Goal: Information Seeking & Learning: Learn about a topic

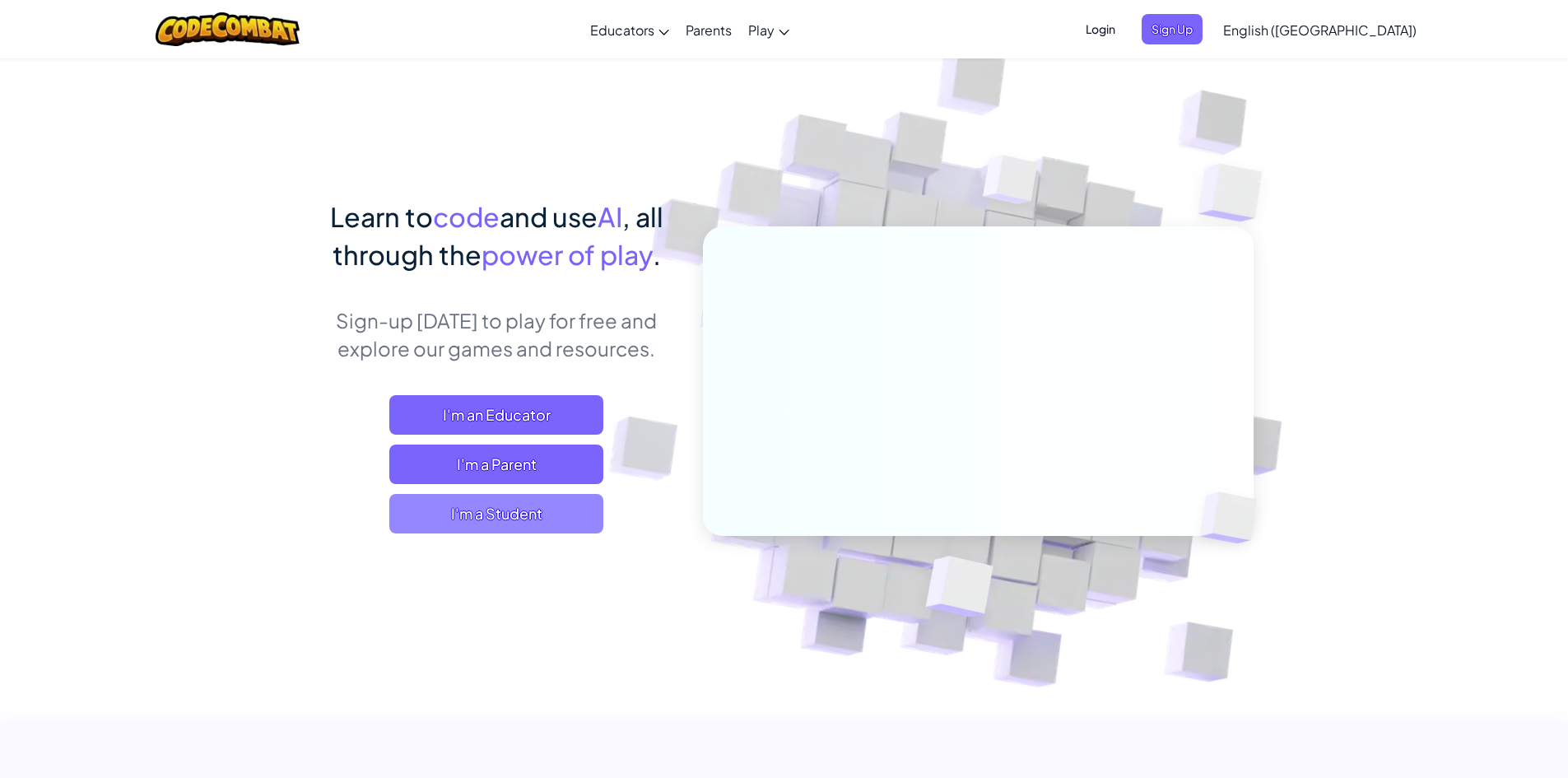
click at [517, 504] on span "I'm a Student" at bounding box center [497, 514] width 214 height 40
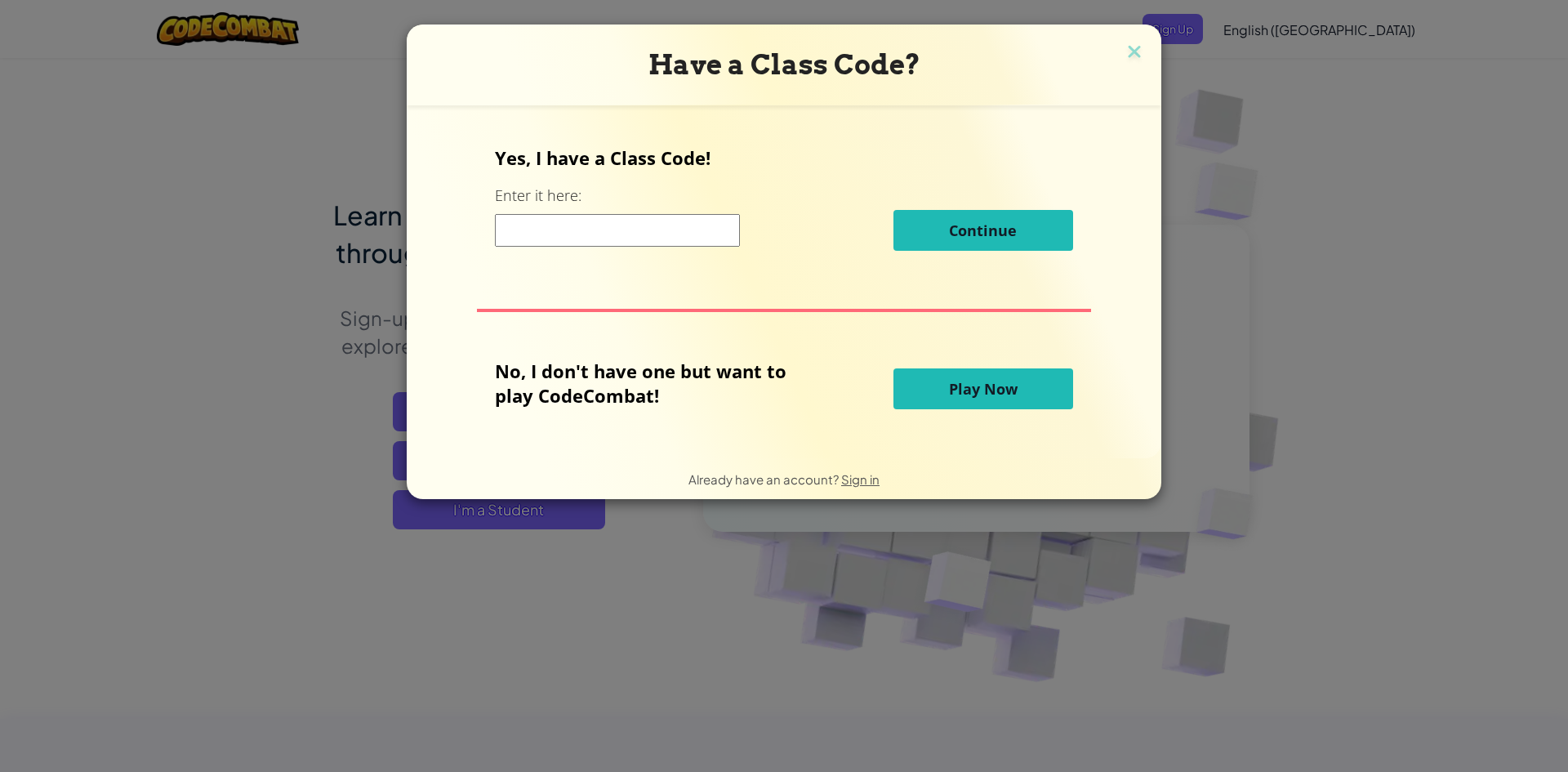
click at [990, 394] on span "Play Now" at bounding box center [983, 389] width 68 height 20
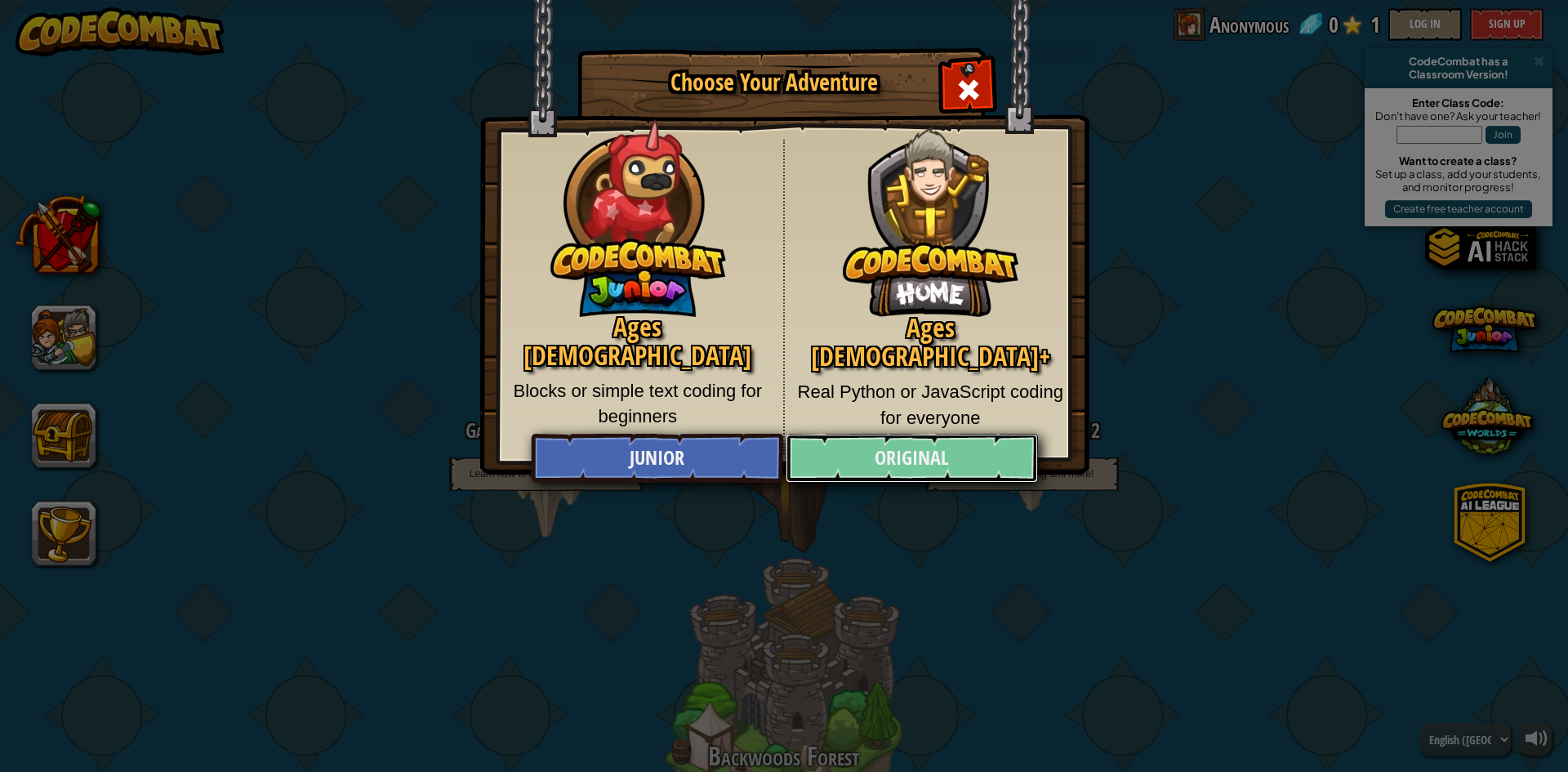
click at [993, 472] on link "Original" at bounding box center [910, 457] width 251 height 49
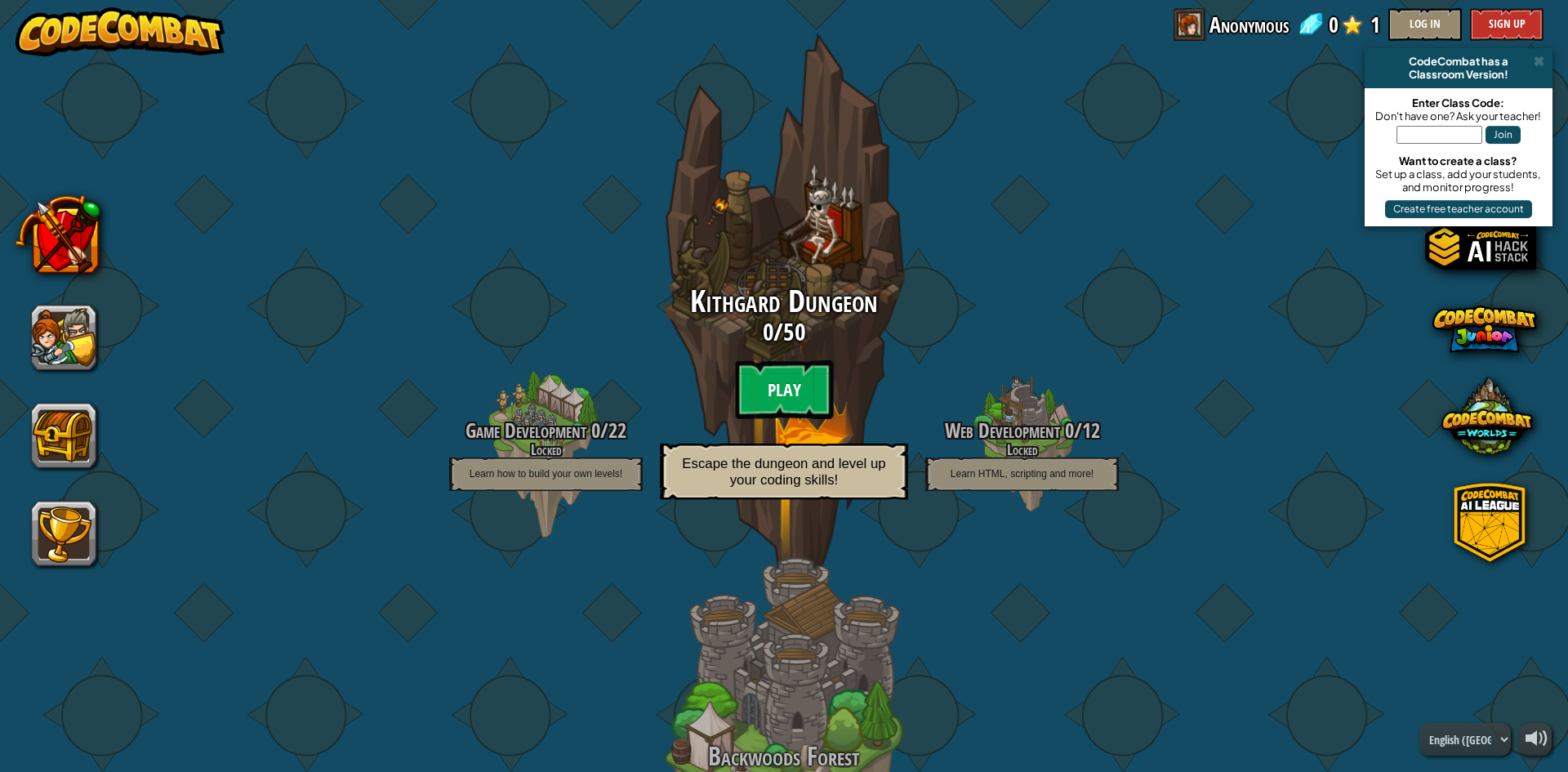
click at [799, 412] on btn "Play" at bounding box center [784, 389] width 98 height 58
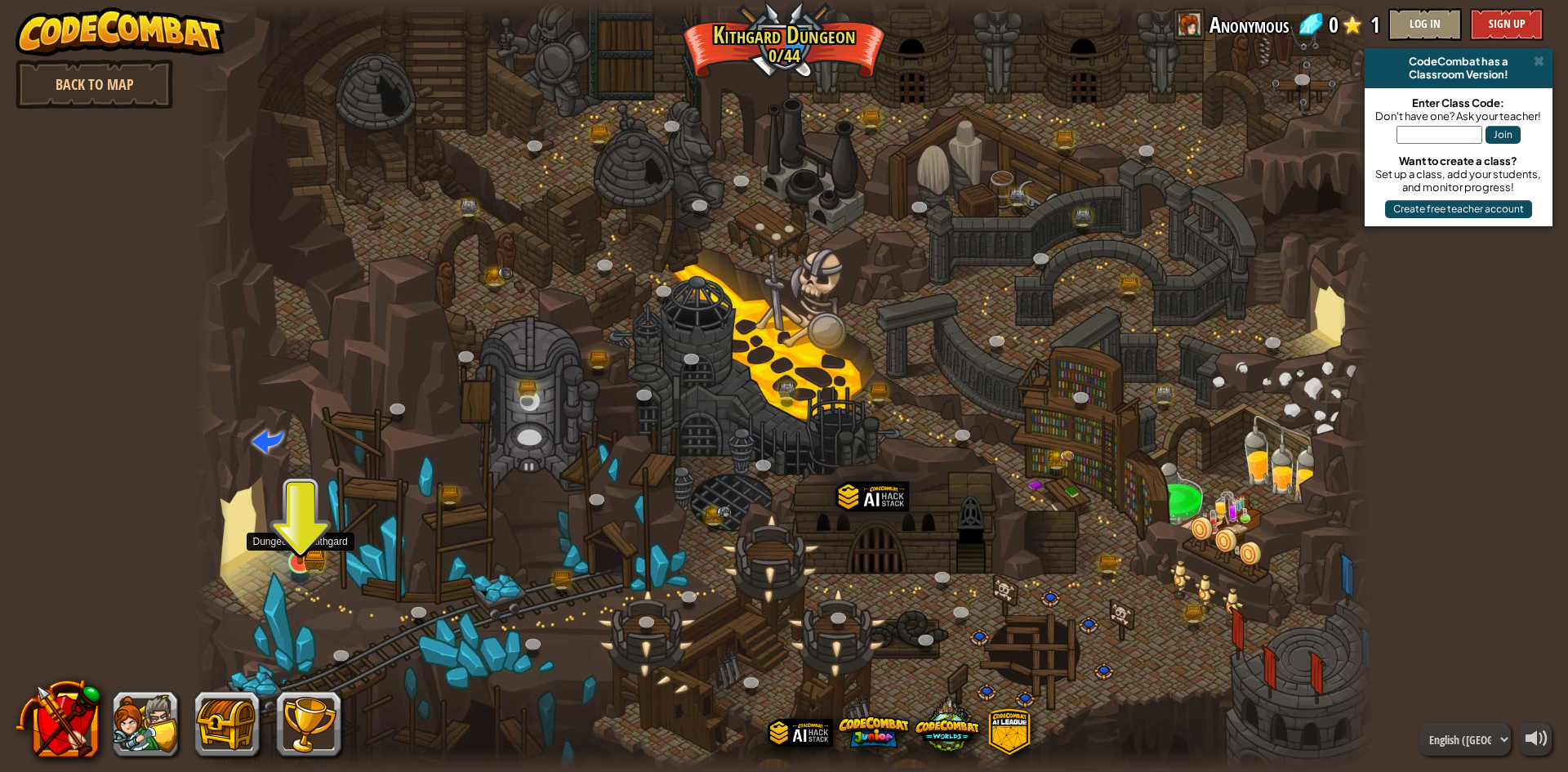
click at [313, 556] on img at bounding box center [300, 529] width 32 height 70
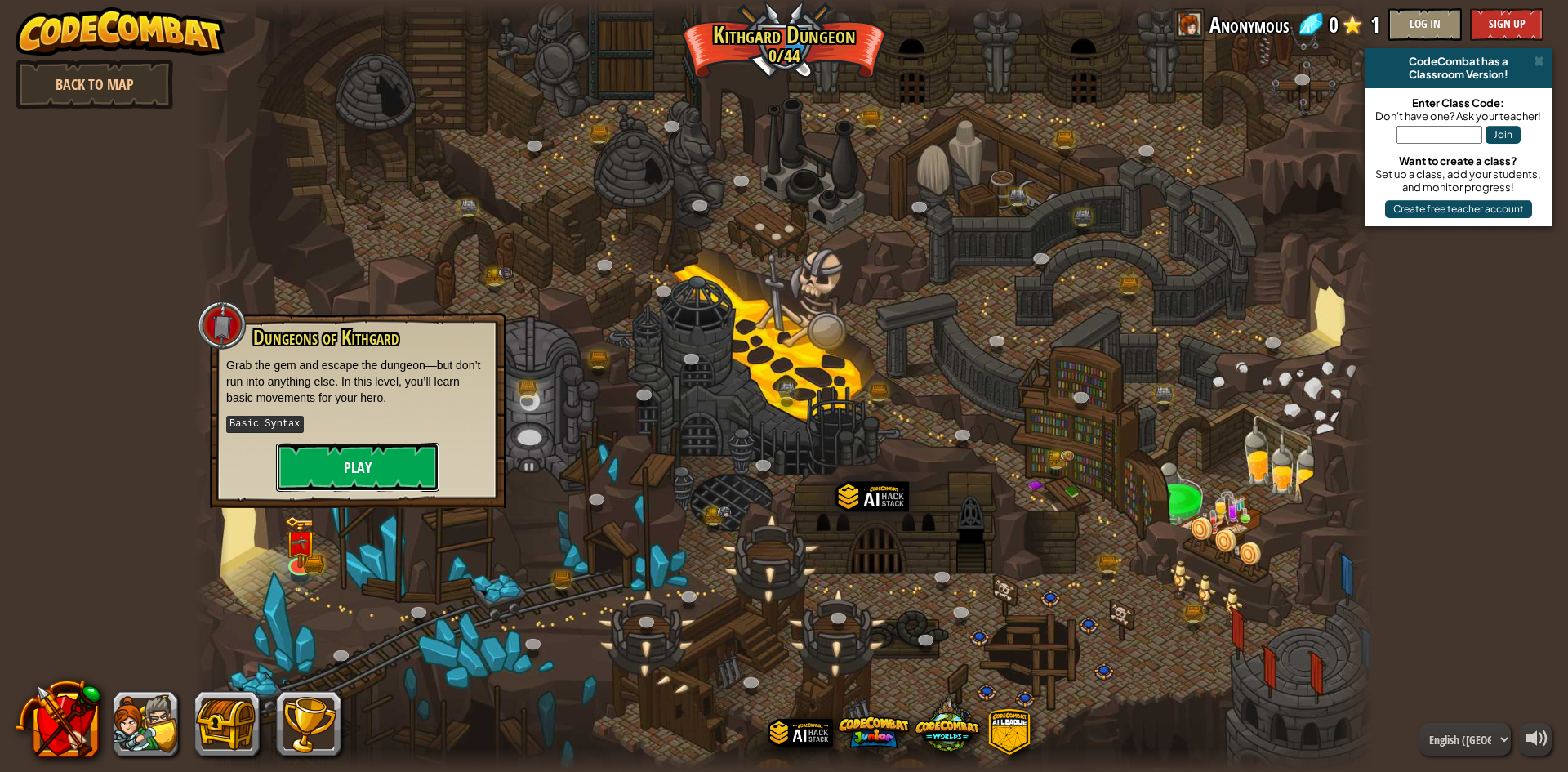
click at [321, 451] on button "Play" at bounding box center [358, 466] width 163 height 49
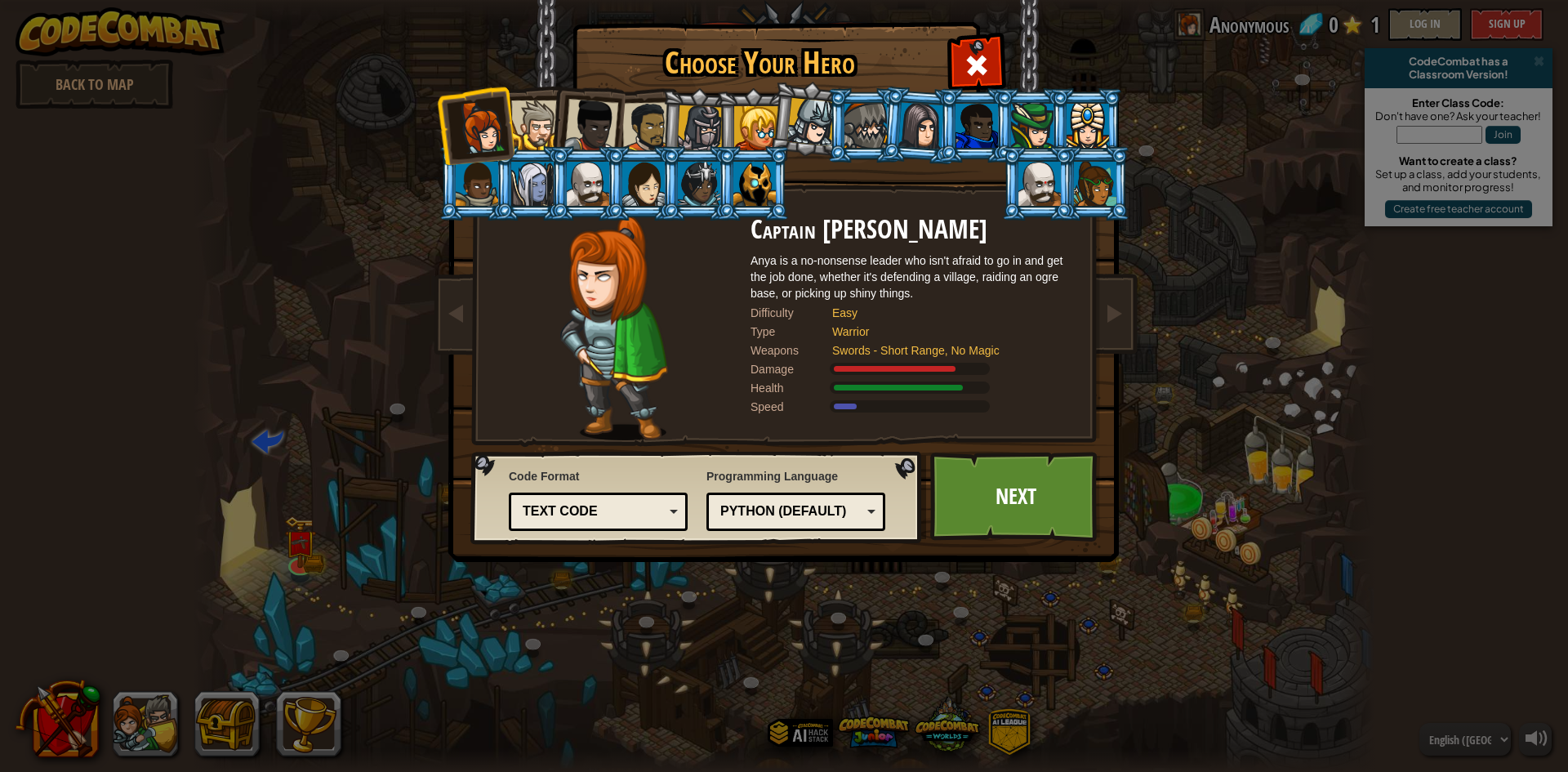
click at [787, 526] on div "Python (Default) JavaScript Lua C++ Java (Experimental) Python (Default)" at bounding box center [795, 512] width 179 height 39
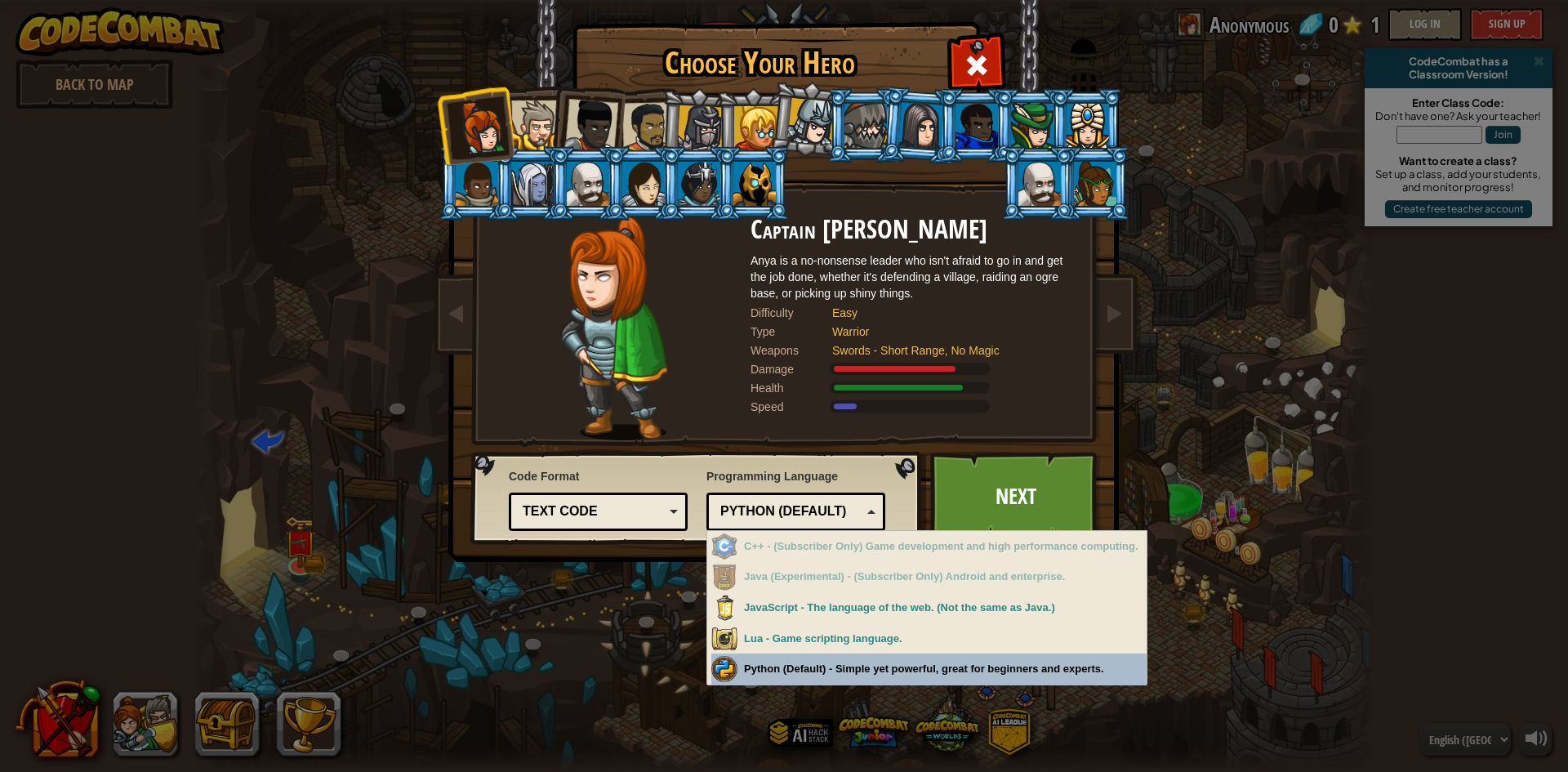
click at [1371, 586] on div "Choose Your Hero 0 Captain [PERSON_NAME] is a no-nonsense leader who isn't afra…" at bounding box center [784, 386] width 1568 height 772
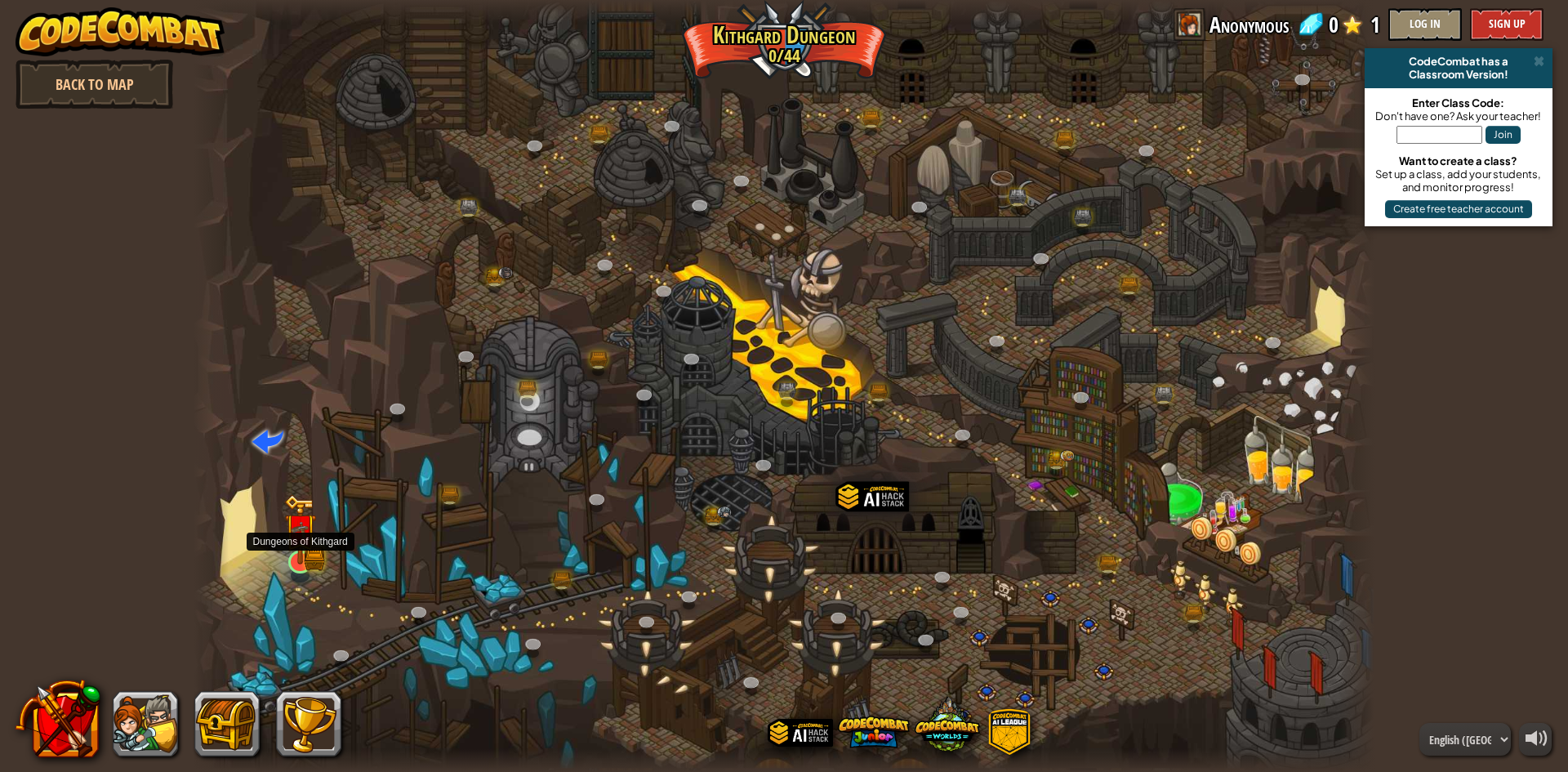
click at [312, 560] on img at bounding box center [300, 529] width 32 height 70
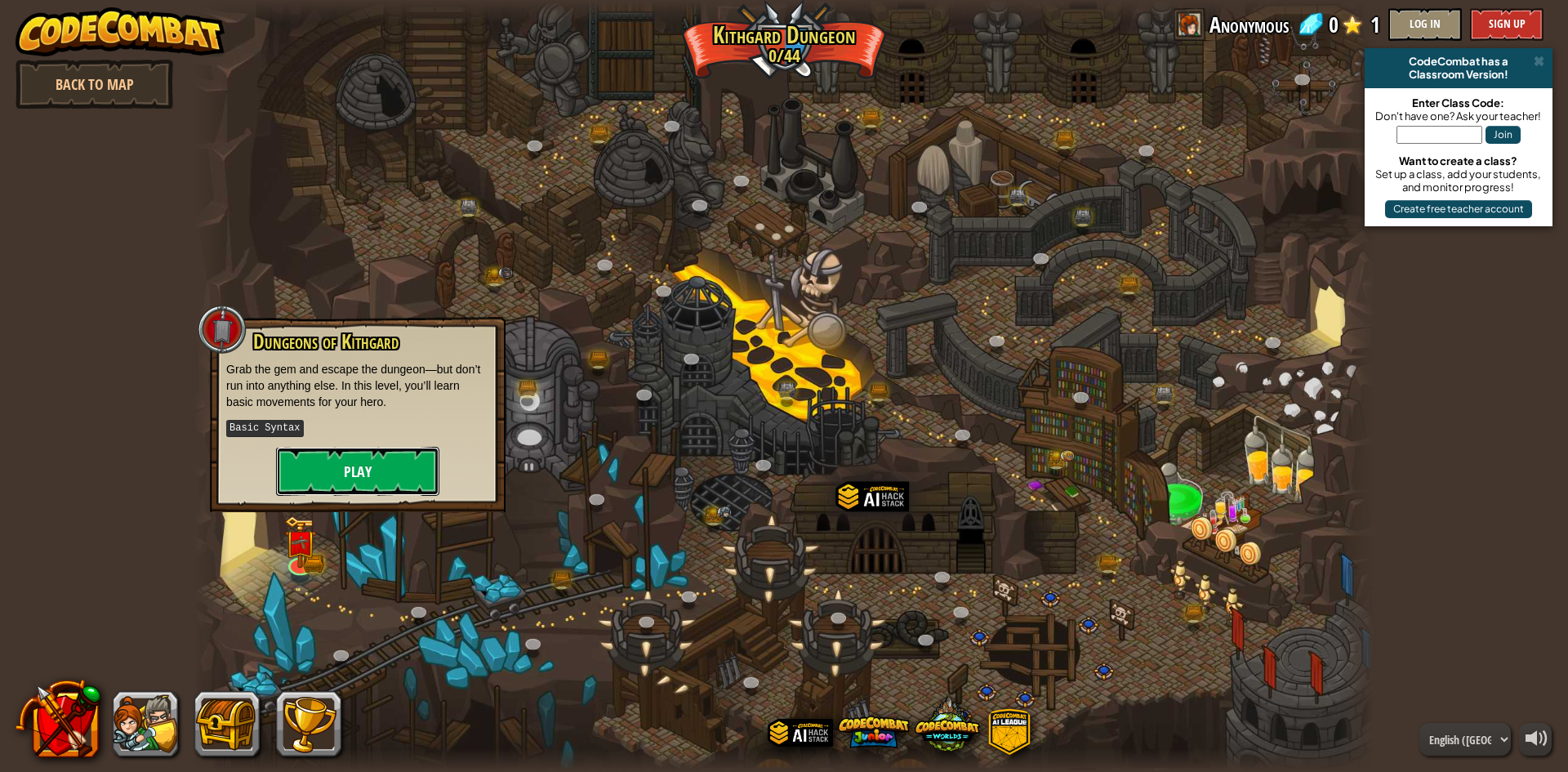
click at [372, 478] on button "Play" at bounding box center [358, 470] width 163 height 49
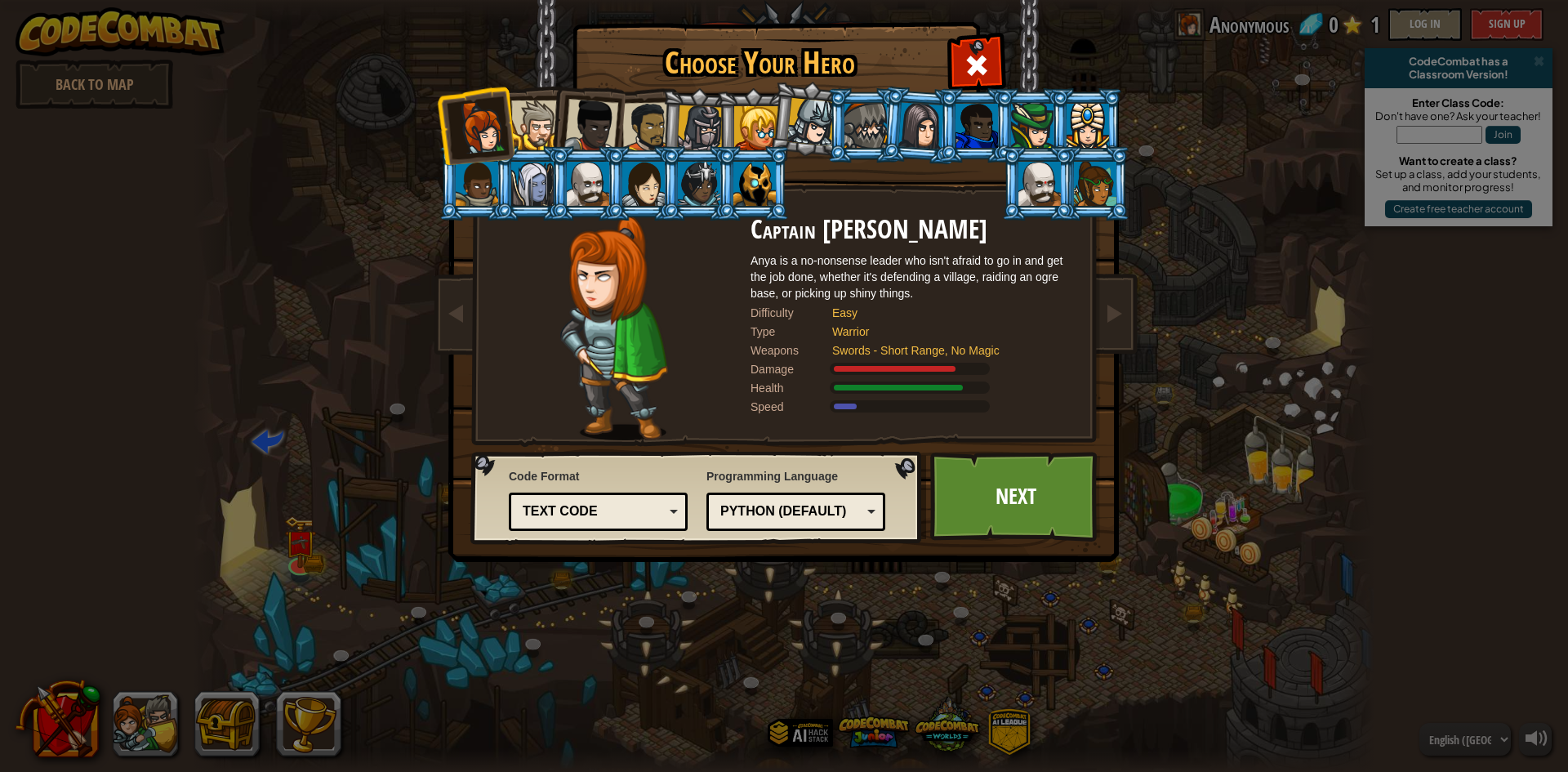
click at [609, 505] on div "Text code" at bounding box center [592, 512] width 141 height 19
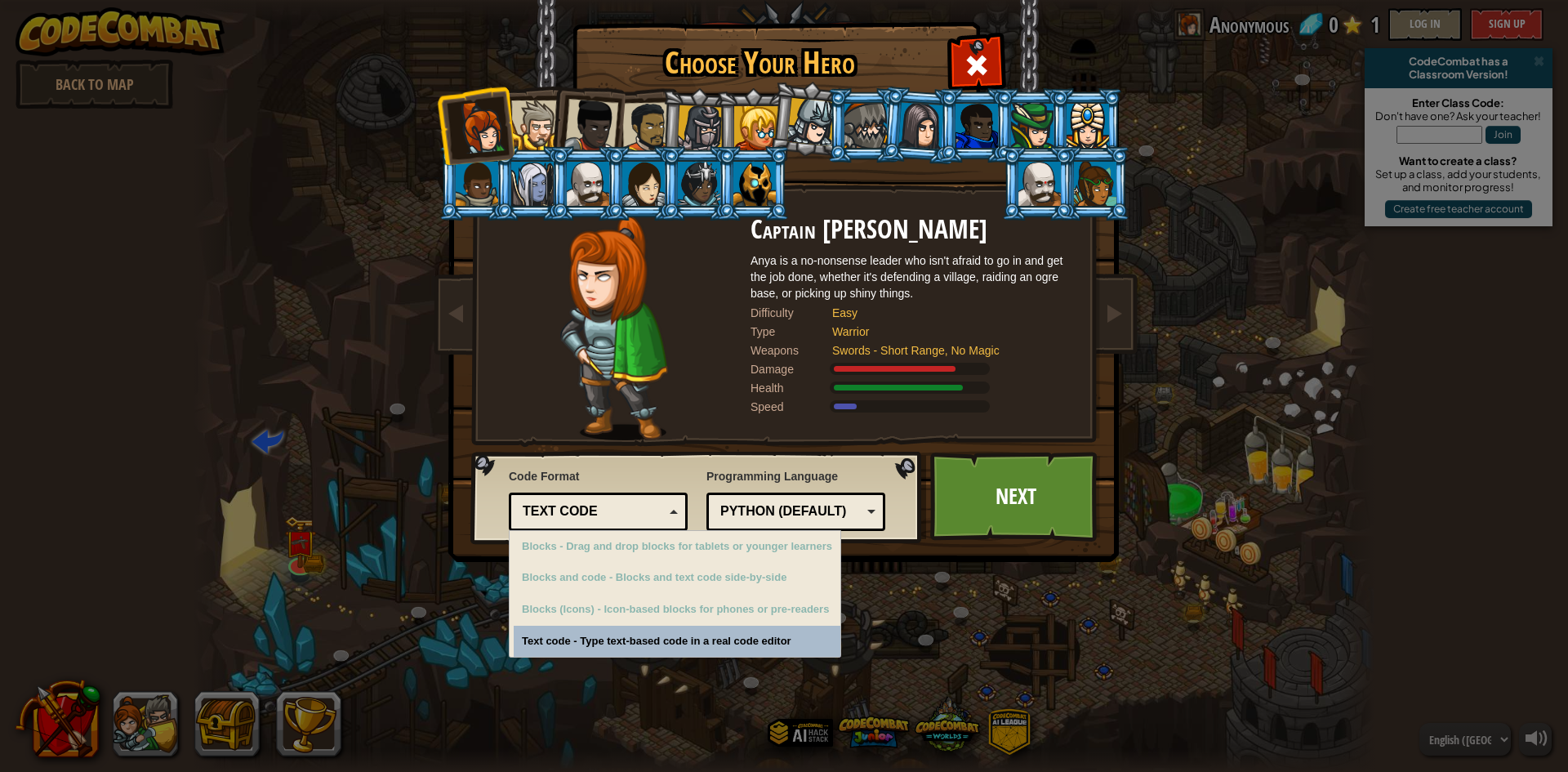
click at [609, 505] on div "Text code" at bounding box center [592, 512] width 141 height 19
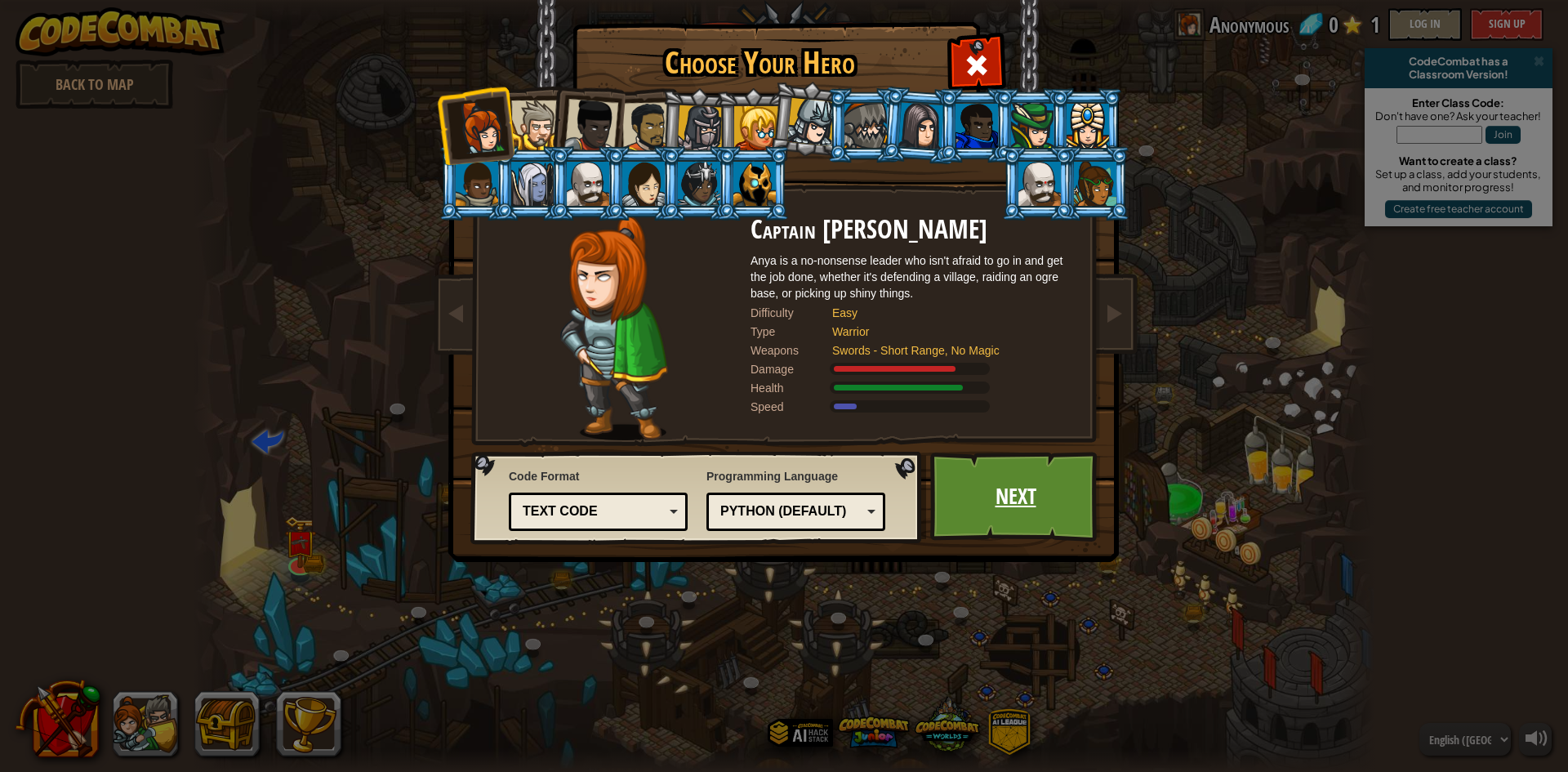
click at [1046, 513] on link "Next" at bounding box center [1015, 496] width 171 height 90
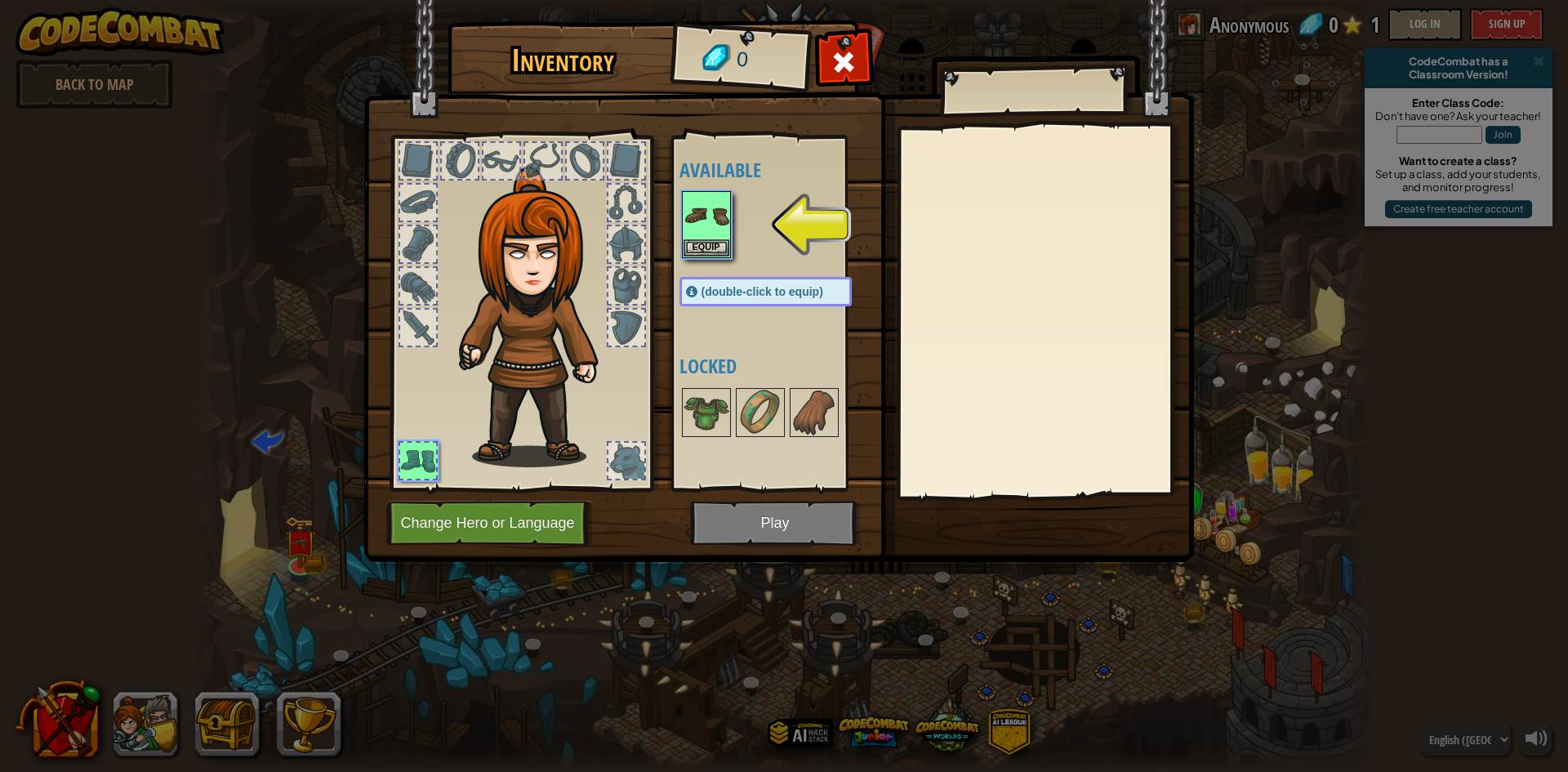
click at [557, 290] on img at bounding box center [539, 316] width 176 height 301
click at [723, 242] on button "Equip" at bounding box center [707, 246] width 46 height 17
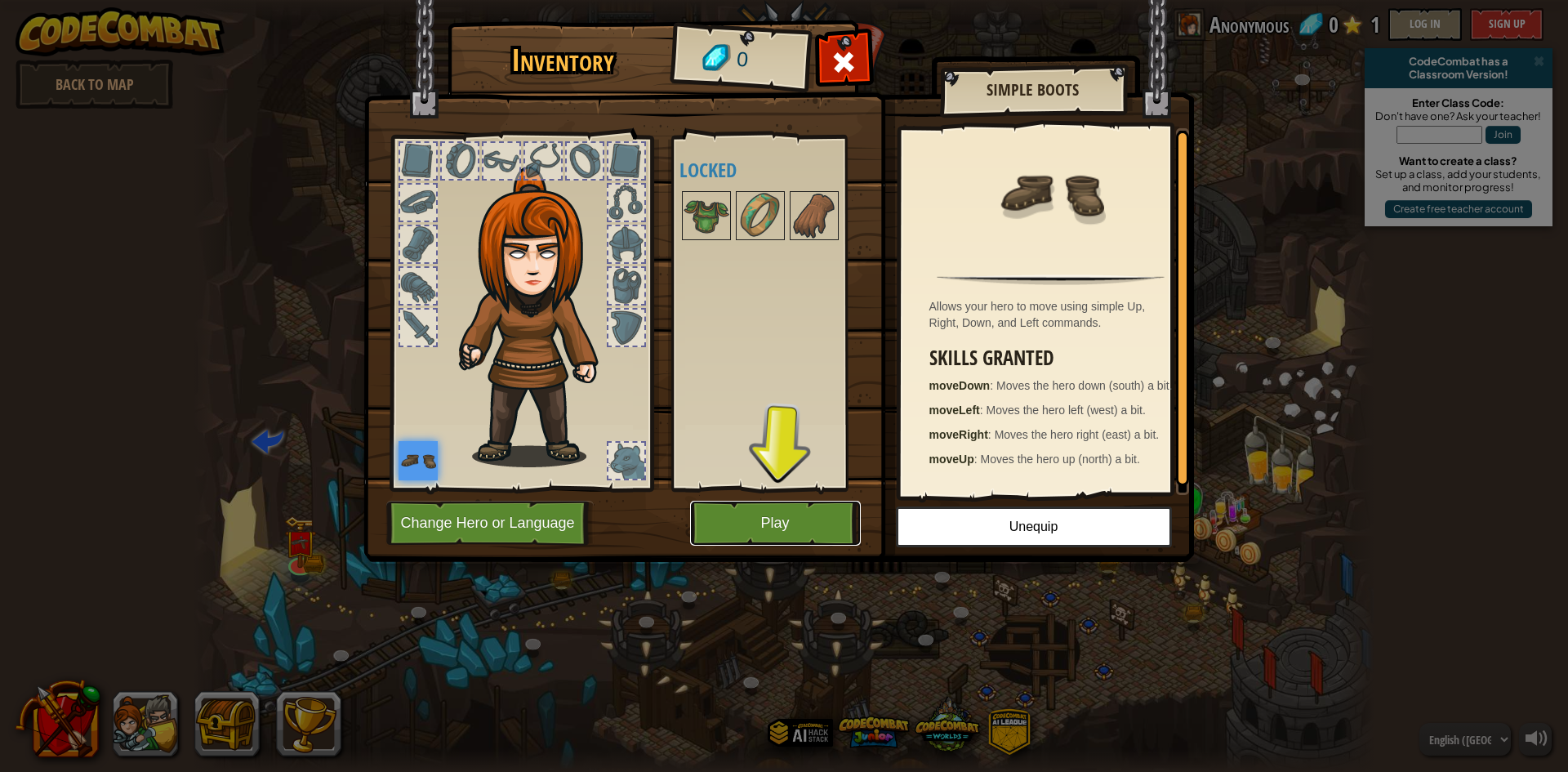
click at [761, 517] on button "Play" at bounding box center [775, 523] width 171 height 45
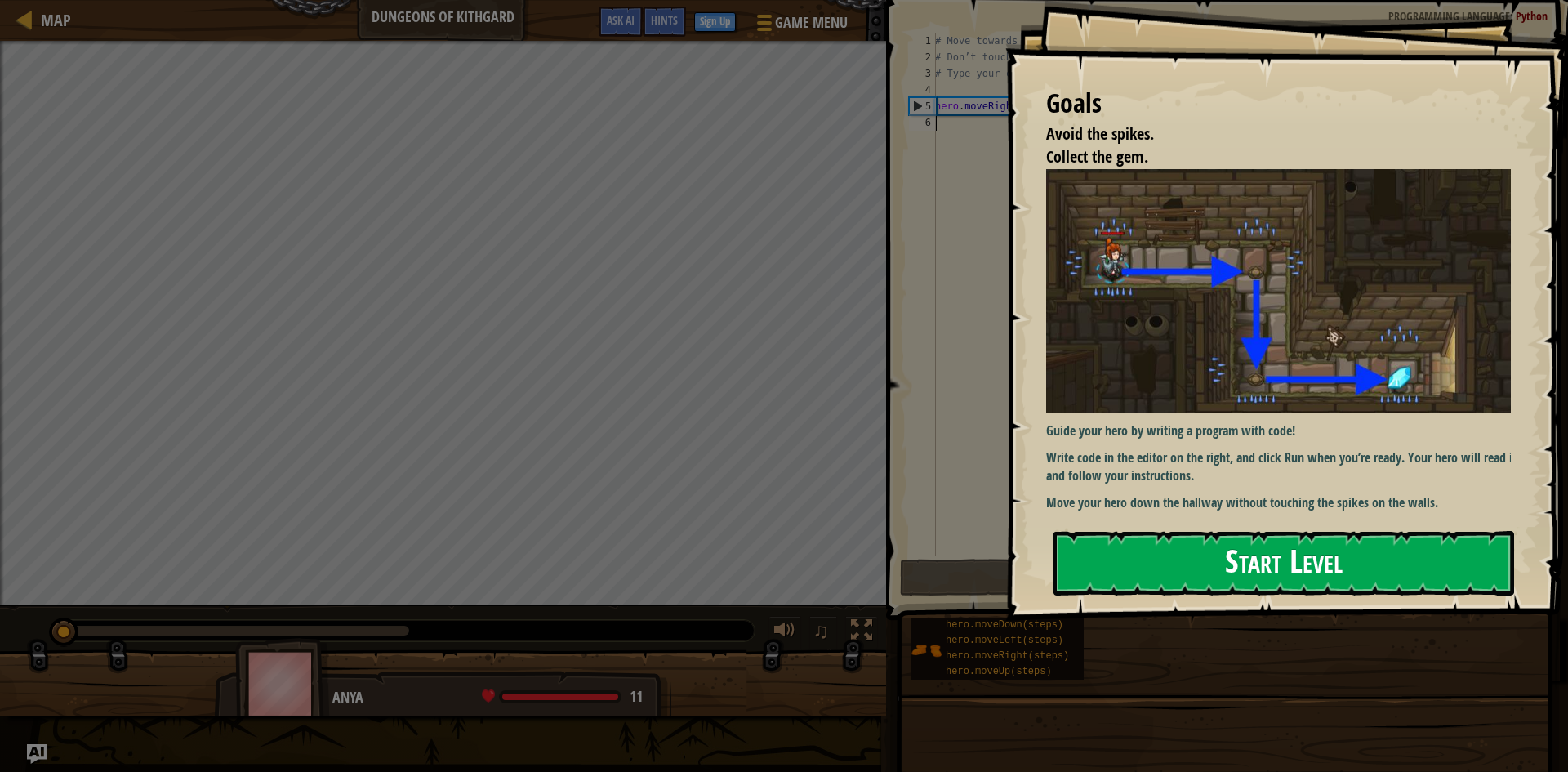
click at [1288, 568] on button "Start Level" at bounding box center [1284, 563] width 461 height 64
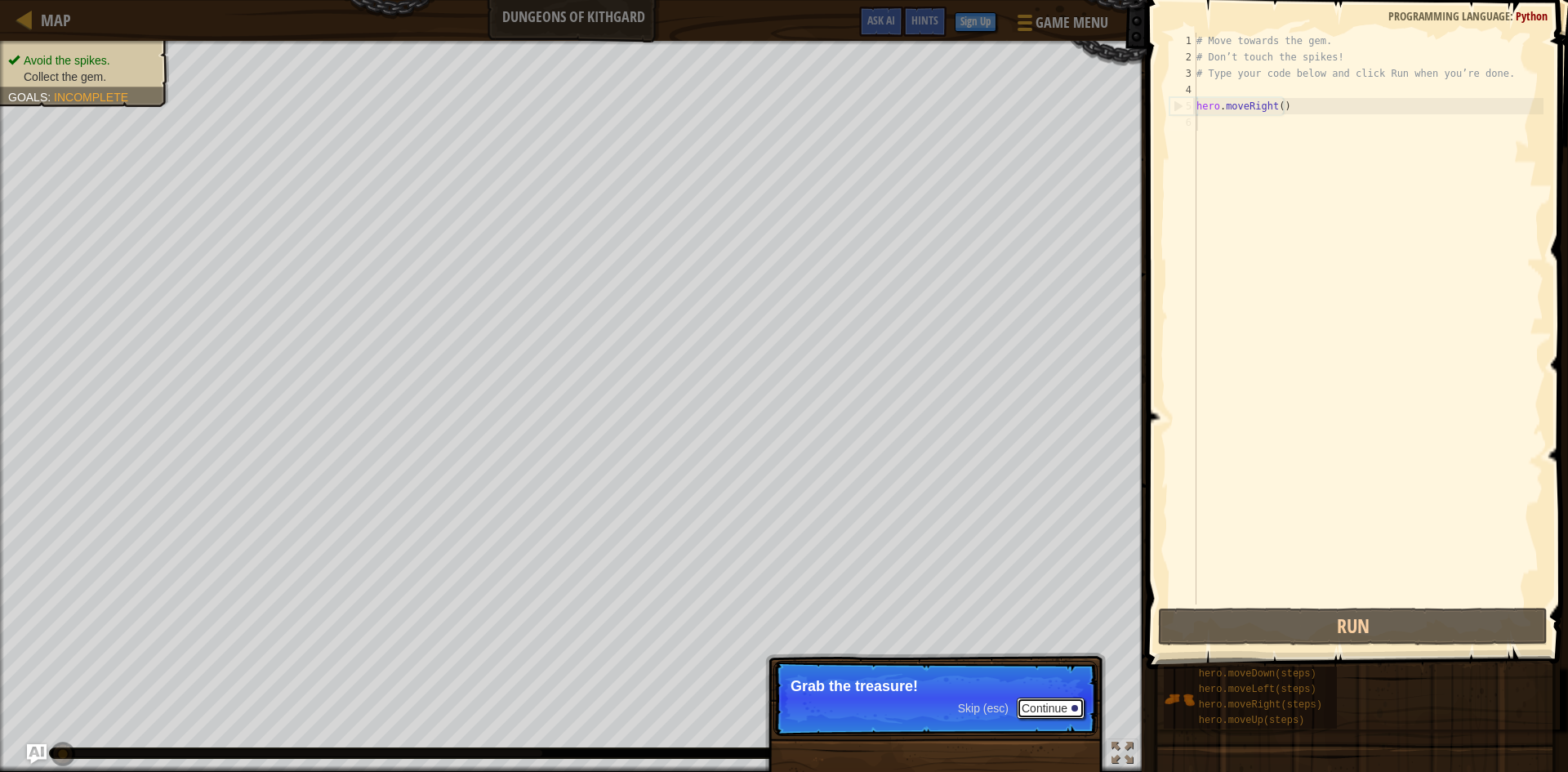
click at [1025, 703] on button "Continue" at bounding box center [1051, 708] width 68 height 21
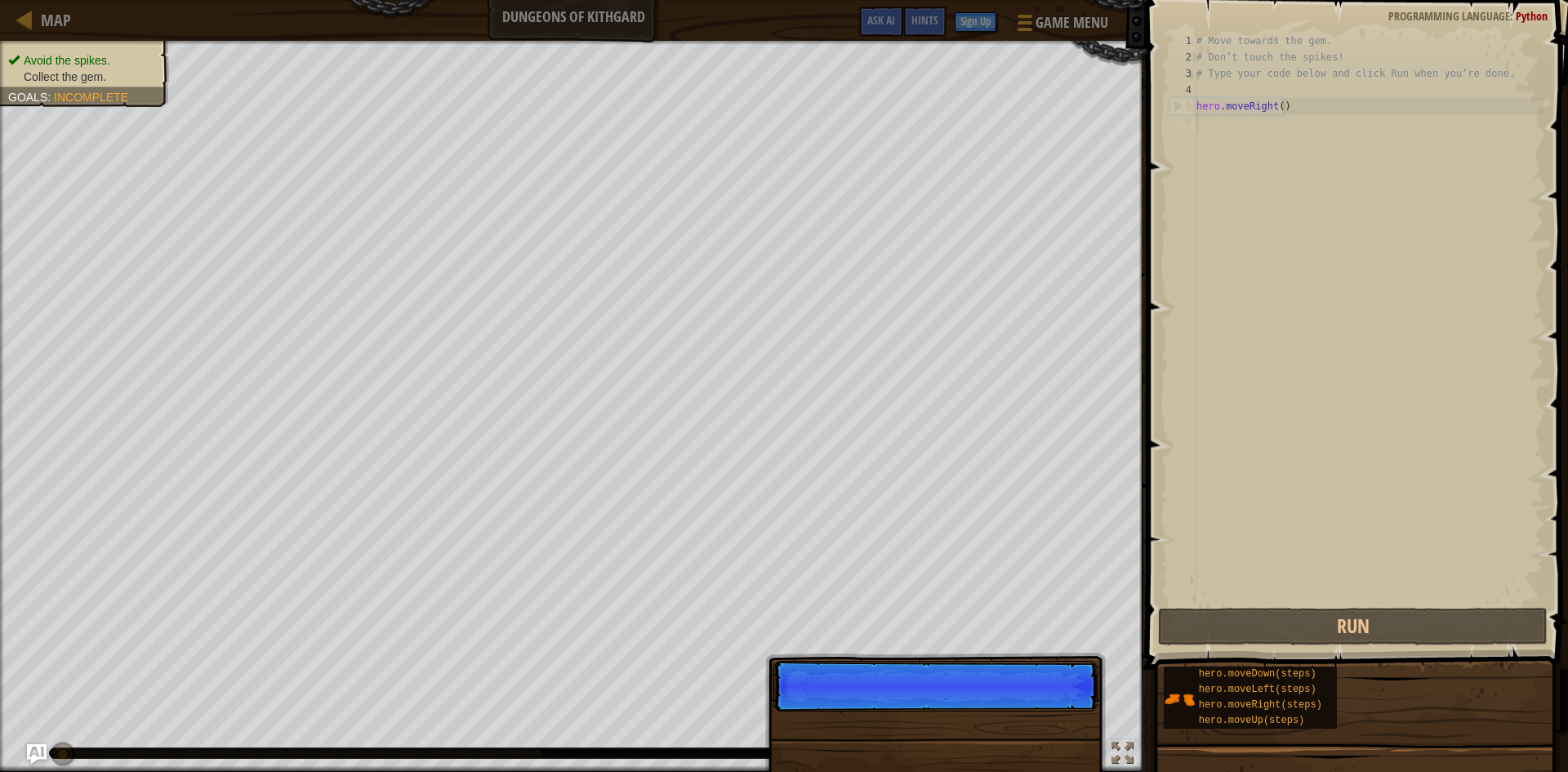
scroll to position [7, 0]
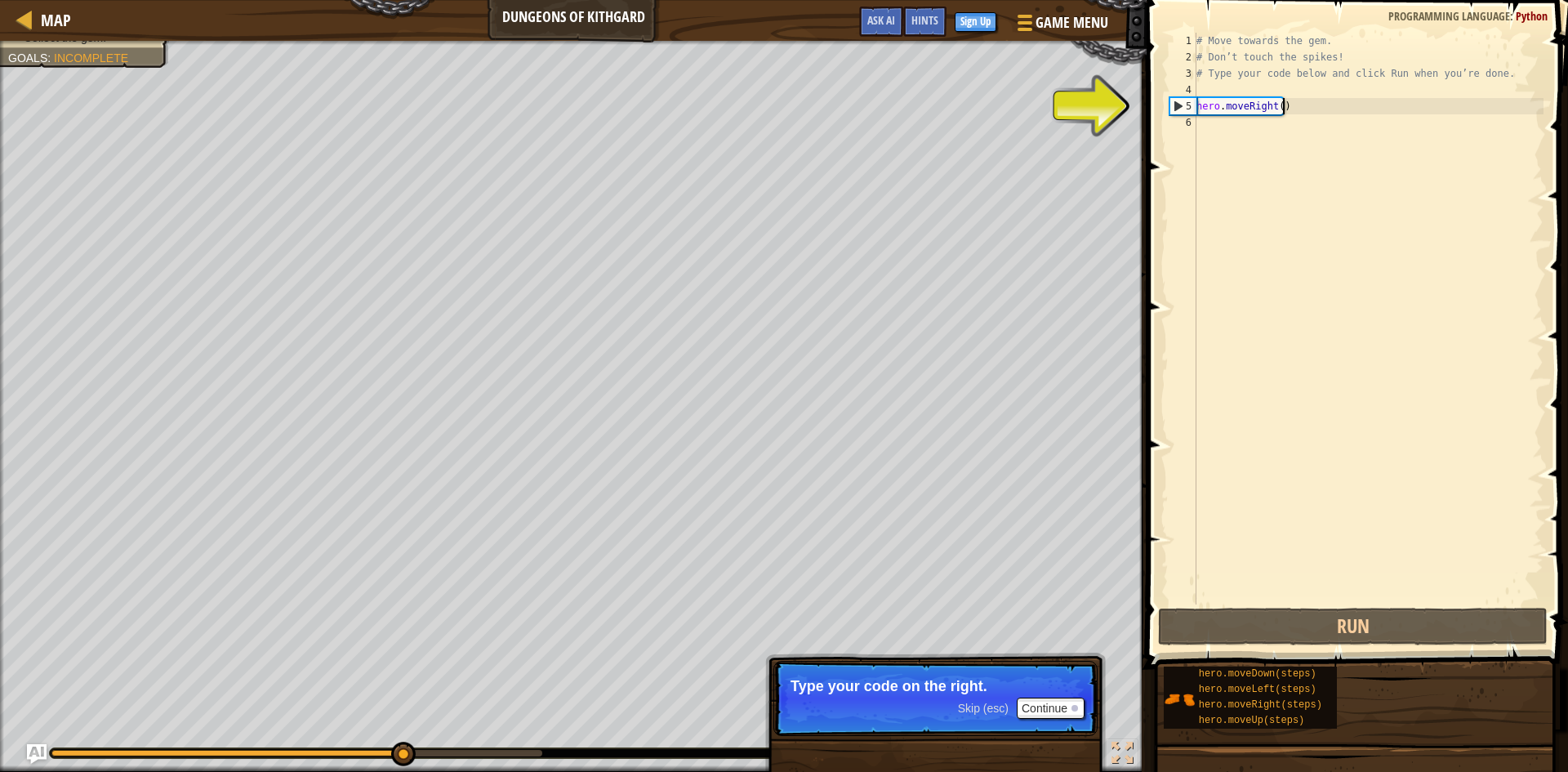
click at [1296, 111] on div "# Move towards the gem. # Don’t touch the spikes! # Type your code below and cl…" at bounding box center [1368, 335] width 350 height 604
type textarea "hero.moveRight()"
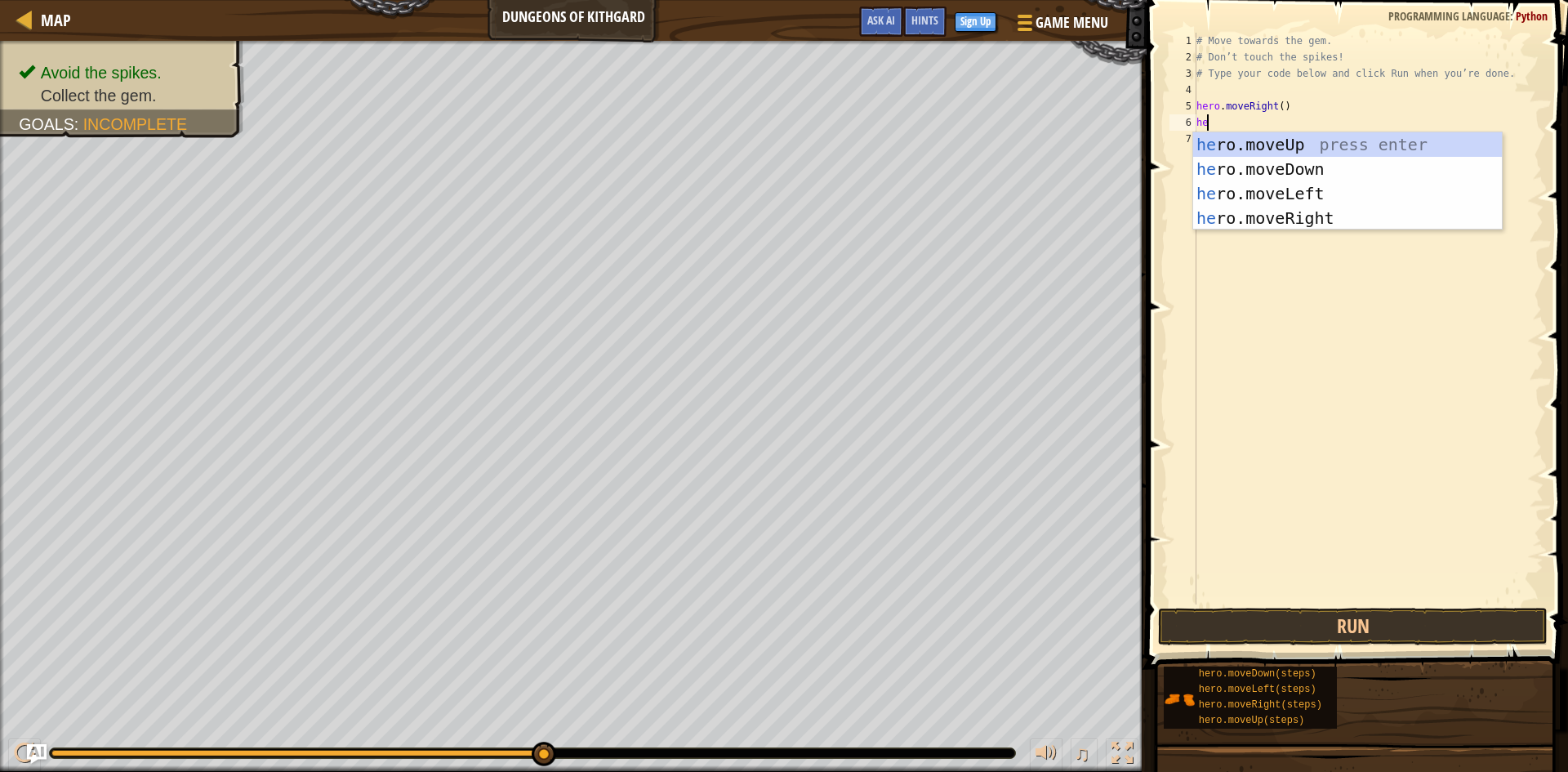
scroll to position [7, 1]
type textarea "hero"
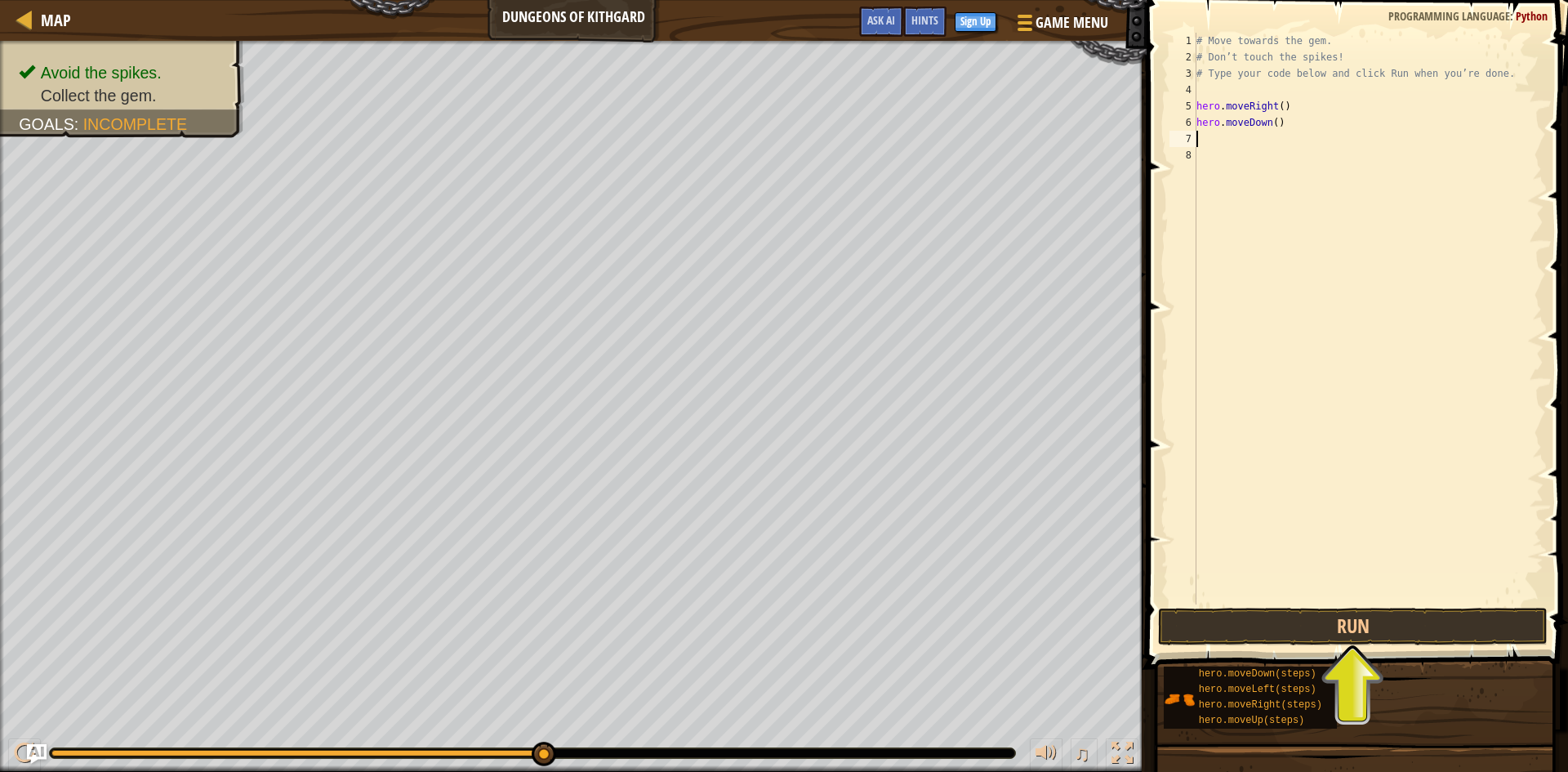
scroll to position [7, 0]
click at [1357, 625] on button "Run" at bounding box center [1352, 626] width 390 height 38
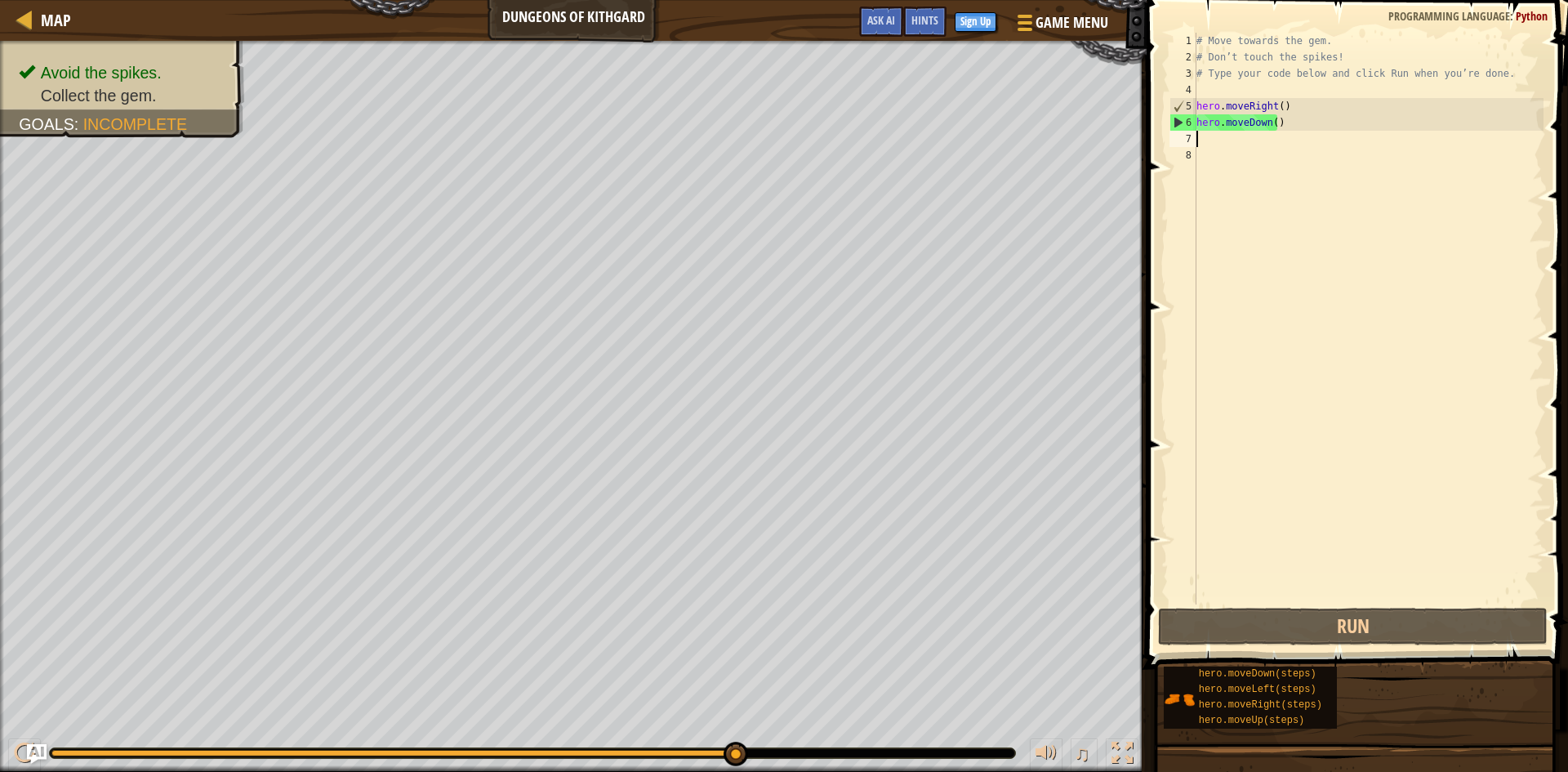
click at [1266, 149] on div "# Move towards the gem. # Don’t touch the spikes! # Type your code below and cl…" at bounding box center [1368, 335] width 350 height 604
click at [1272, 142] on div "# Move towards the gem. # Don’t touch the spikes! # Type your code below and cl…" at bounding box center [1368, 335] width 350 height 604
type textarea "he"
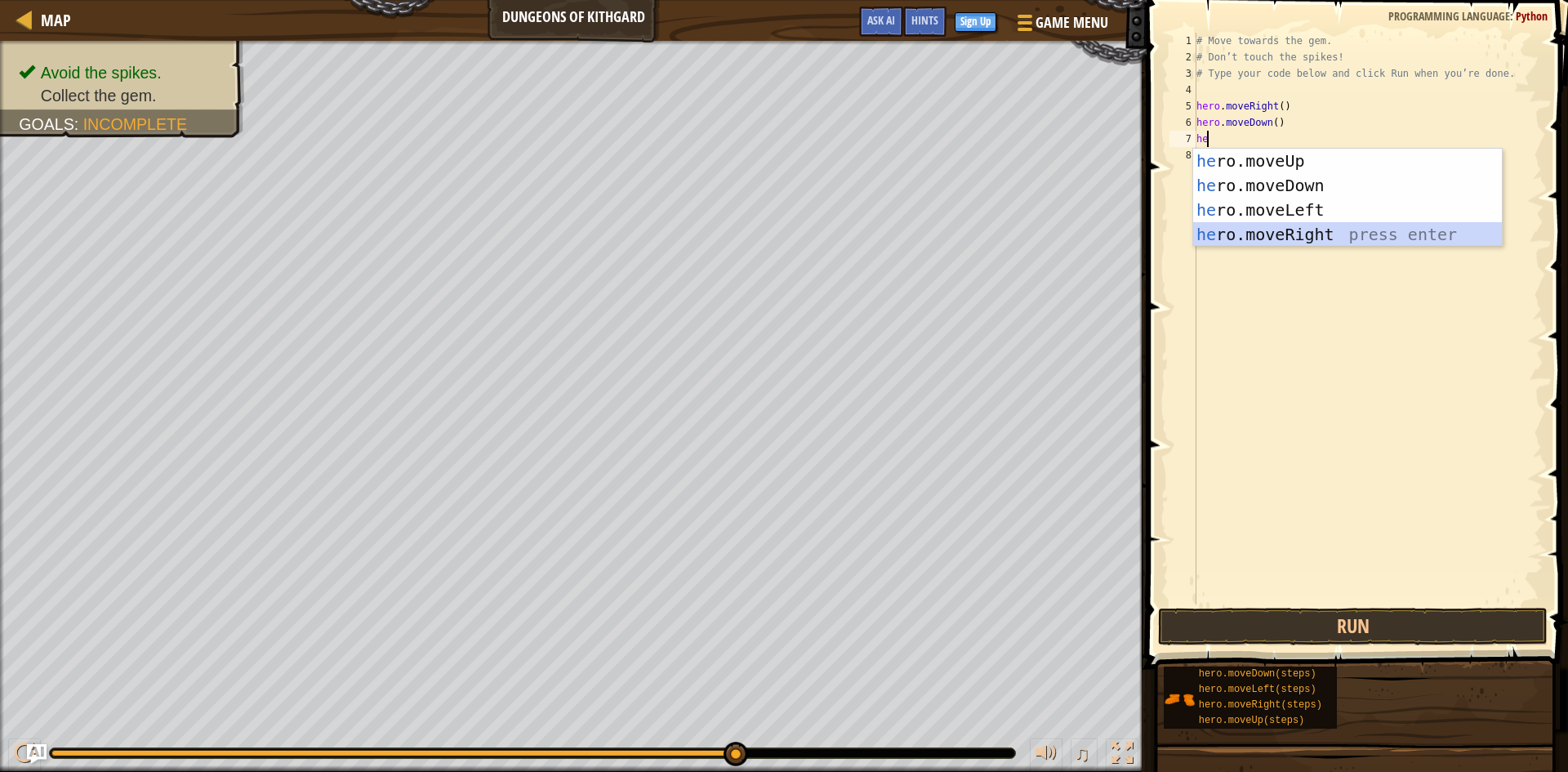
click at [1290, 228] on div "he ro.moveUp press enter he ro.moveDown press enter he ro.moveLeft press enter …" at bounding box center [1347, 222] width 309 height 147
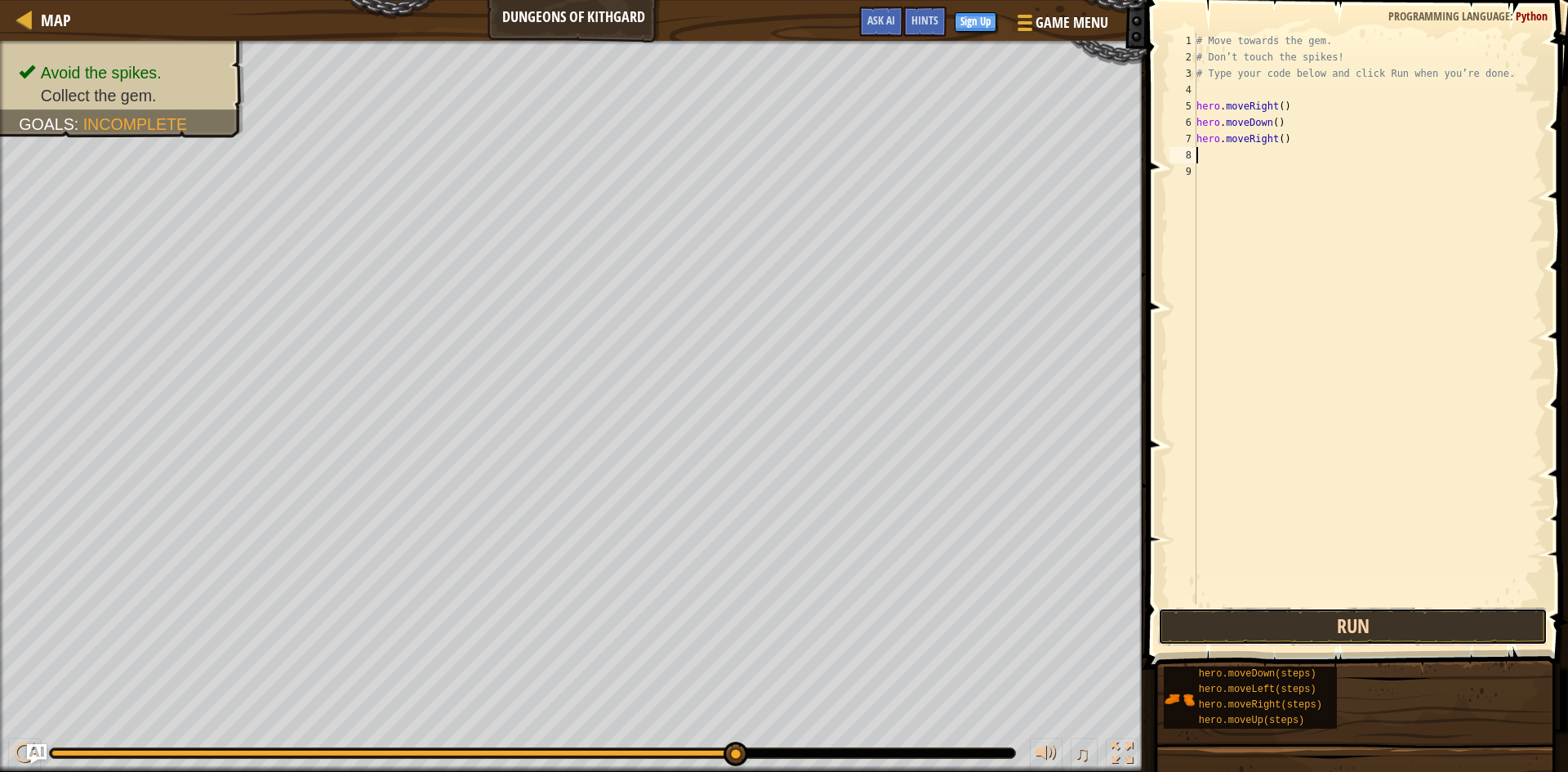
click at [1333, 629] on button "Run" at bounding box center [1352, 626] width 390 height 38
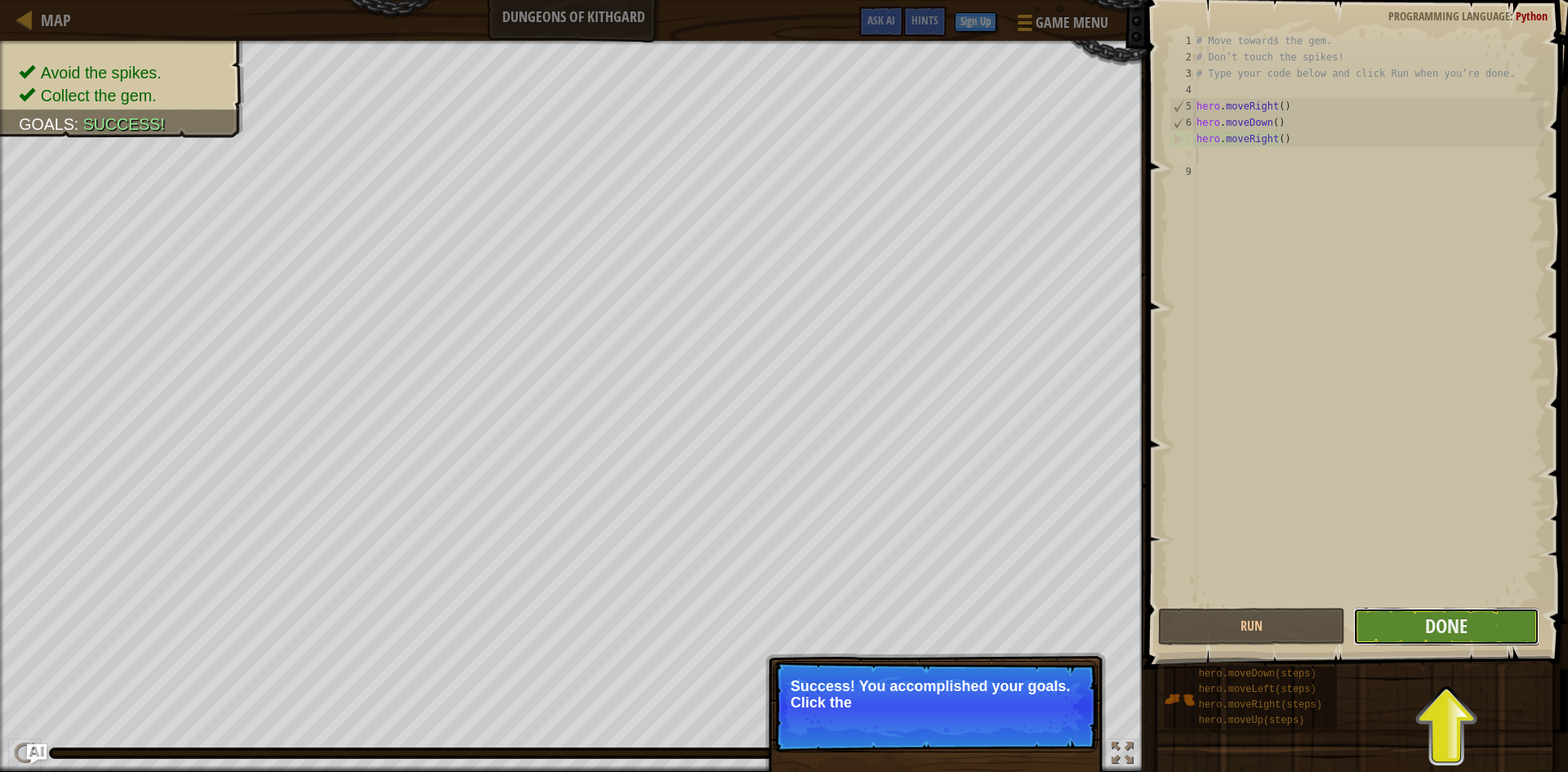
click at [1472, 627] on button "Done" at bounding box center [1446, 626] width 187 height 38
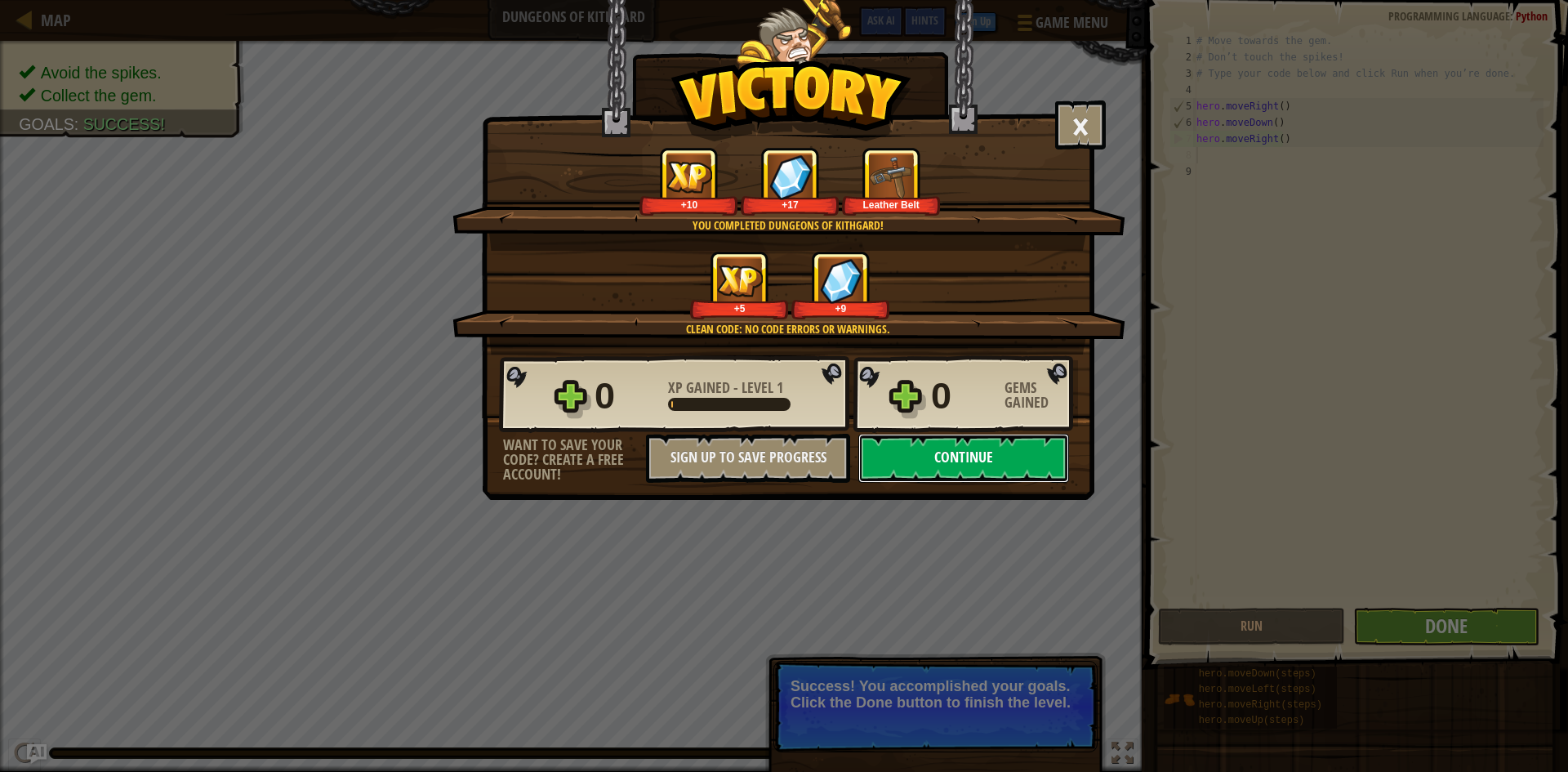
click at [957, 468] on button "Continue" at bounding box center [964, 457] width 211 height 49
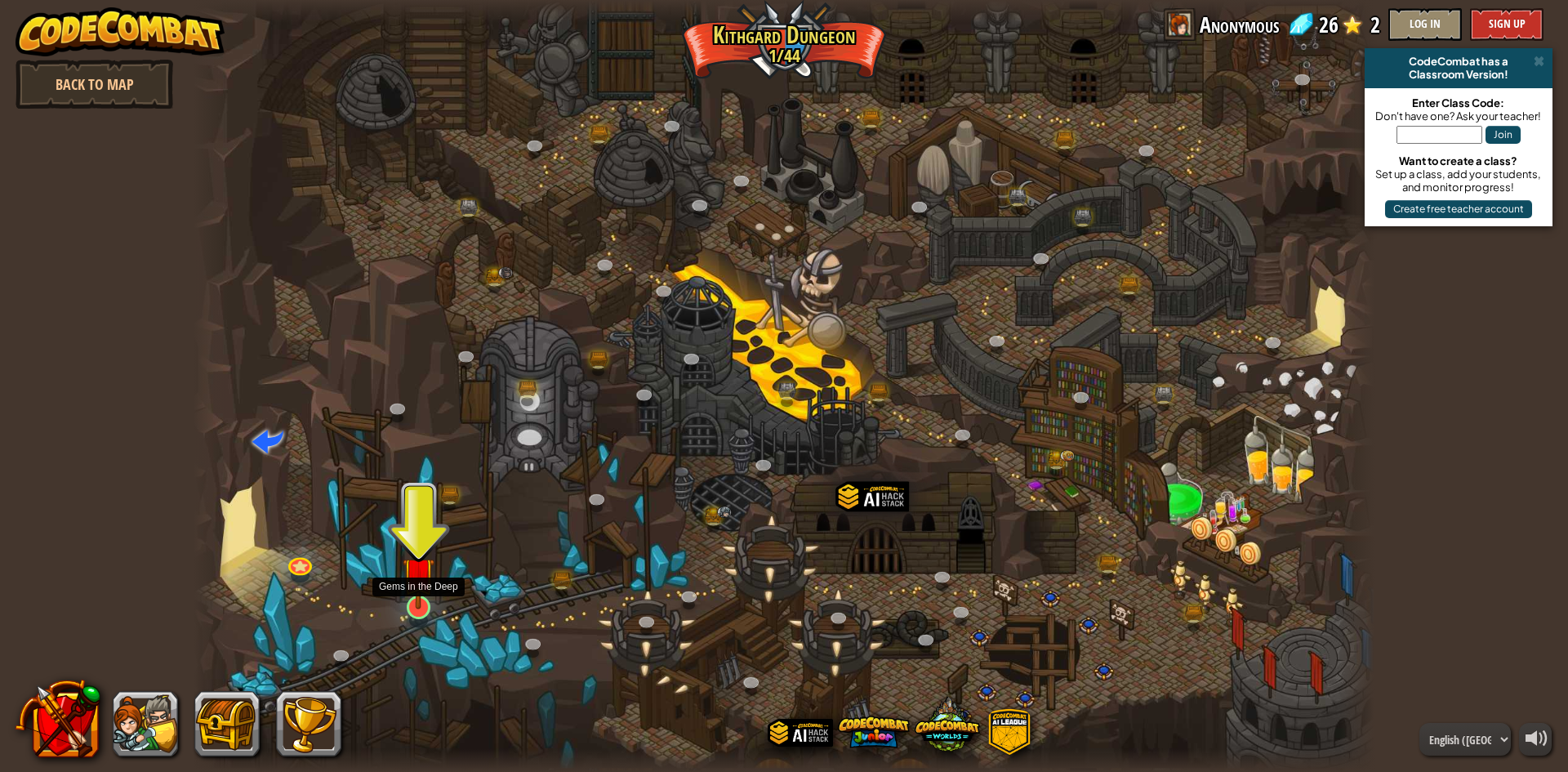
click at [416, 587] on img at bounding box center [419, 573] width 32 height 73
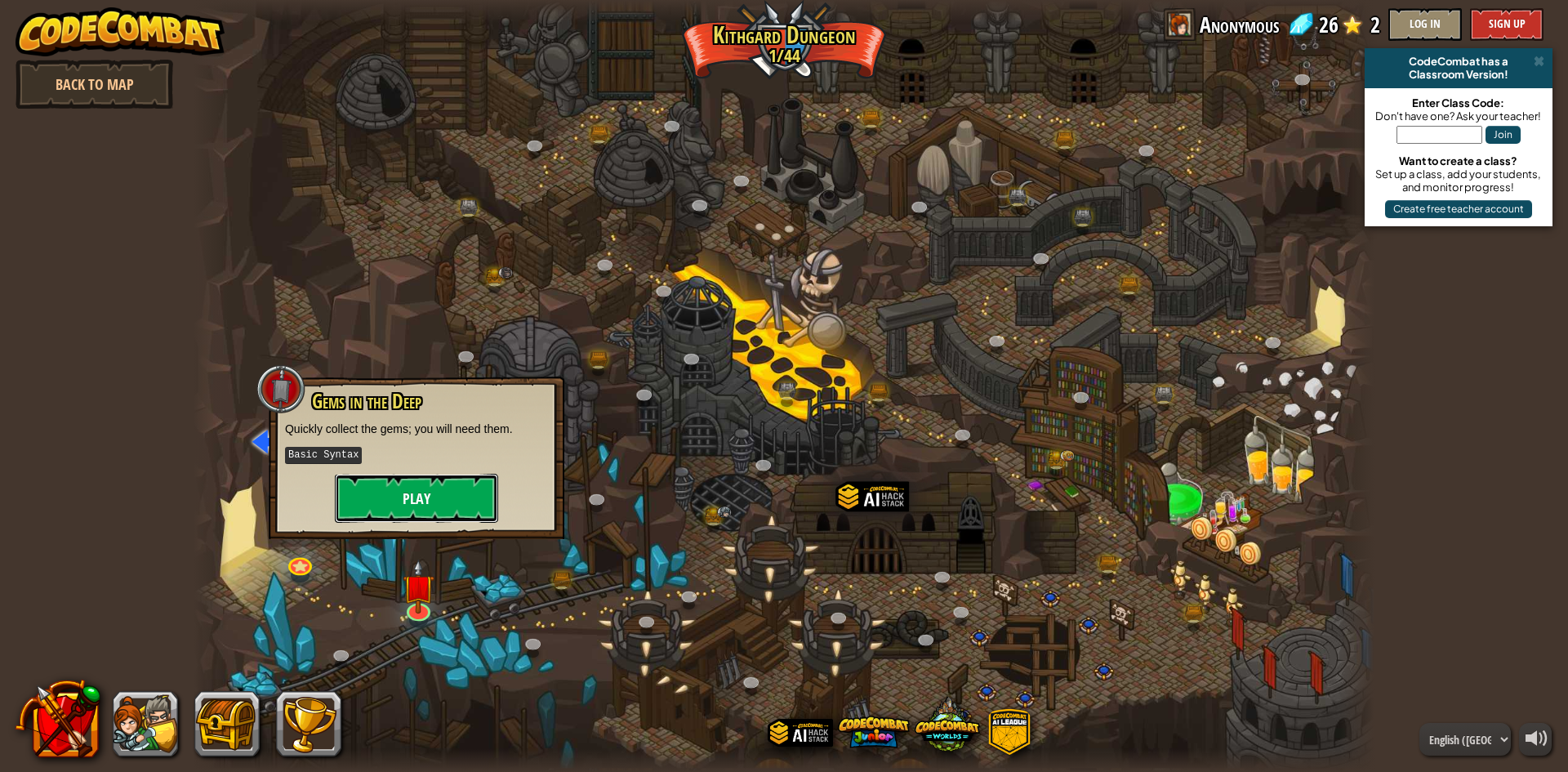
click at [367, 500] on button "Play" at bounding box center [416, 498] width 163 height 49
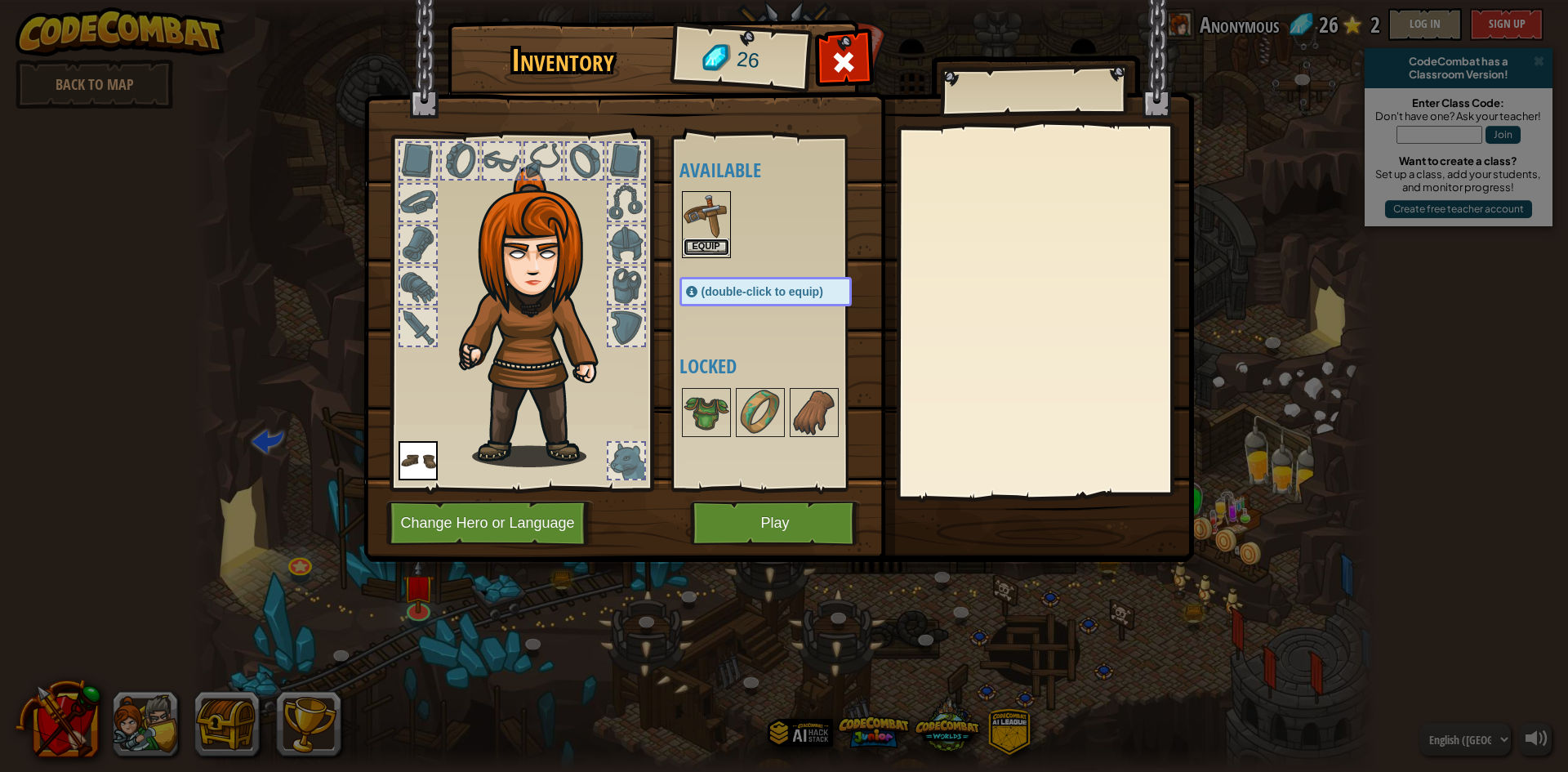
click at [700, 248] on button "Equip" at bounding box center [707, 246] width 46 height 17
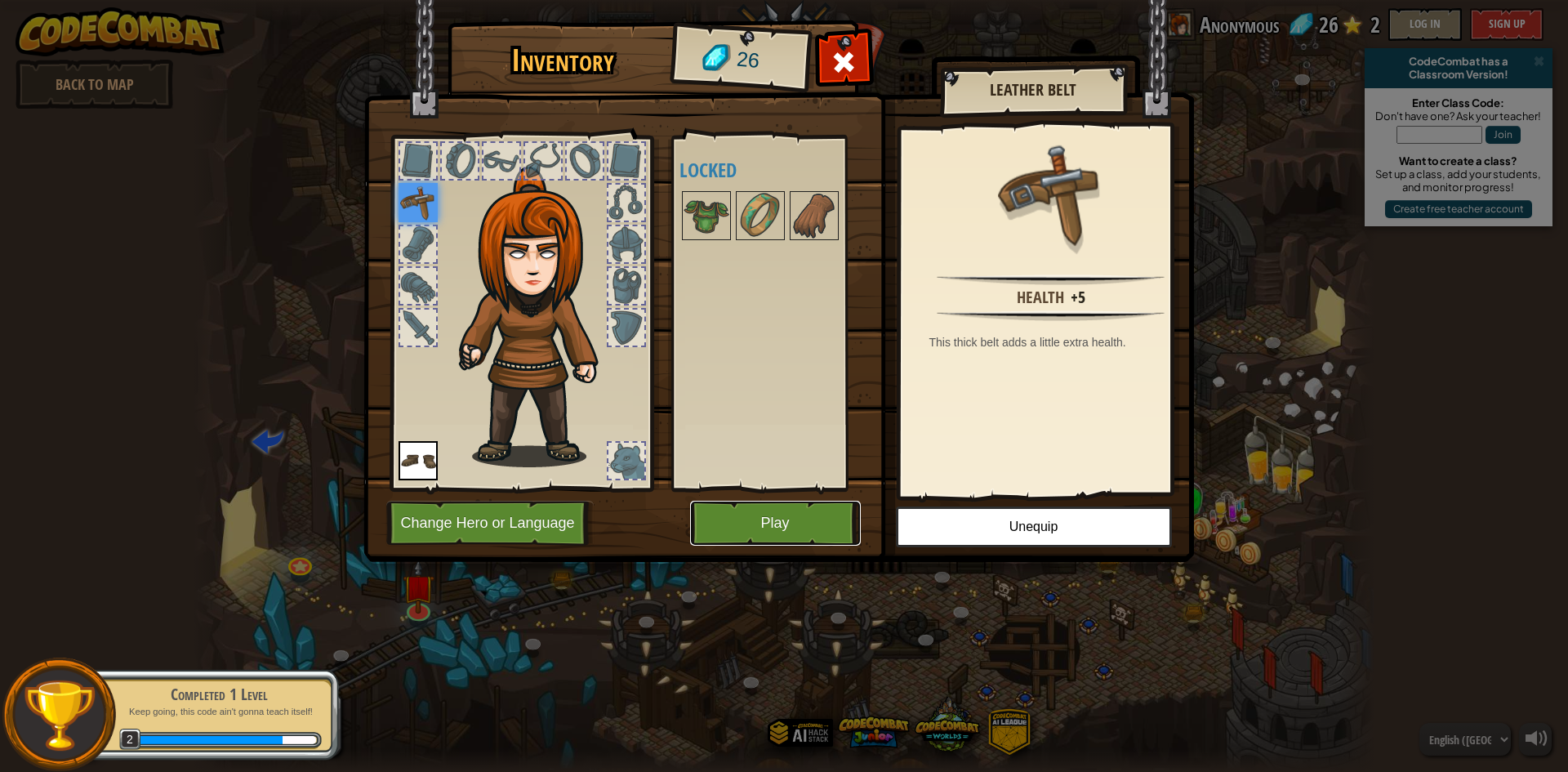
click at [820, 531] on button "Play" at bounding box center [775, 523] width 171 height 45
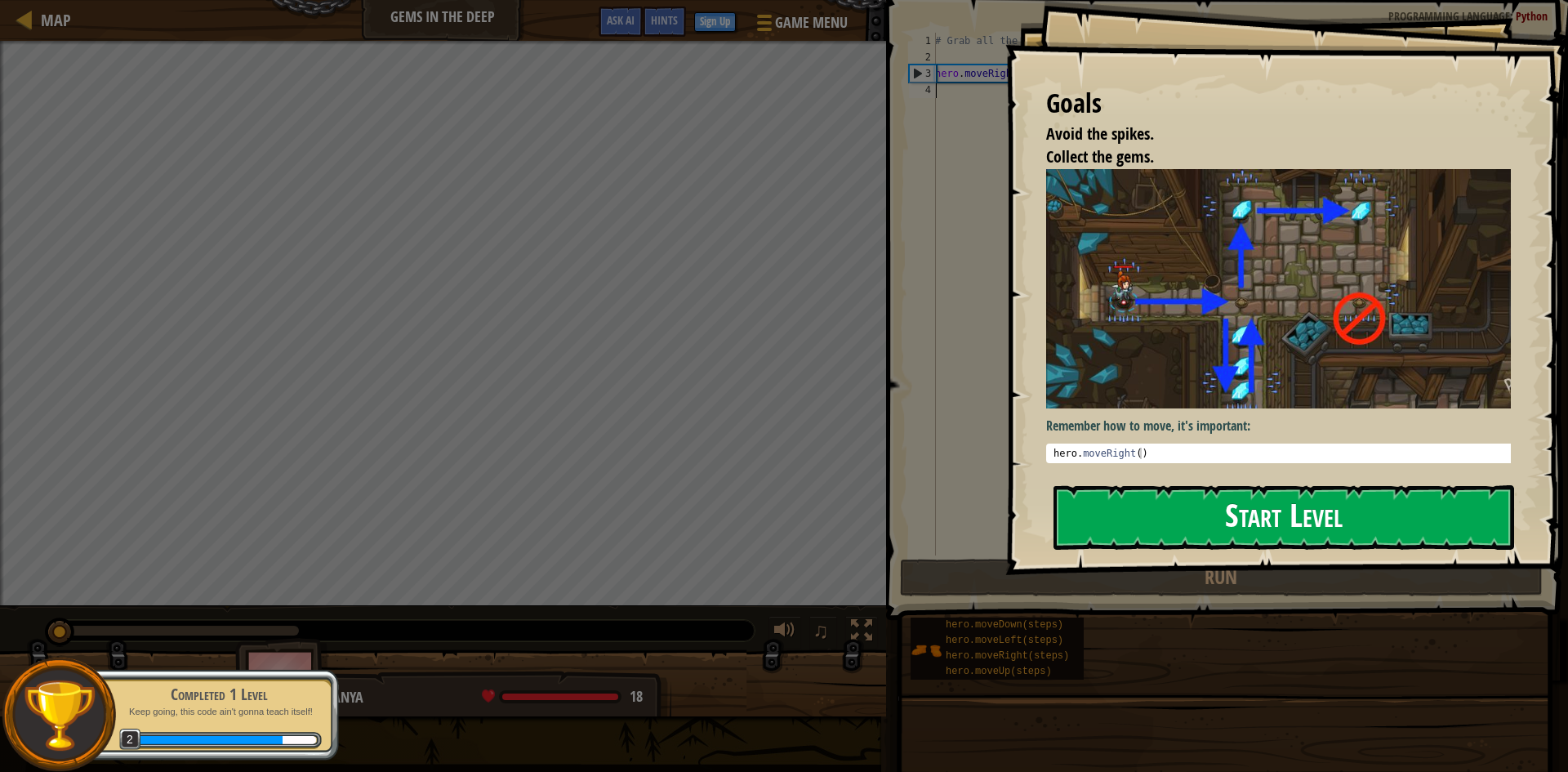
click at [1204, 525] on button "Start Level" at bounding box center [1284, 517] width 461 height 64
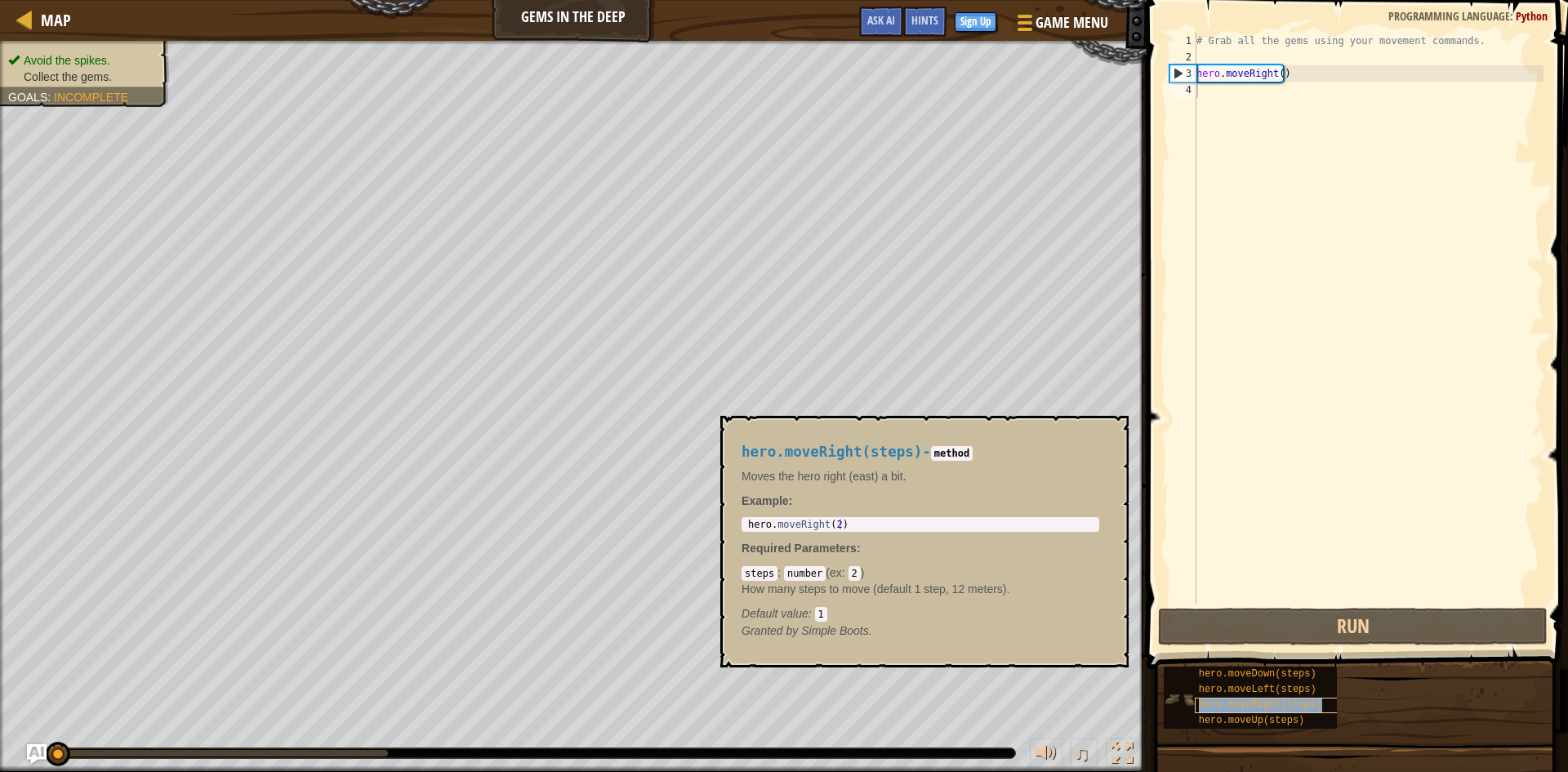
click at [1237, 700] on span "hero.moveRight(steps)" at bounding box center [1261, 704] width 124 height 12
click at [1278, 72] on div "# Grab all the gems using your movement commands. hero . moveRight ( )" at bounding box center [1368, 335] width 350 height 604
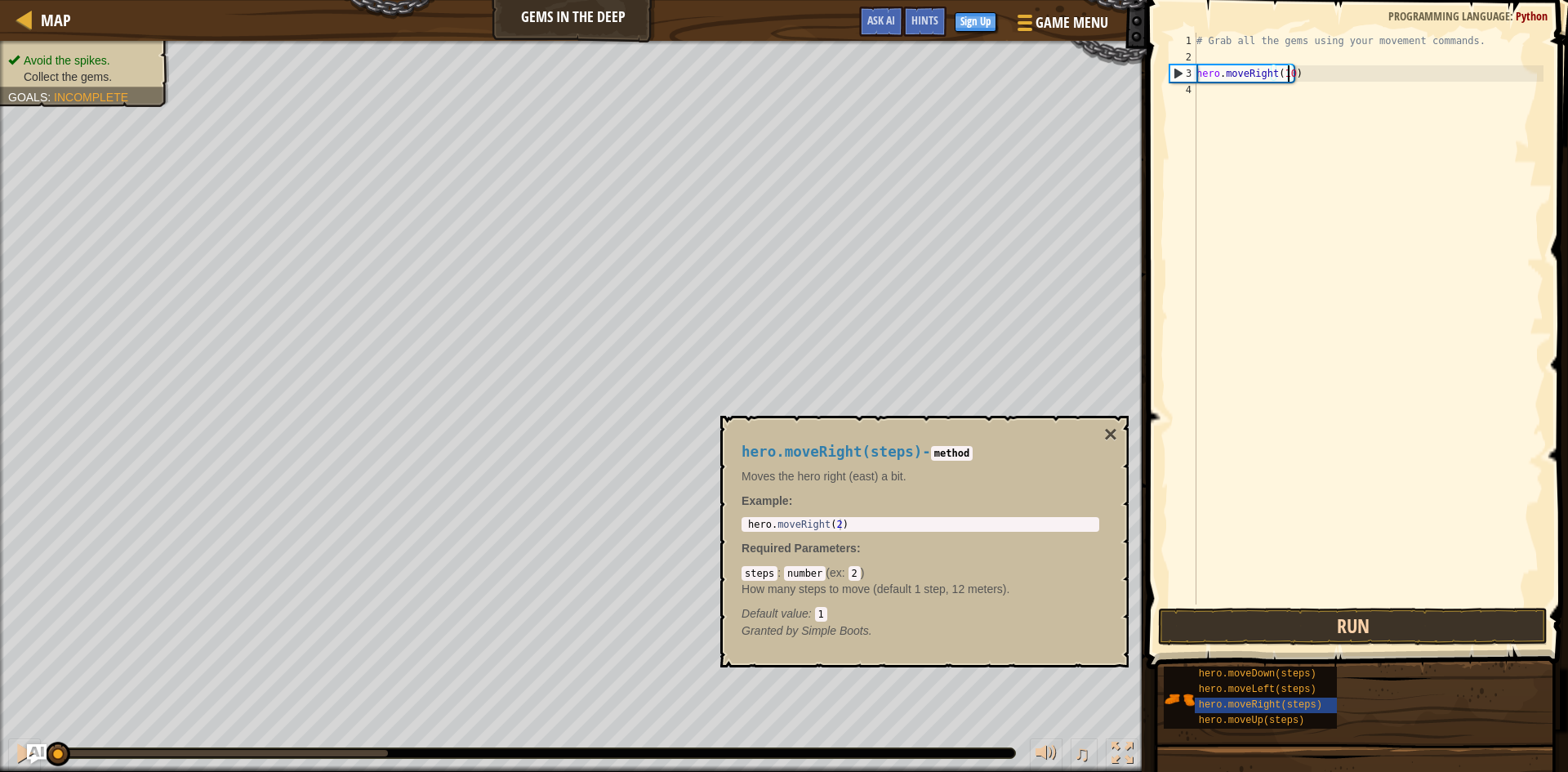
scroll to position [7, 7]
type textarea "hero.moveRight(10)"
click at [1250, 625] on button "Run" at bounding box center [1352, 626] width 390 height 38
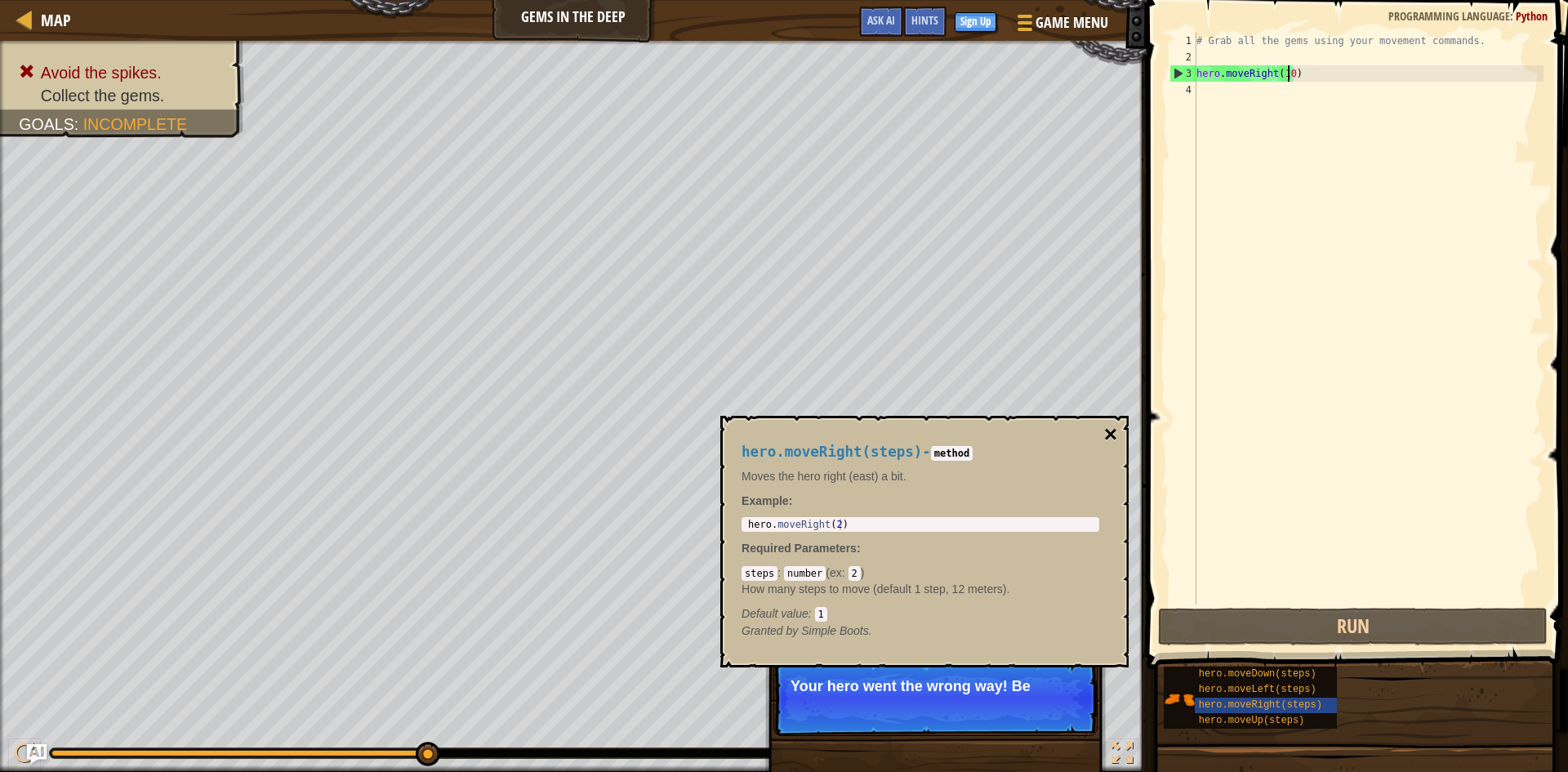
click at [1112, 438] on button "×" at bounding box center [1111, 434] width 13 height 23
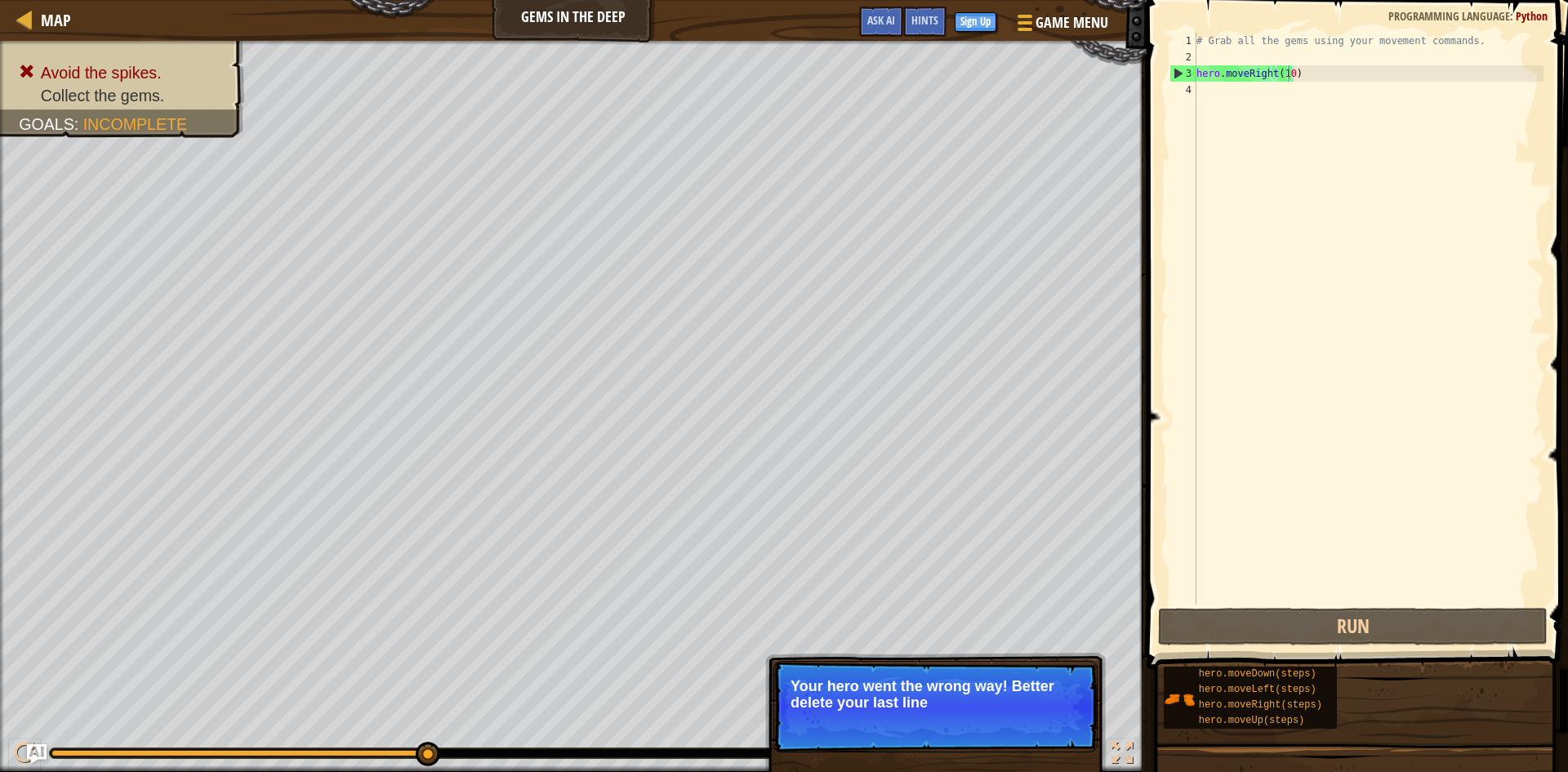
scroll to position [7, 0]
click at [1276, 82] on div "# Grab all the gems using your movement commands. hero . moveRight ( 10 )" at bounding box center [1368, 335] width 350 height 604
click at [1288, 75] on div "# Grab all the gems using your movement commands. hero . moveRight ( 10 )" at bounding box center [1368, 335] width 350 height 604
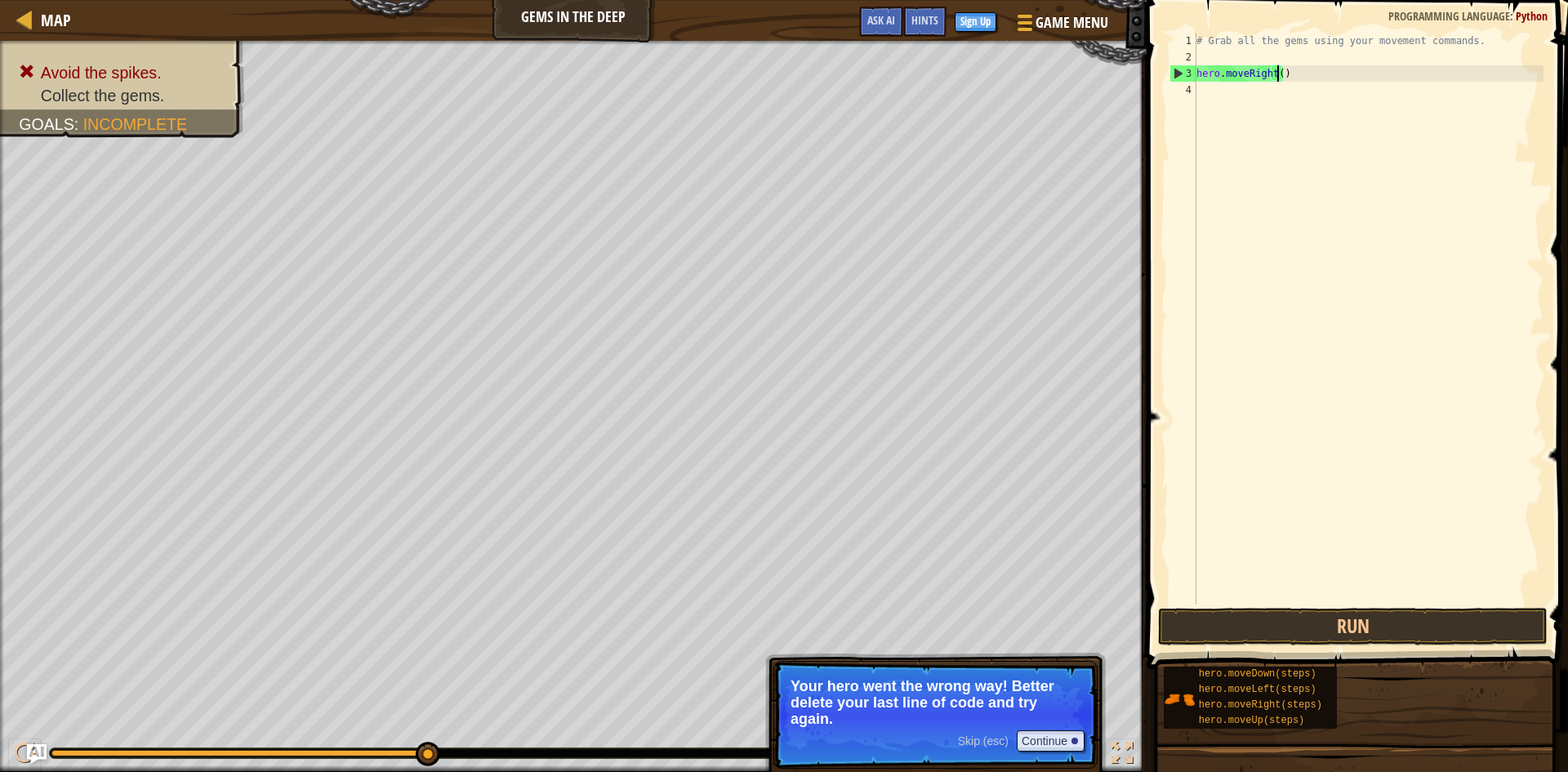
scroll to position [7, 7]
click at [1219, 624] on button "Run" at bounding box center [1352, 626] width 390 height 38
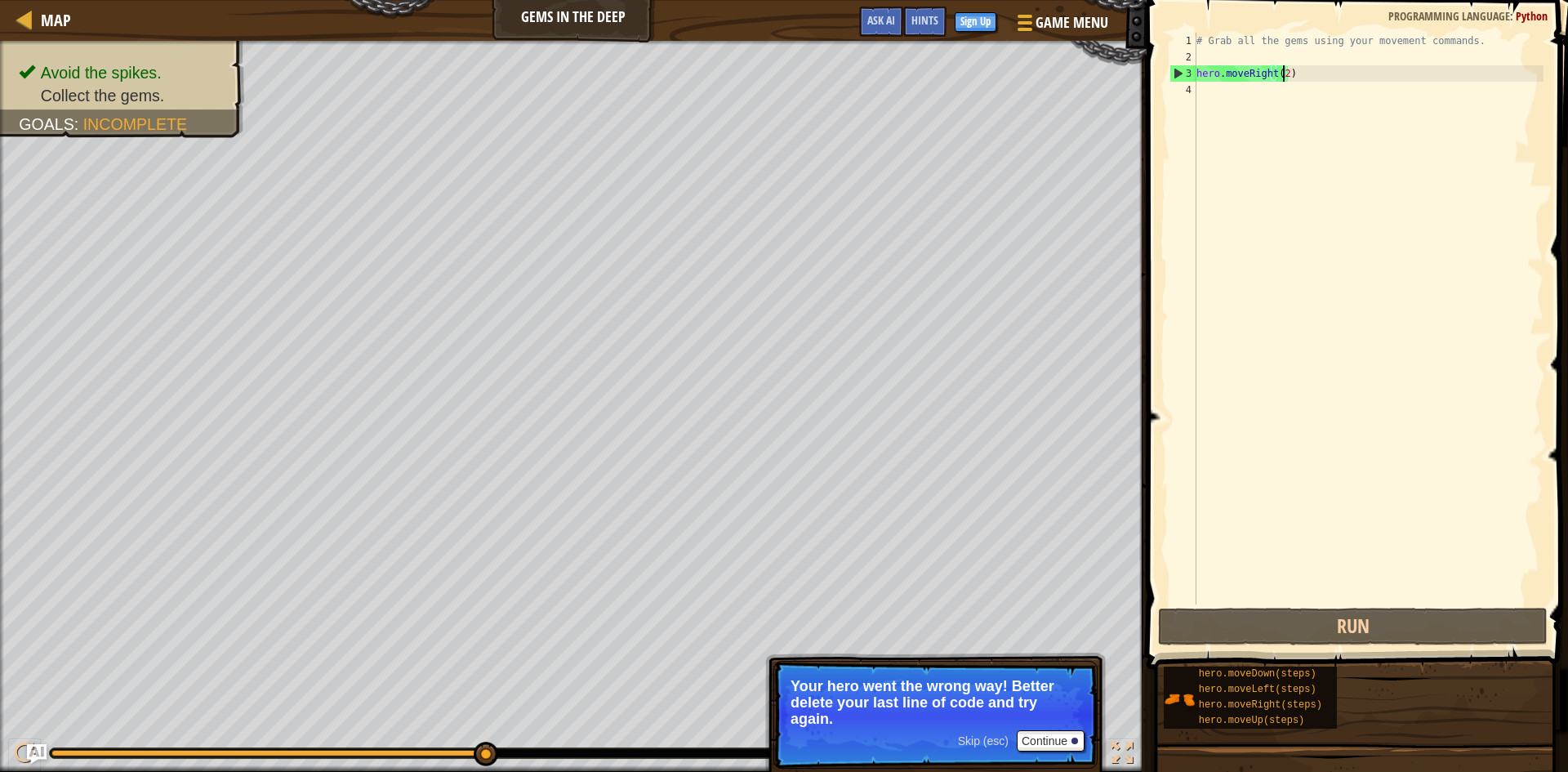
click at [1284, 75] on div "# Grab all the gems using your movement commands. hero . moveRight ( 2 )" at bounding box center [1368, 335] width 350 height 604
drag, startPoint x: 1317, startPoint y: 68, endPoint x: 1285, endPoint y: 73, distance: 32.4
click at [1285, 73] on div "# Grab all the gems using your movement commands. hero . moveRight ( 2 )" at bounding box center [1368, 335] width 350 height 604
click at [1282, 77] on div "# Grab all the gems using your movement commands. hero . moveRight ( 2 )" at bounding box center [1368, 335] width 350 height 604
type textarea "hero.moveRight(1)"
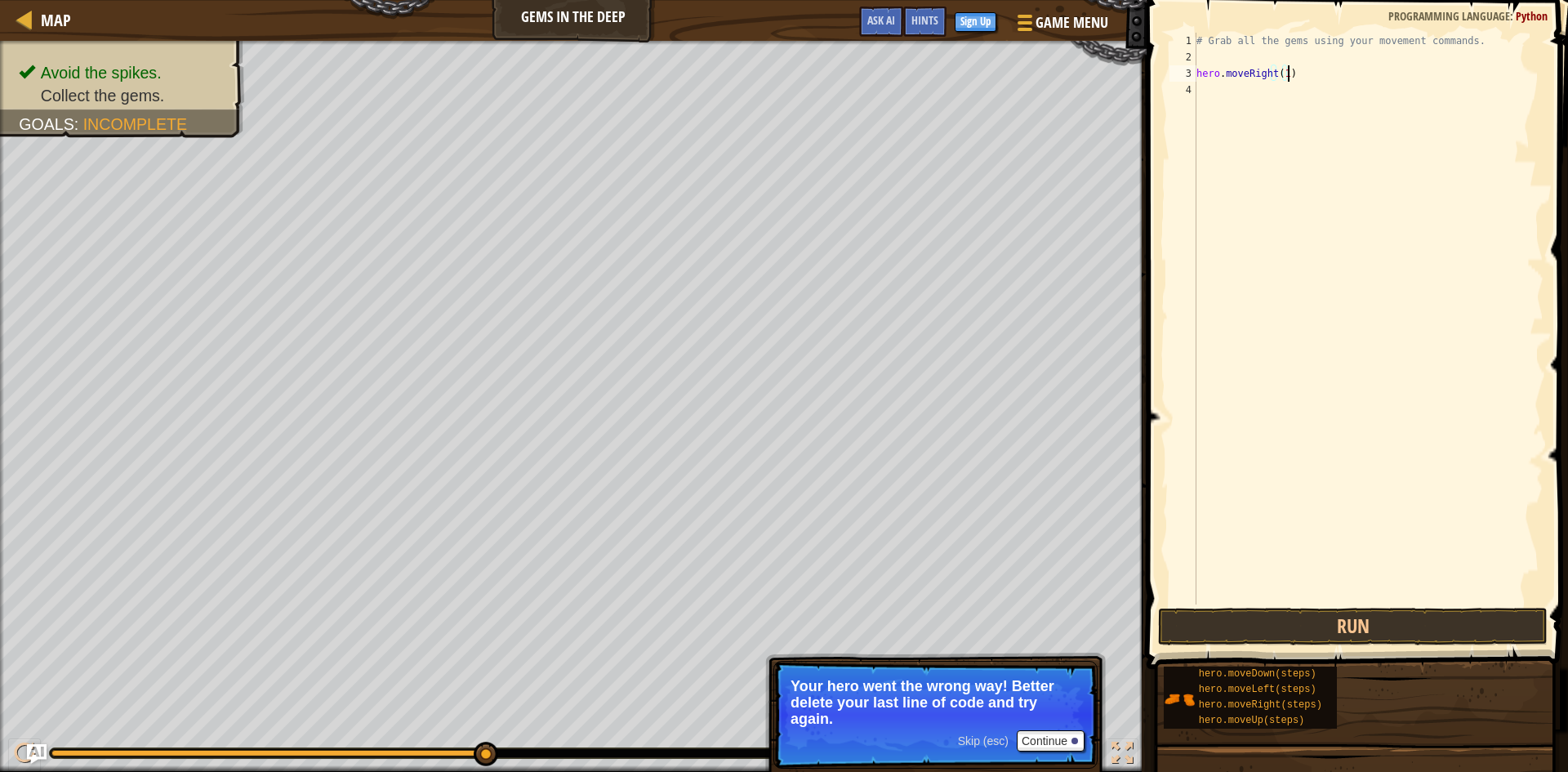
scroll to position [7, 0]
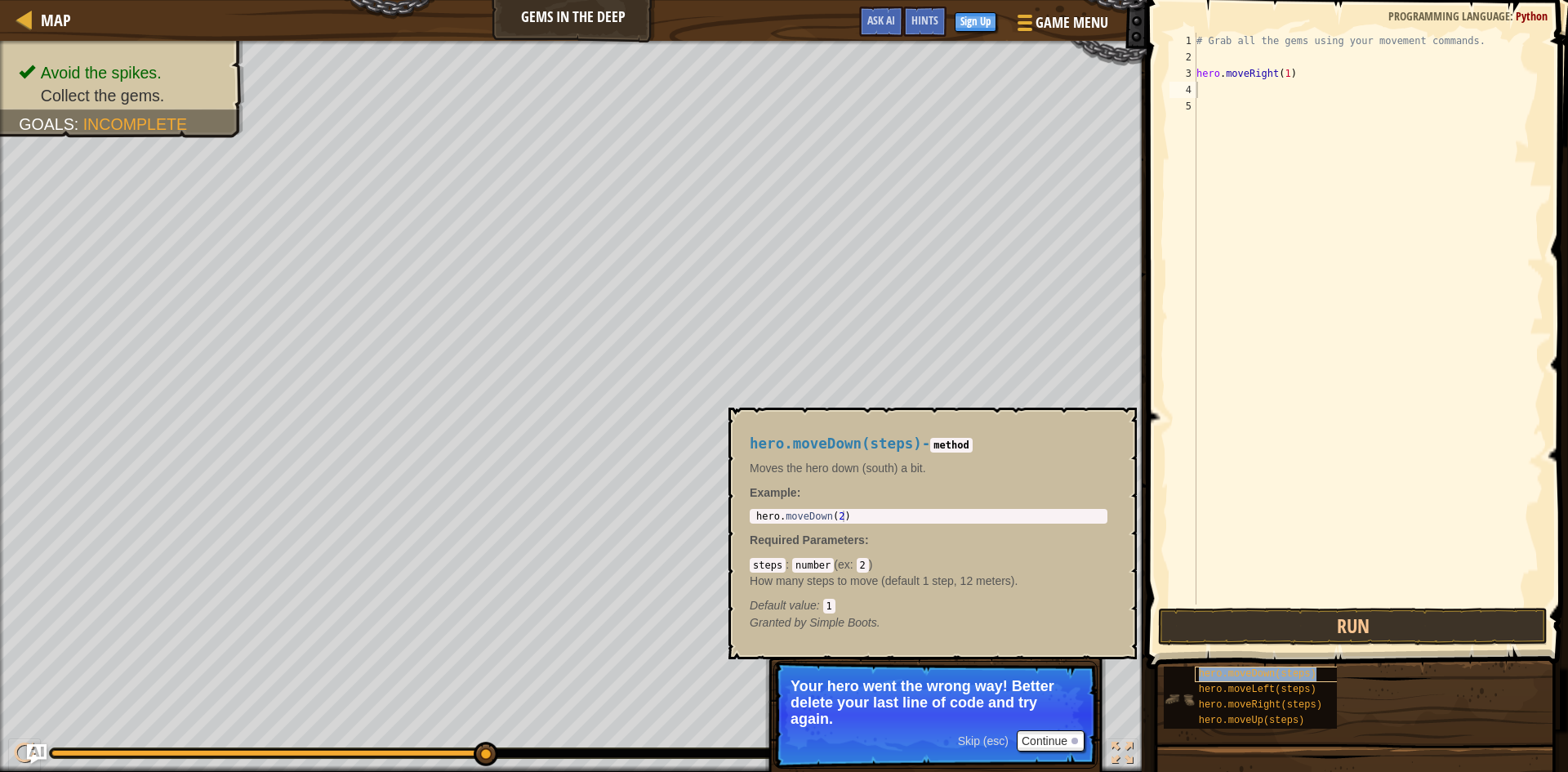
click at [1264, 674] on span "hero.moveDown(steps)" at bounding box center [1257, 674] width 118 height 12
type textarea "hero.moveDown(2)"
click at [835, 517] on div "hero . moveDown ( 2 )" at bounding box center [929, 527] width 351 height 35
click at [1230, 140] on div "# Grab all the gems using your movement commands. hero . moveRight ( 1 )" at bounding box center [1368, 335] width 350 height 604
click at [1224, 91] on div "# Grab all the gems using your movement commands. hero . moveRight ( 1 )" at bounding box center [1368, 335] width 350 height 604
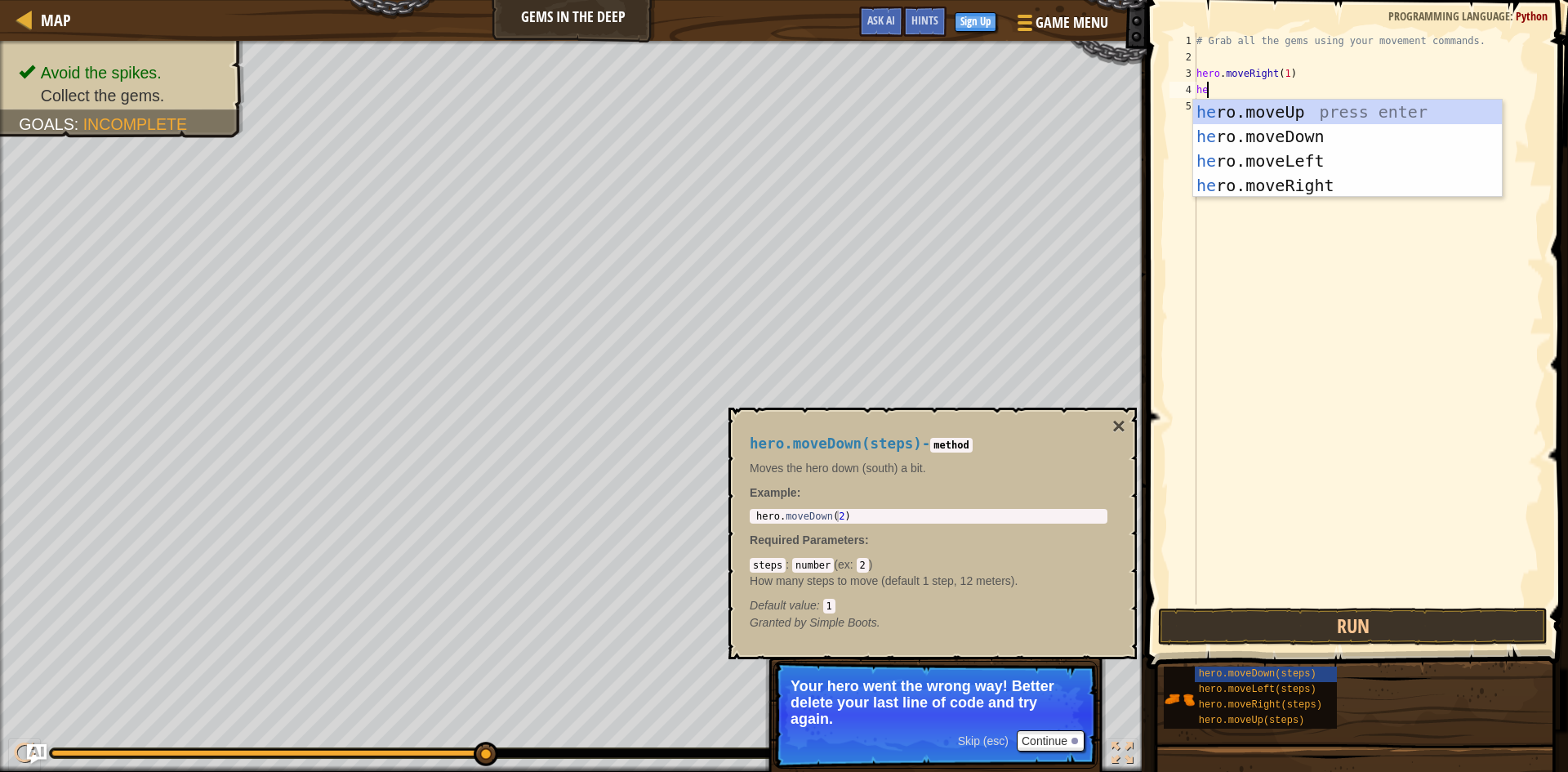
type textarea "hero"
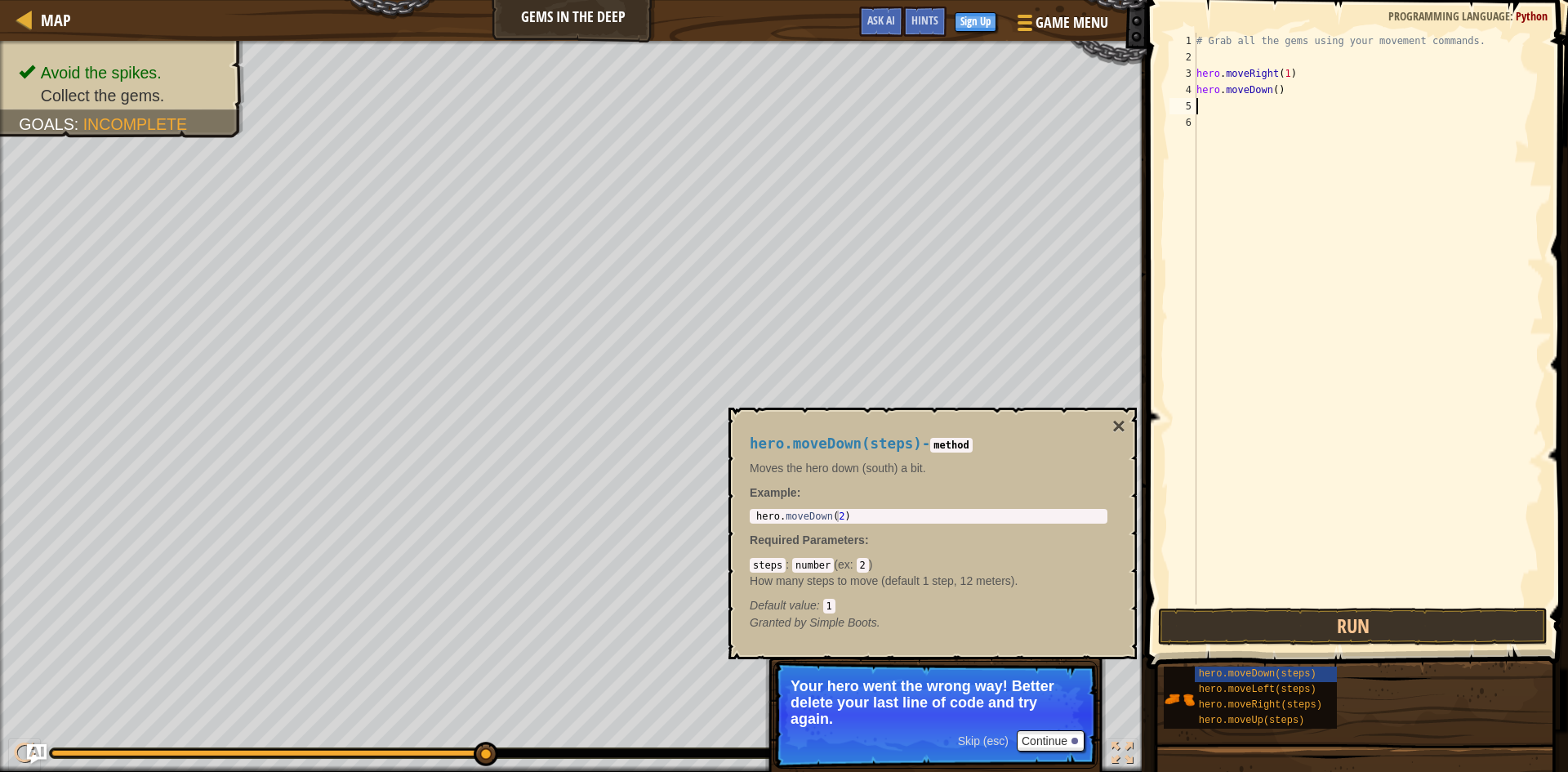
click at [1269, 87] on div "# Grab all the gems using your movement commands. hero . moveRight ( 1 ) hero .…" at bounding box center [1368, 335] width 350 height 604
click at [1273, 91] on div "# Grab all the gems using your movement commands. hero . moveRight ( 1 ) hero .…" at bounding box center [1368, 335] width 350 height 604
type textarea "hero.moveDown(1)"
click at [1290, 92] on div "# Grab all the gems using your movement commands. hero . moveRight ( 1 ) hero .…" at bounding box center [1368, 335] width 350 height 604
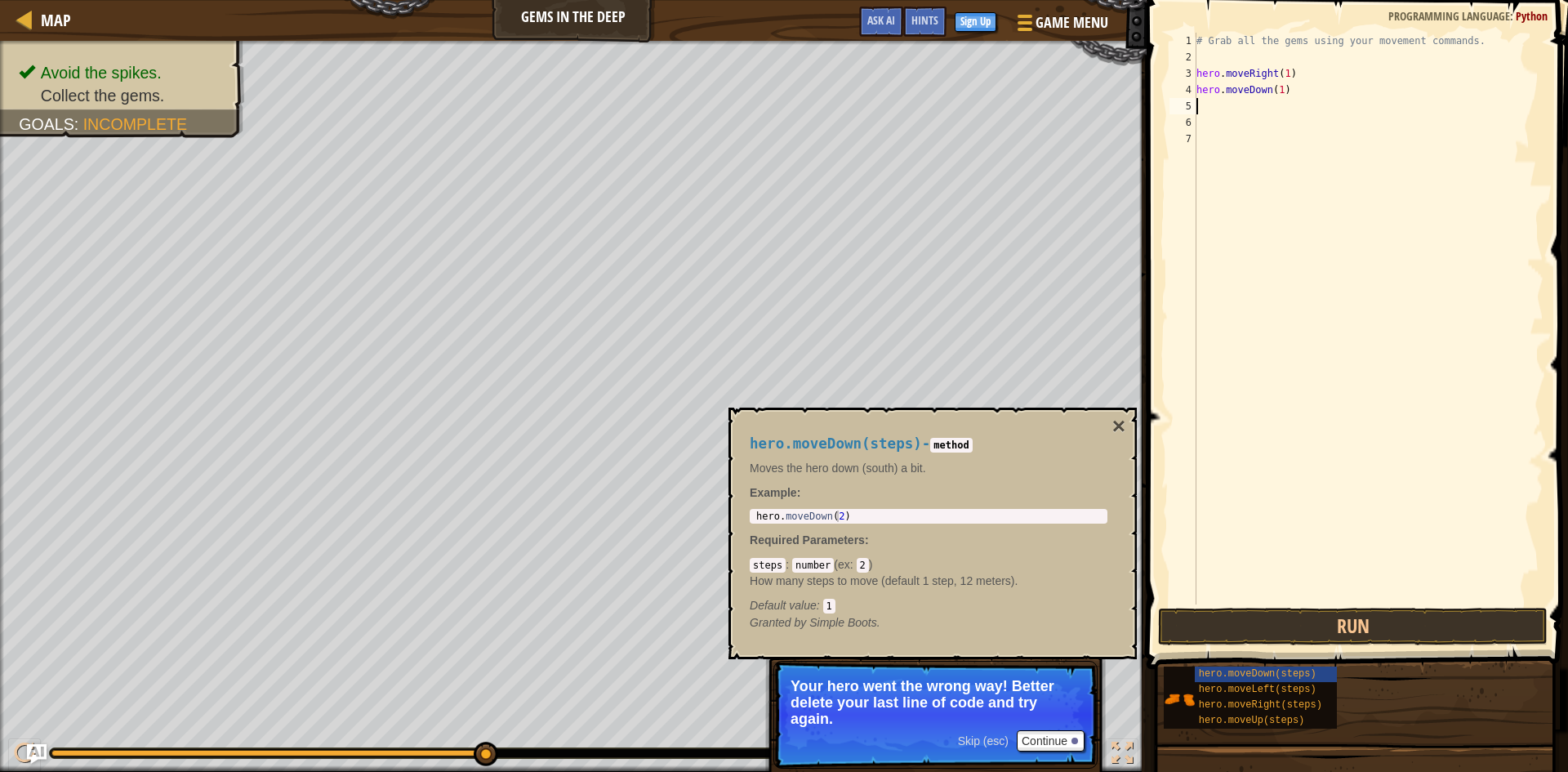
scroll to position [7, 0]
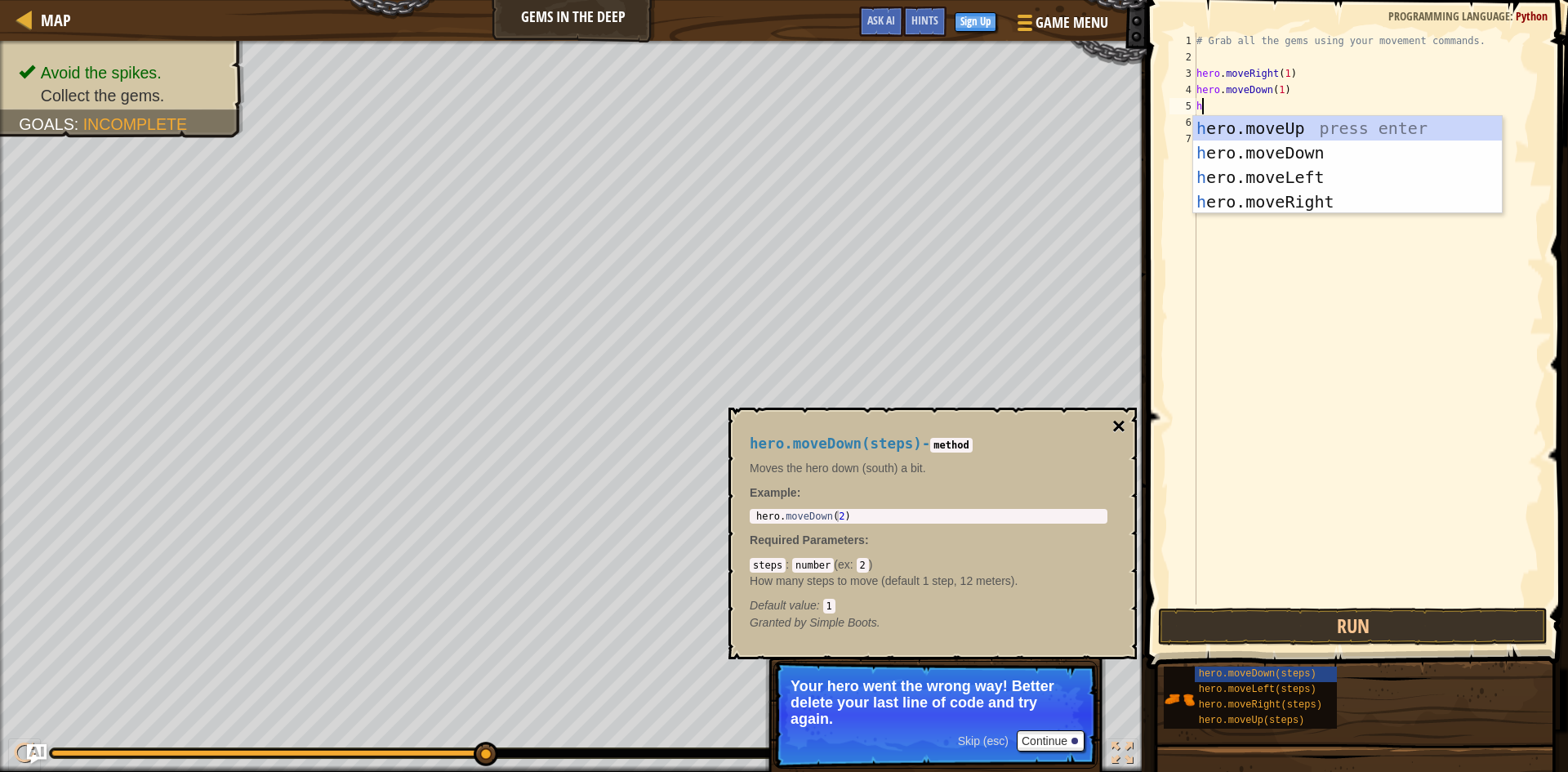
click at [1121, 416] on button "×" at bounding box center [1119, 426] width 13 height 23
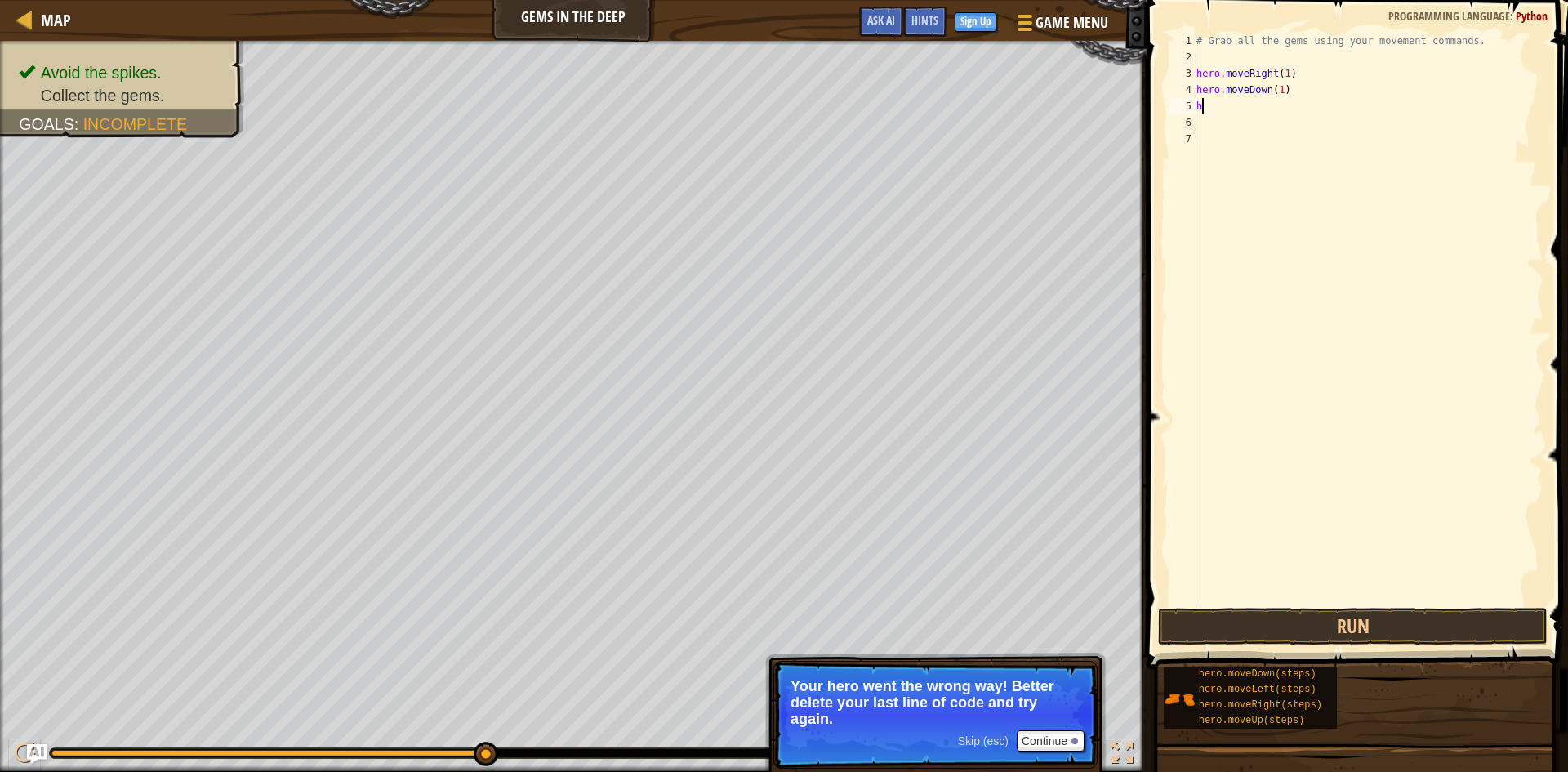
click at [1299, 105] on div "# Grab all the gems using your movement commands. hero . moveRight ( 1 ) hero .…" at bounding box center [1368, 335] width 350 height 604
type textarea "he"
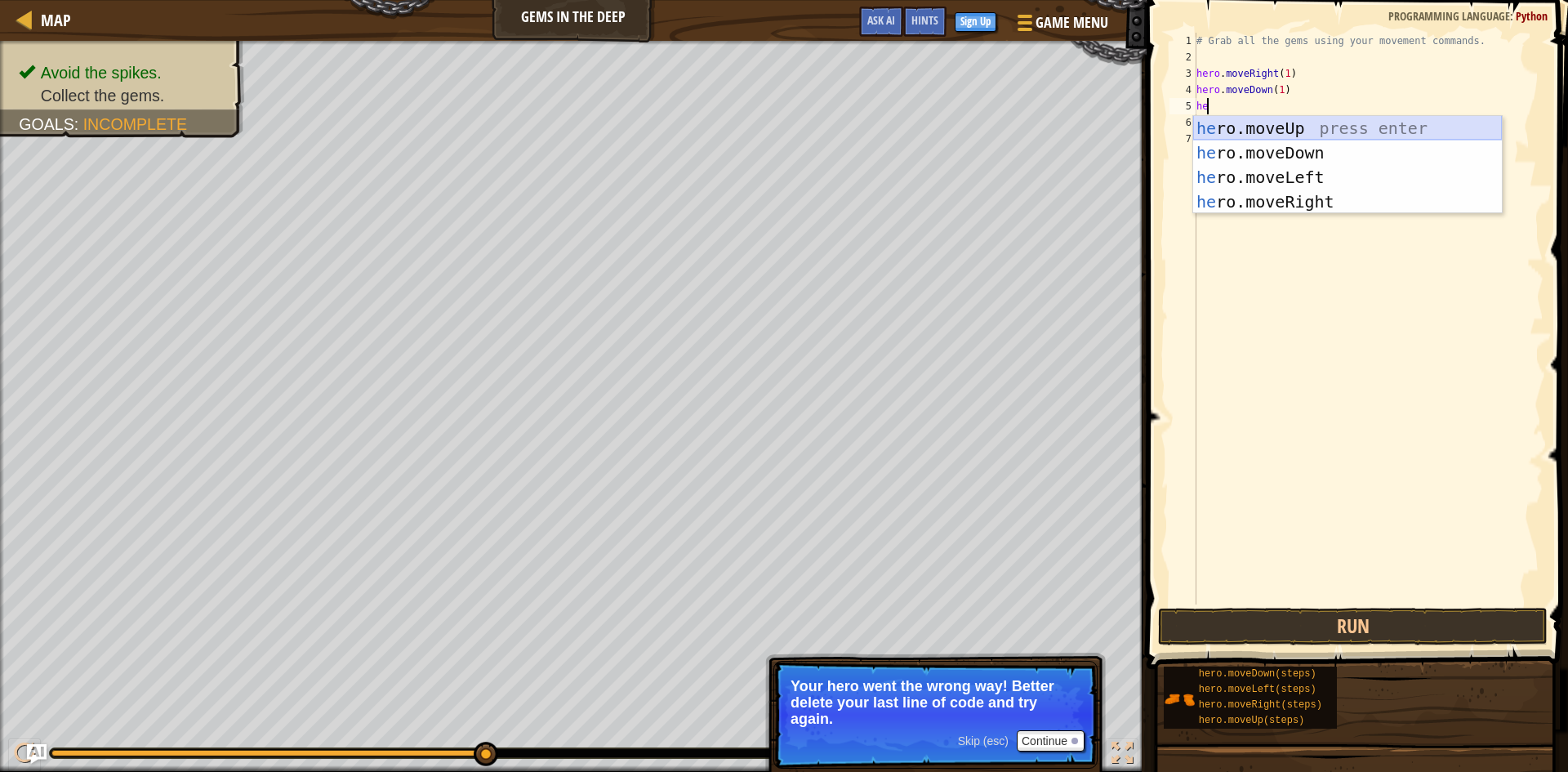
click at [1299, 138] on div "he ro.moveUp press enter he ro.moveDown press enter he ro.moveLeft press enter …" at bounding box center [1347, 189] width 309 height 147
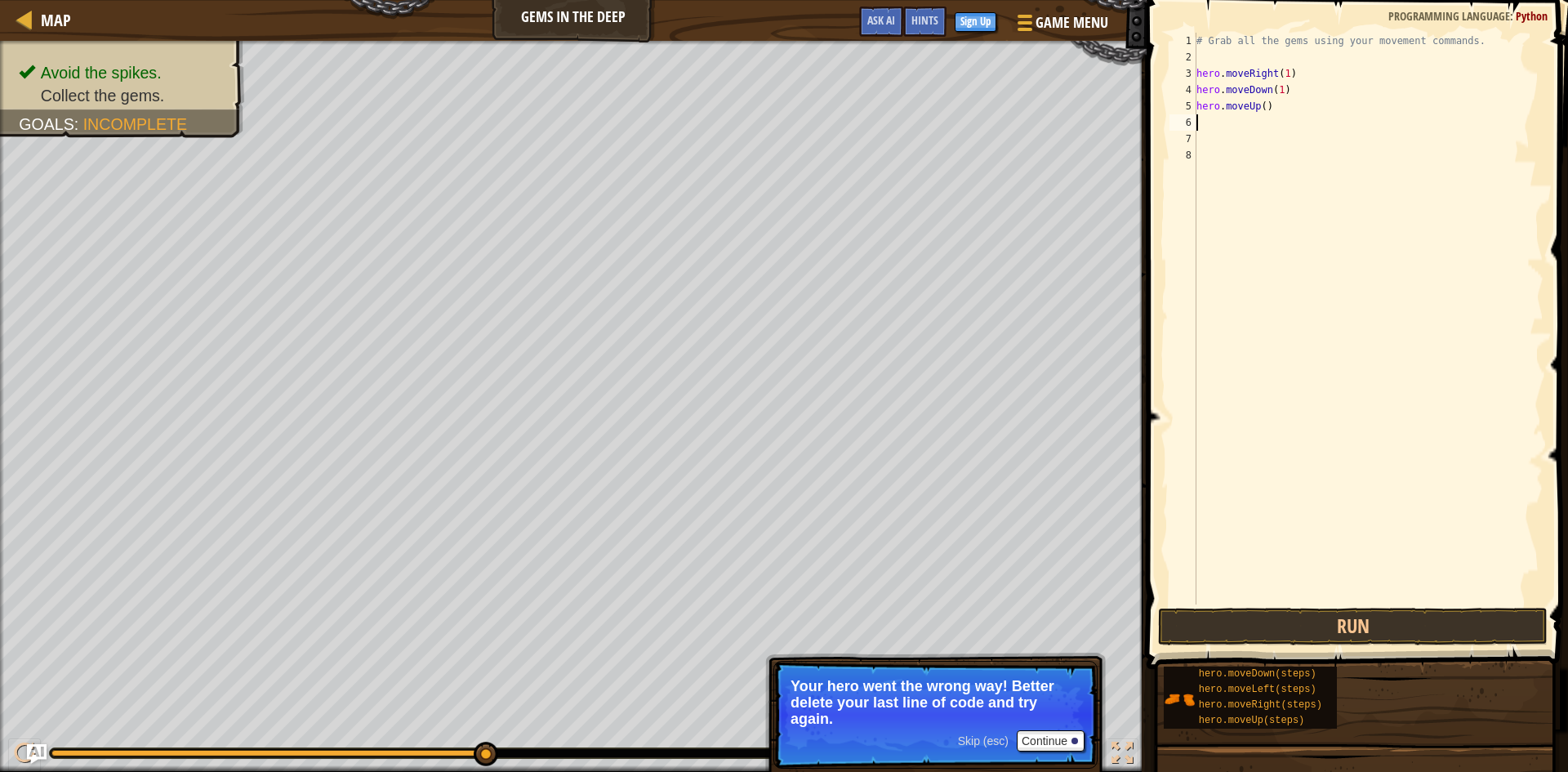
click at [1262, 103] on div "# Grab all the gems using your movement commands. hero . moveRight ( 1 ) hero .…" at bounding box center [1368, 335] width 350 height 604
type textarea "hero.moveUp(1)"
click at [1300, 118] on div "# Grab all the gems using your movement commands. hero . moveRight ( 1 ) hero .…" at bounding box center [1368, 335] width 350 height 604
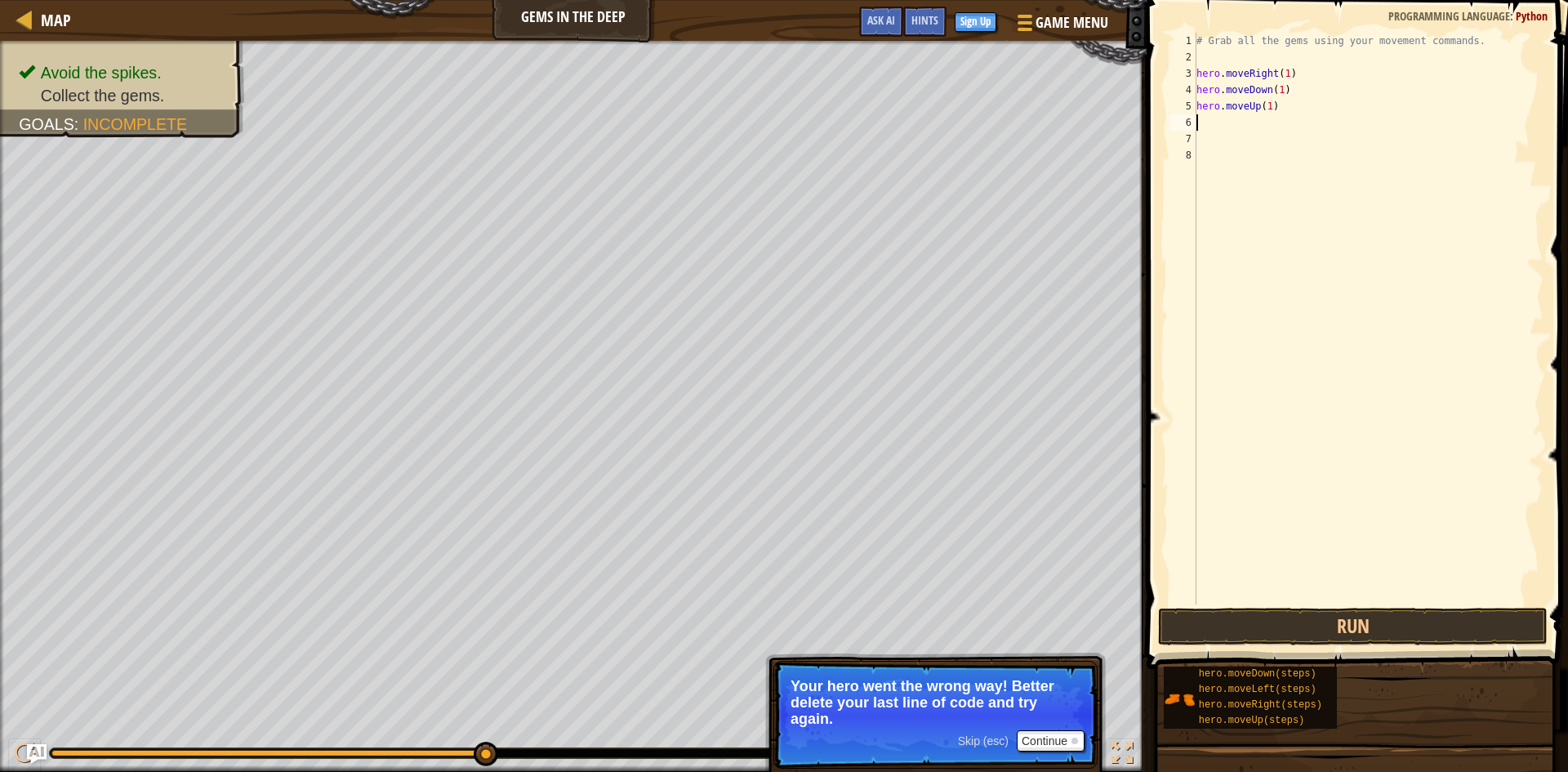
click at [1268, 103] on div "# Grab all the gems using your movement commands. hero . moveRight ( 1 ) hero .…" at bounding box center [1368, 335] width 350 height 604
type textarea "hero.moveUp(2)"
click at [1284, 110] on div "# Grab all the gems using your movement commands. hero . moveRight ( 1 ) hero .…" at bounding box center [1368, 335] width 350 height 604
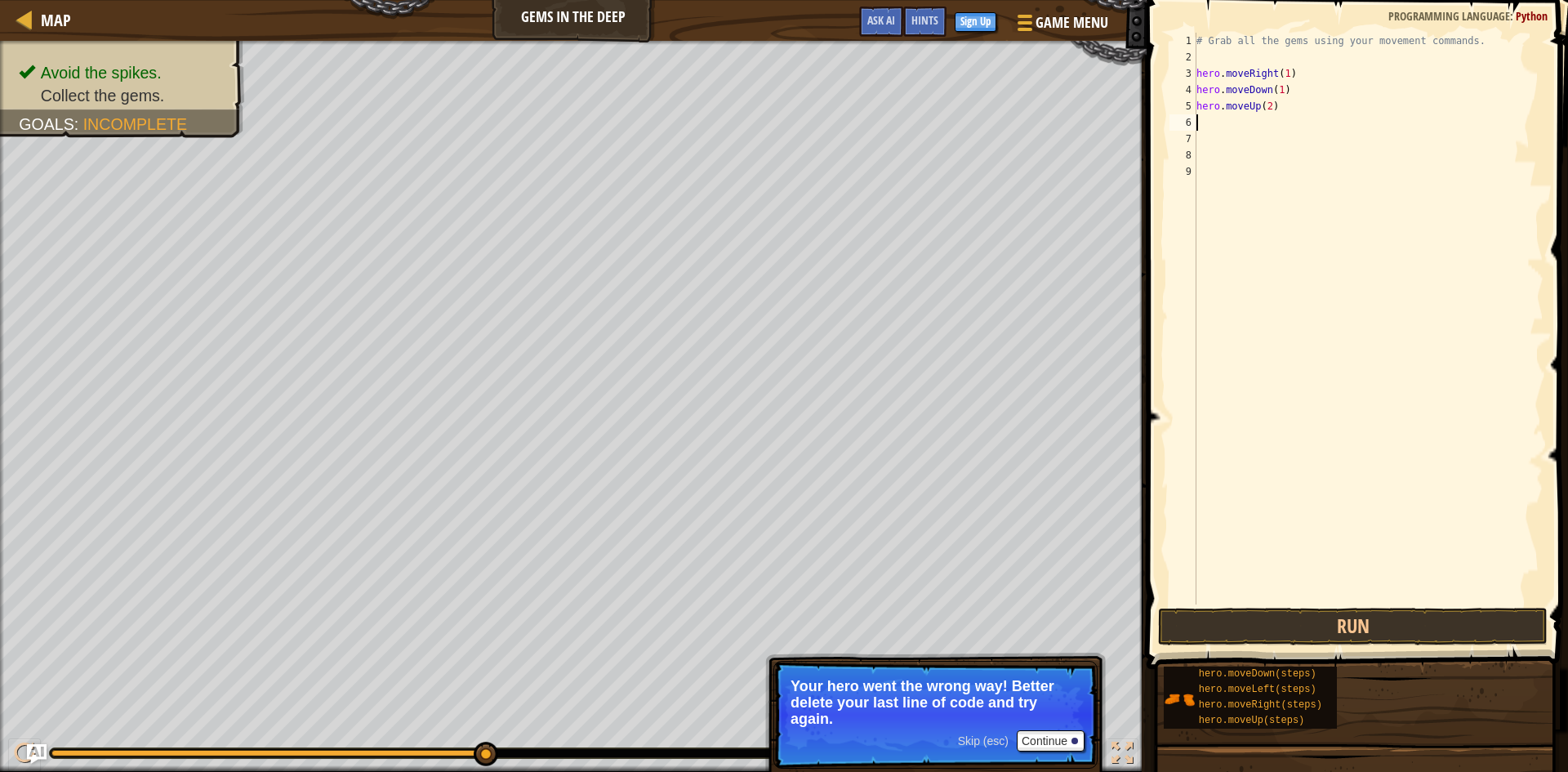
type textarea "he"
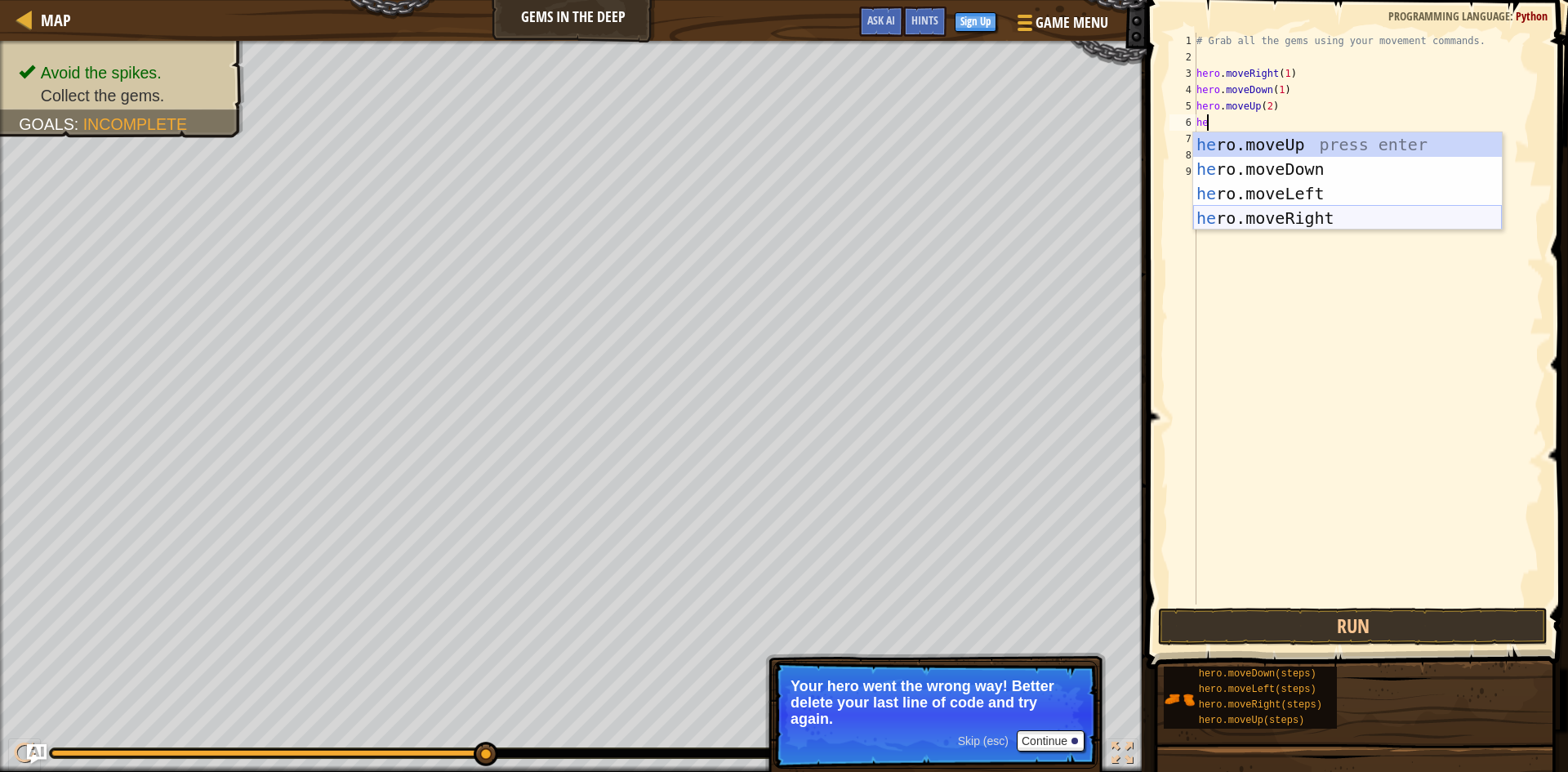
click at [1307, 214] on div "he ro.moveUp press enter he ro.moveDown press enter he ro.moveLeft press enter …" at bounding box center [1347, 206] width 309 height 147
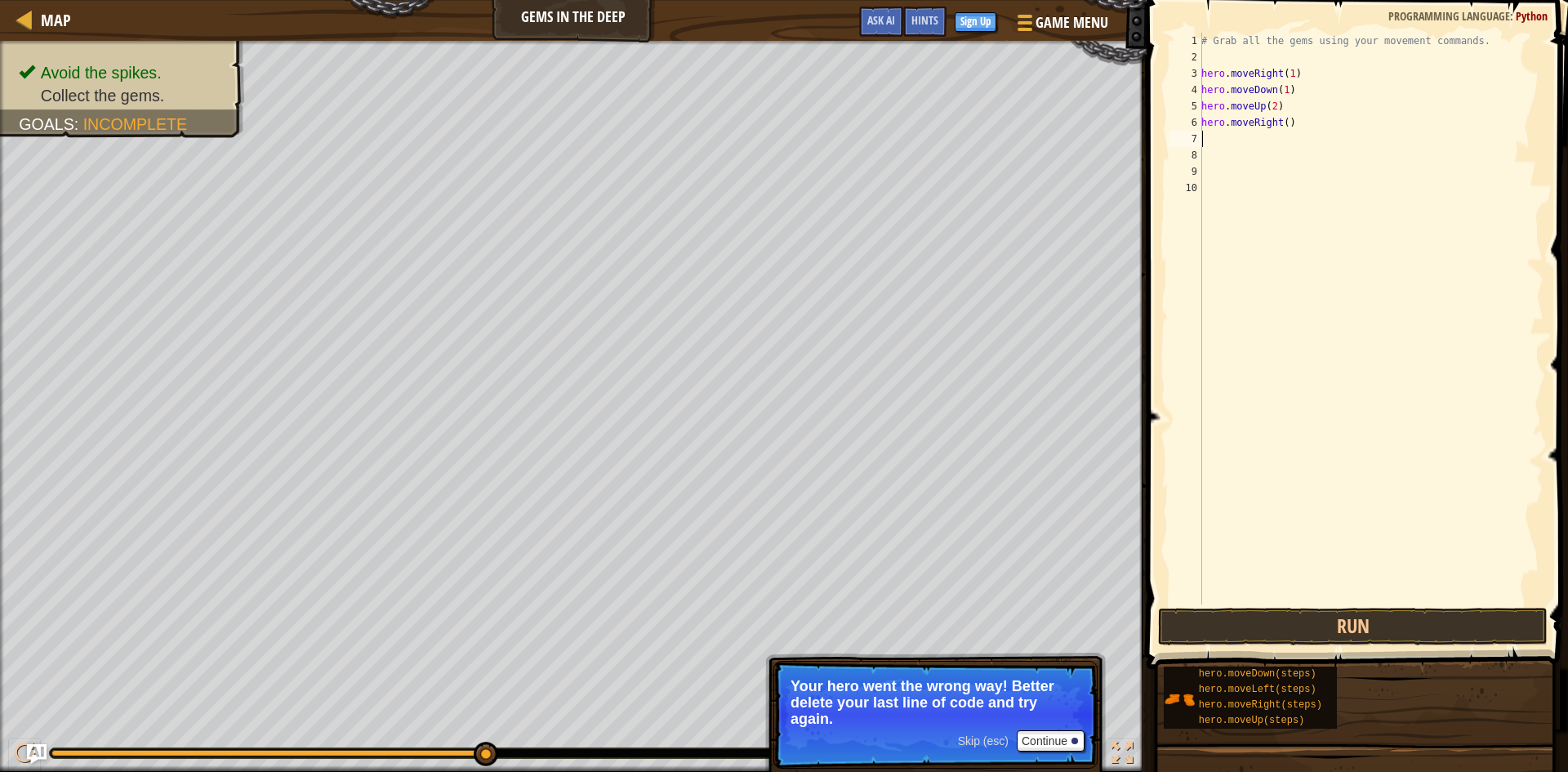
click at [1283, 124] on div "# Grab all the gems using your movement commands. hero . moveRight ( 1 ) hero .…" at bounding box center [1370, 335] width 345 height 604
type textarea "hero.moveRight(1)"
click at [1348, 635] on button "Run" at bounding box center [1352, 626] width 390 height 38
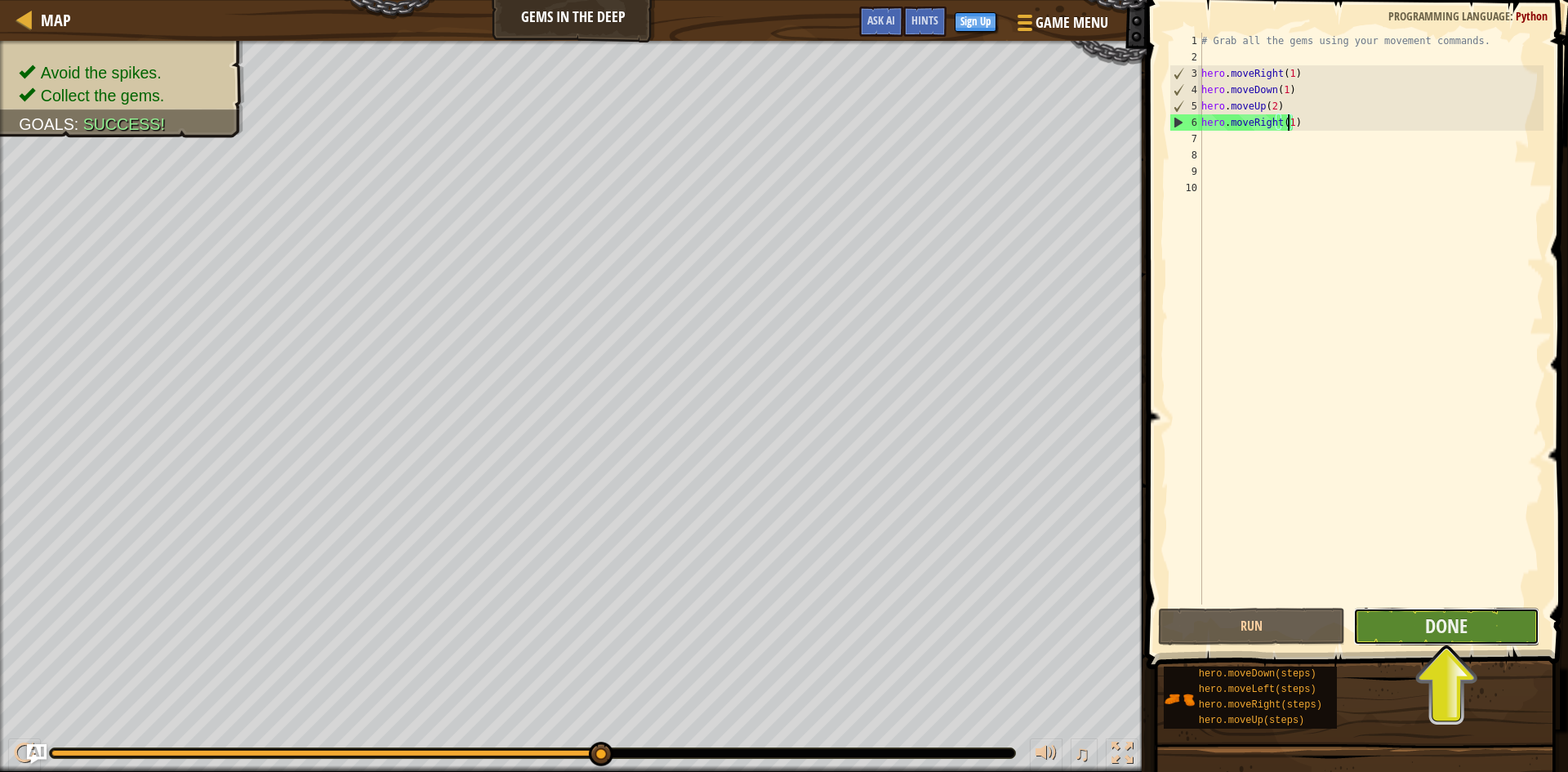
click at [1417, 607] on button "Done" at bounding box center [1446, 626] width 187 height 38
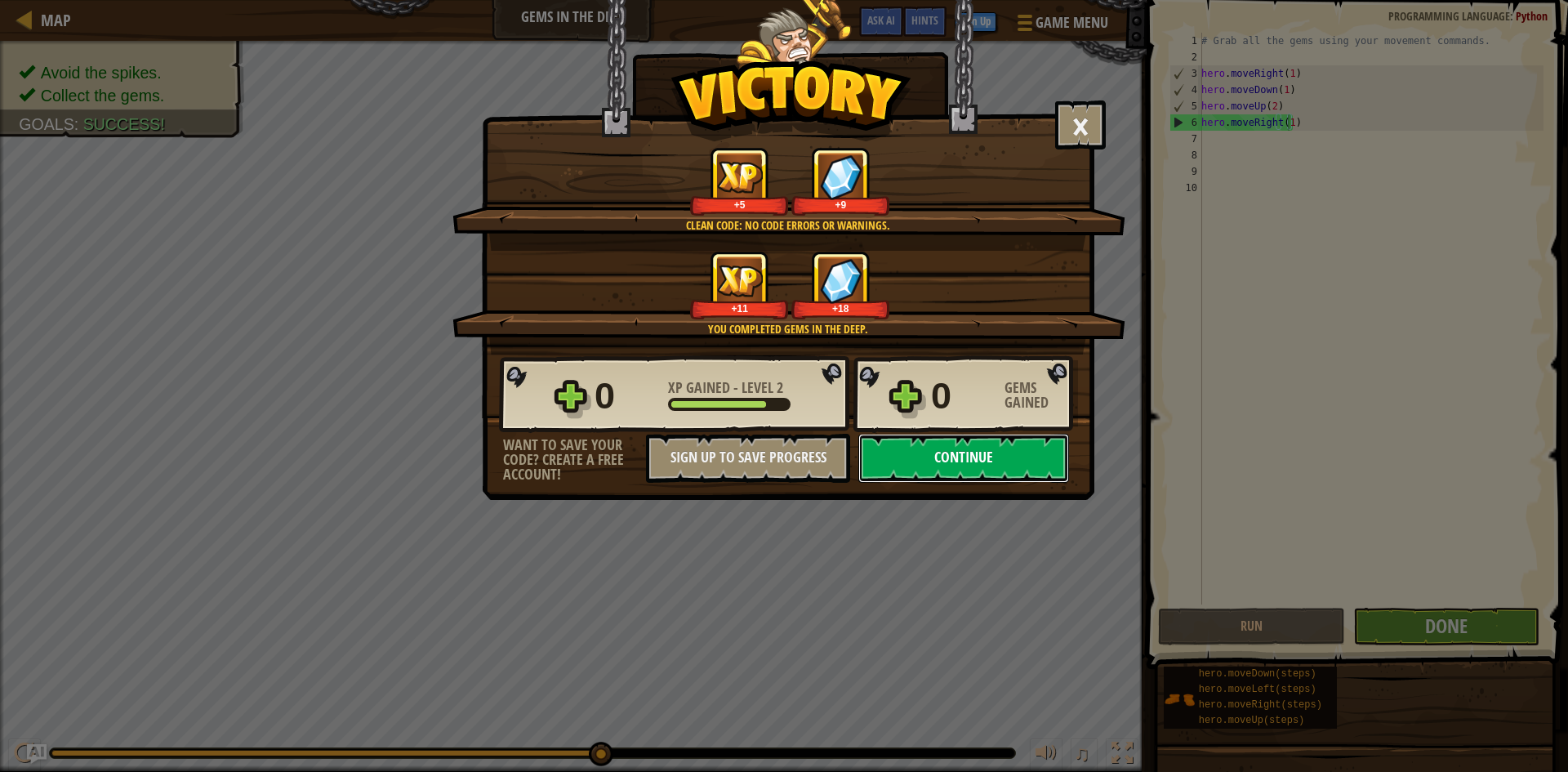
click at [910, 456] on button "Continue" at bounding box center [964, 457] width 211 height 49
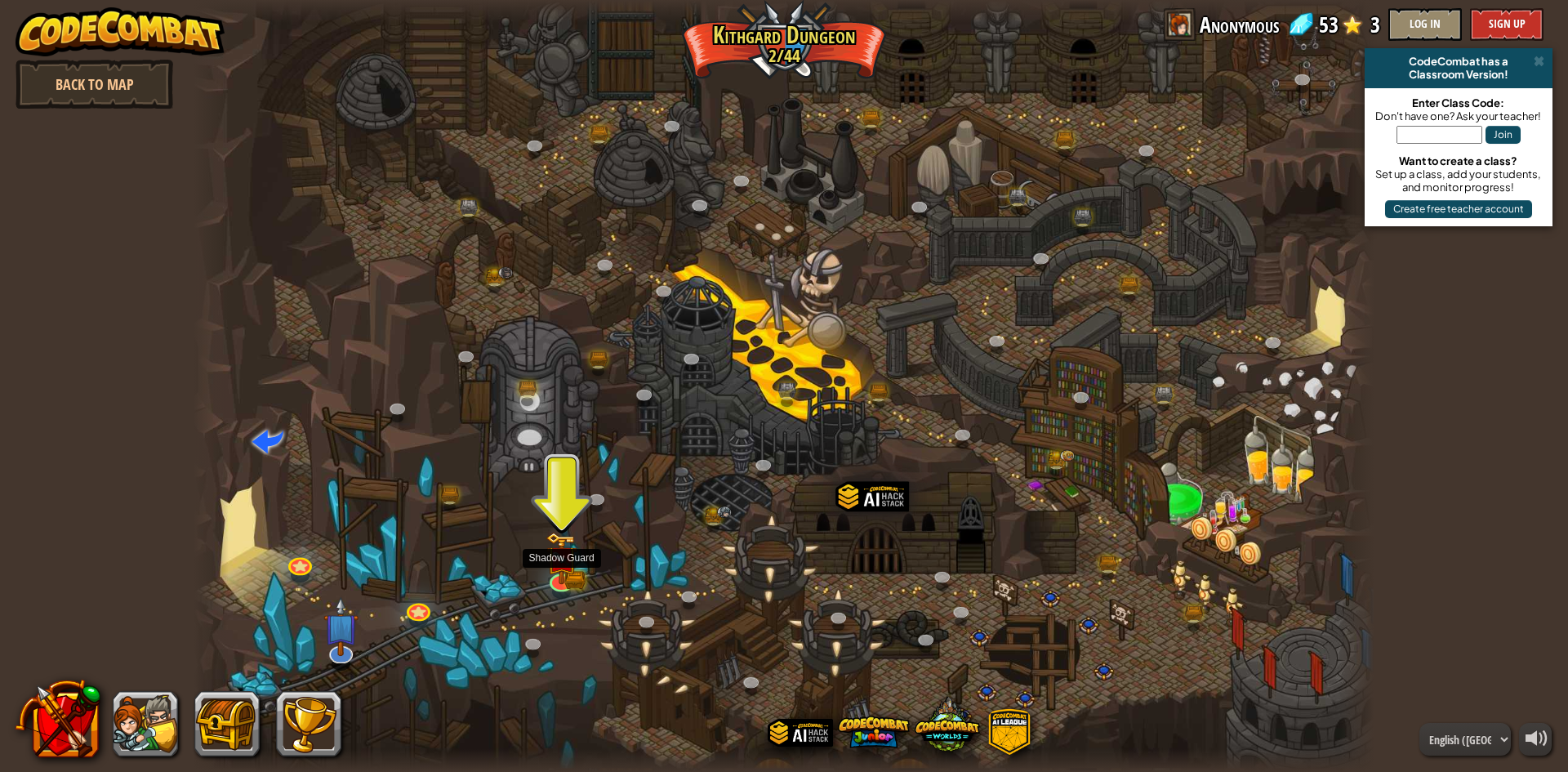
click at [543, 555] on div at bounding box center [784, 386] width 1181 height 772
click at [549, 556] on img at bounding box center [561, 545] width 32 height 70
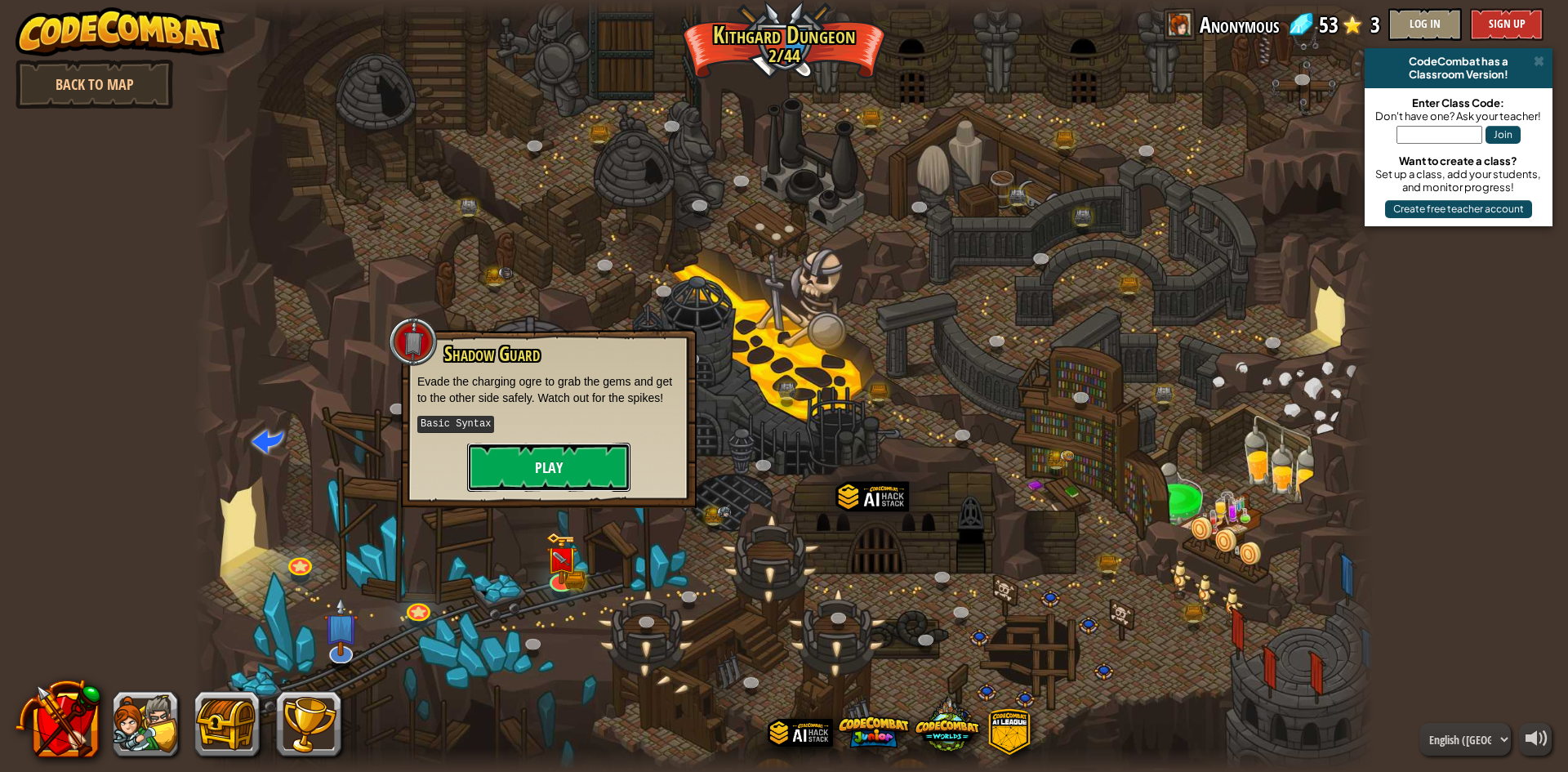
click at [569, 474] on button "Play" at bounding box center [549, 466] width 163 height 49
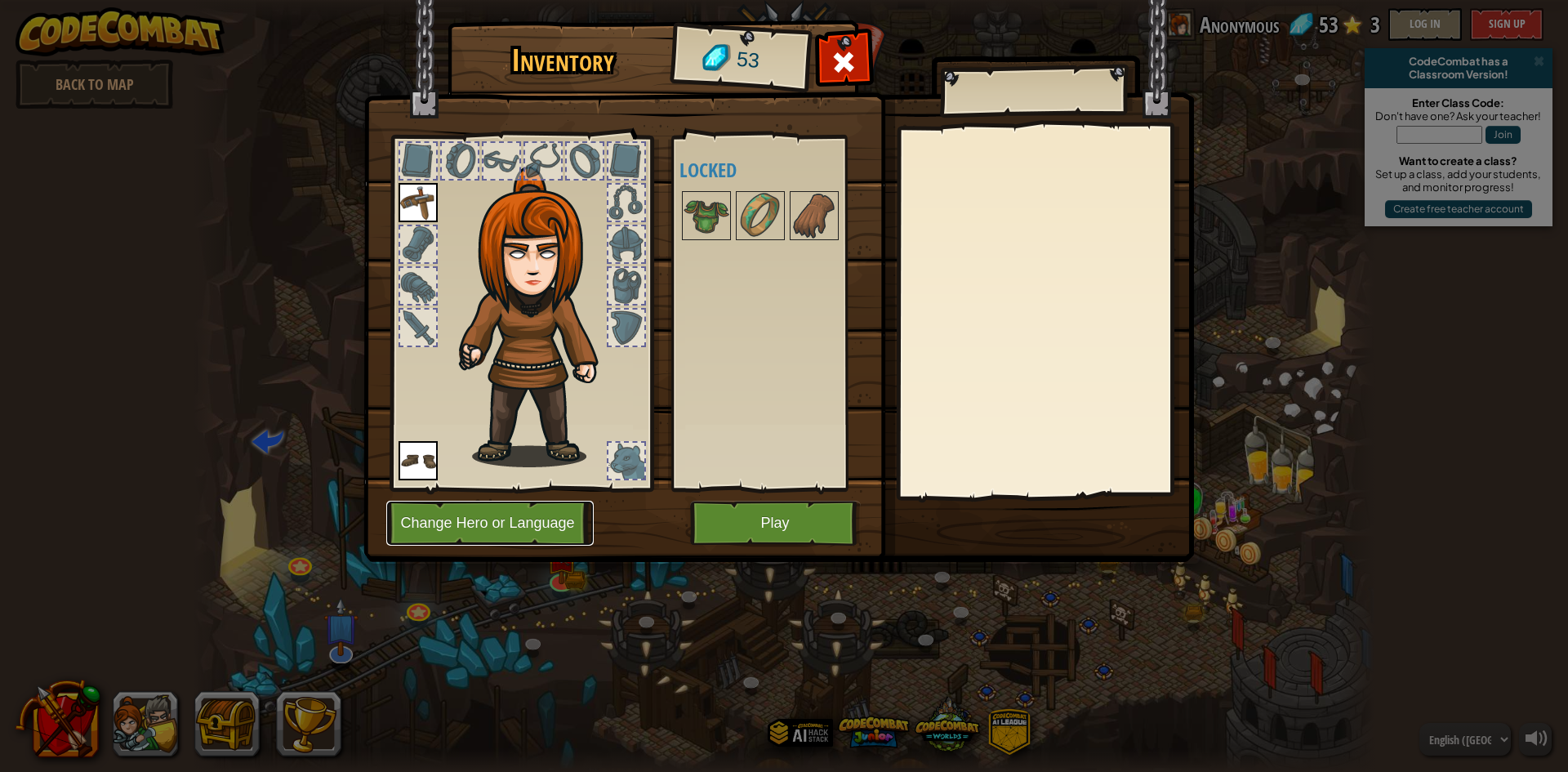
click at [589, 522] on button "Change Hero or Language" at bounding box center [490, 523] width 208 height 45
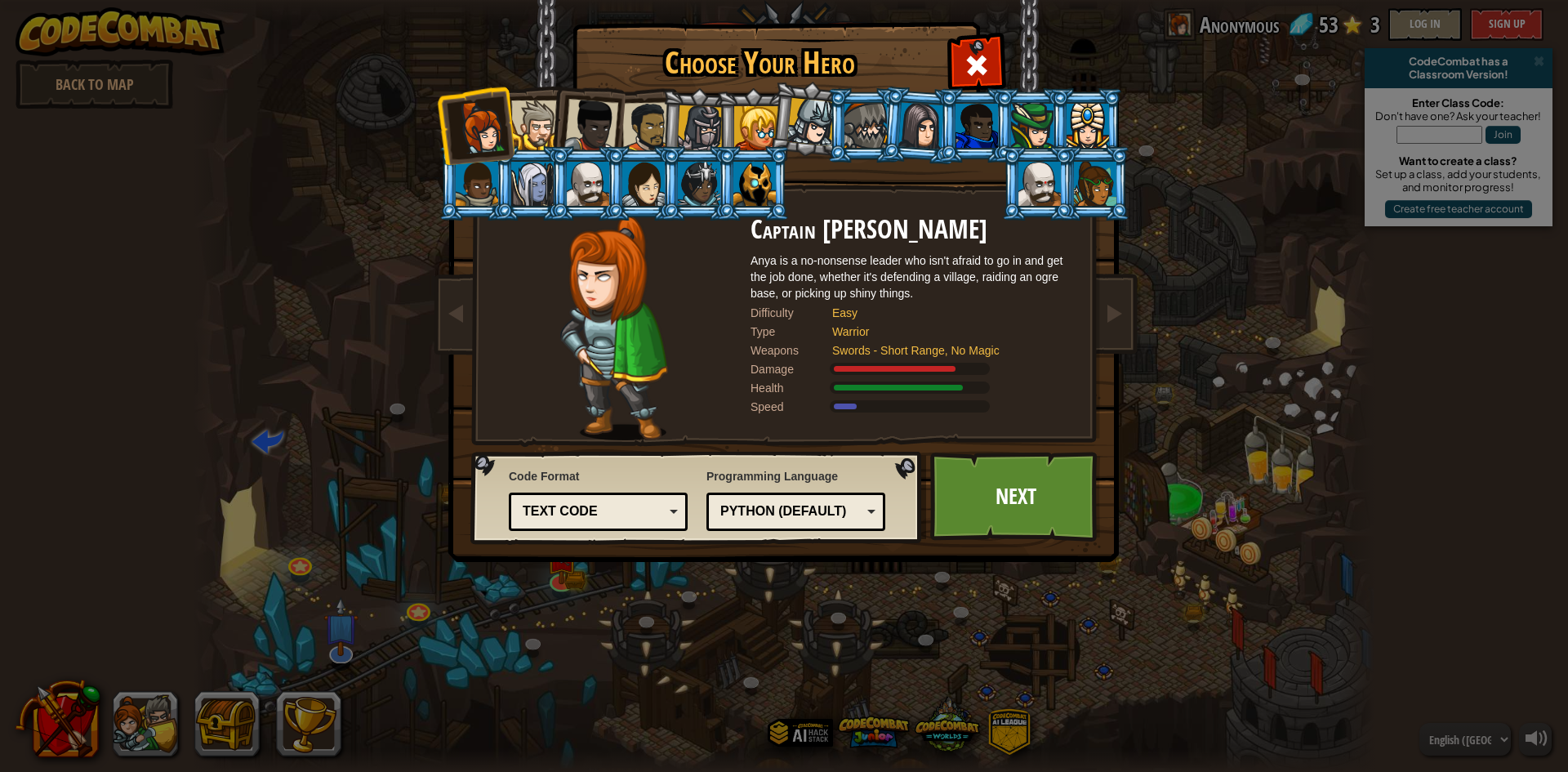
click at [569, 523] on div "Choose Your Hero 53 Captain [PERSON_NAME] Anya is a no-nonsense leader who isn'…" at bounding box center [784, 386] width 1568 height 772
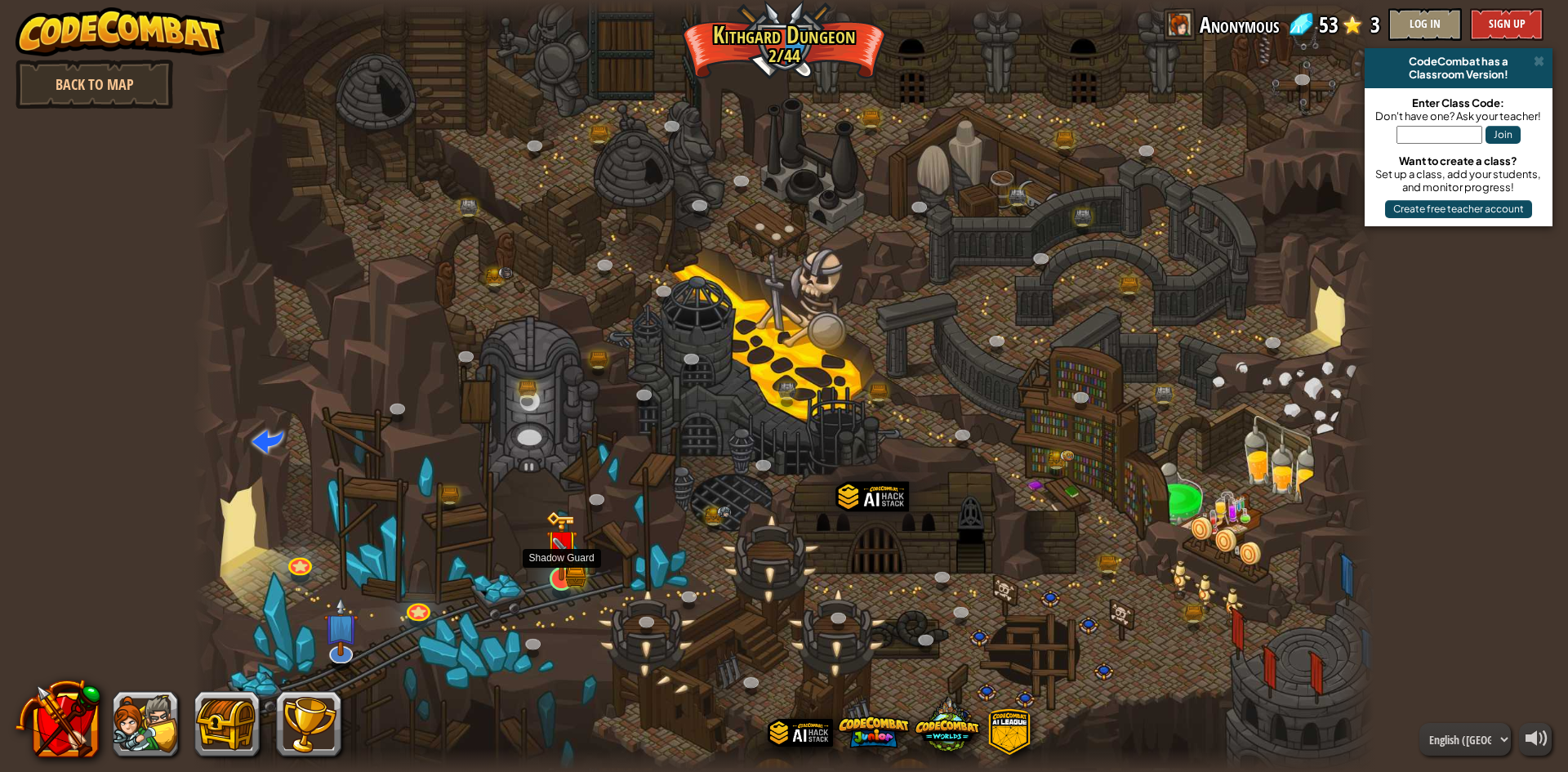
click at [553, 568] on img at bounding box center [561, 545] width 32 height 70
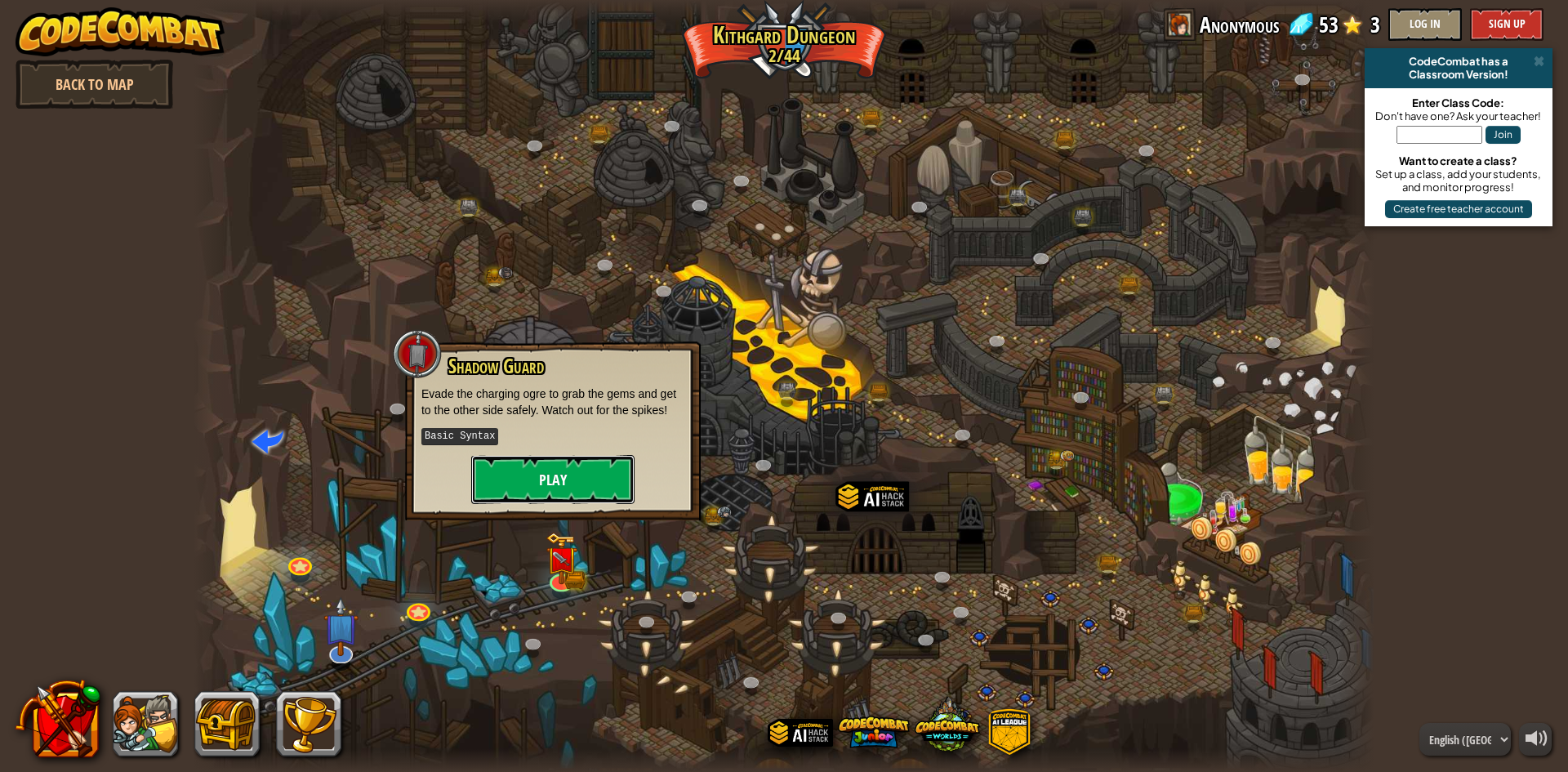
click at [532, 490] on button "Play" at bounding box center [553, 479] width 163 height 49
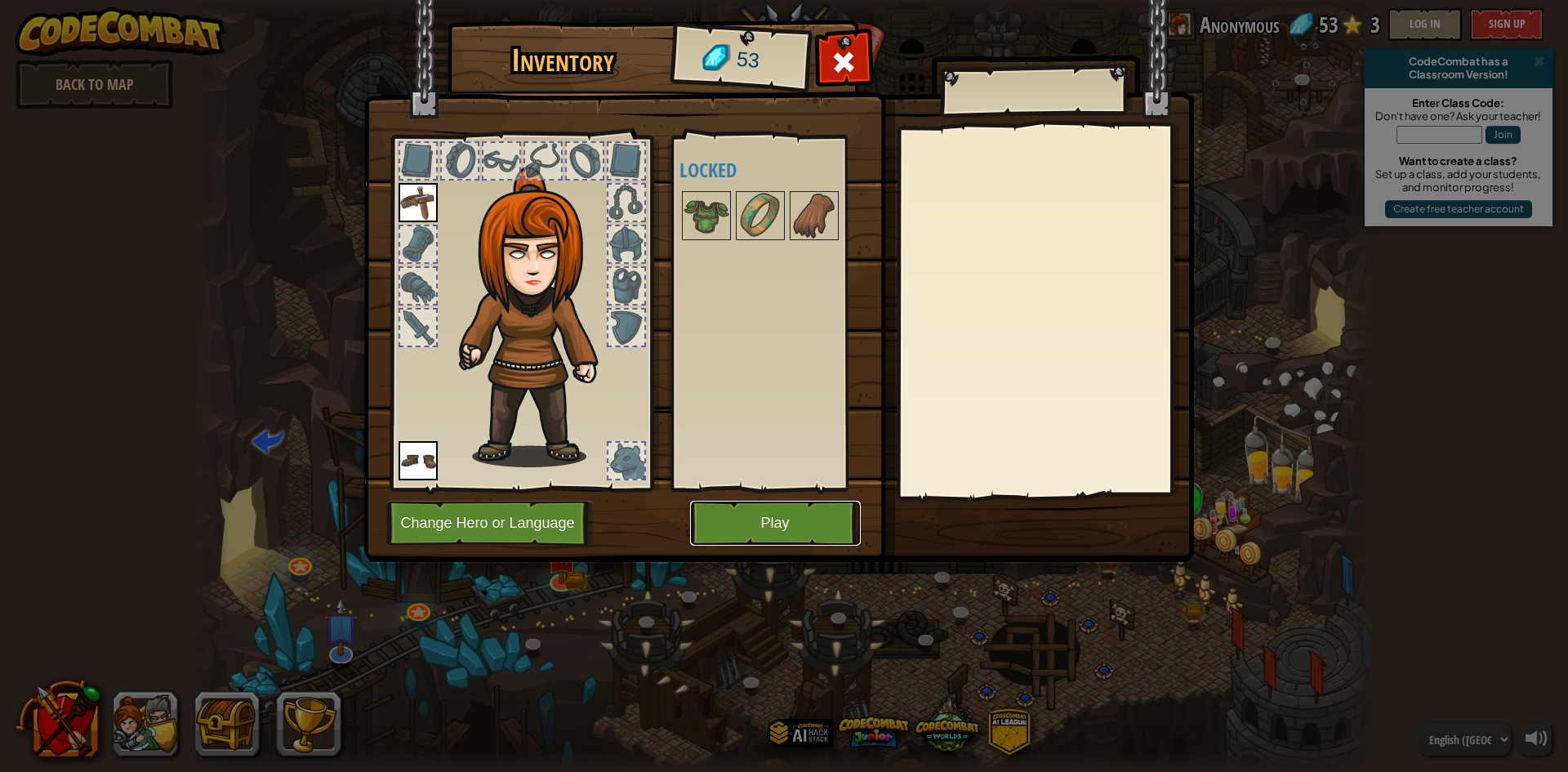
click at [807, 528] on button "Play" at bounding box center [775, 523] width 171 height 45
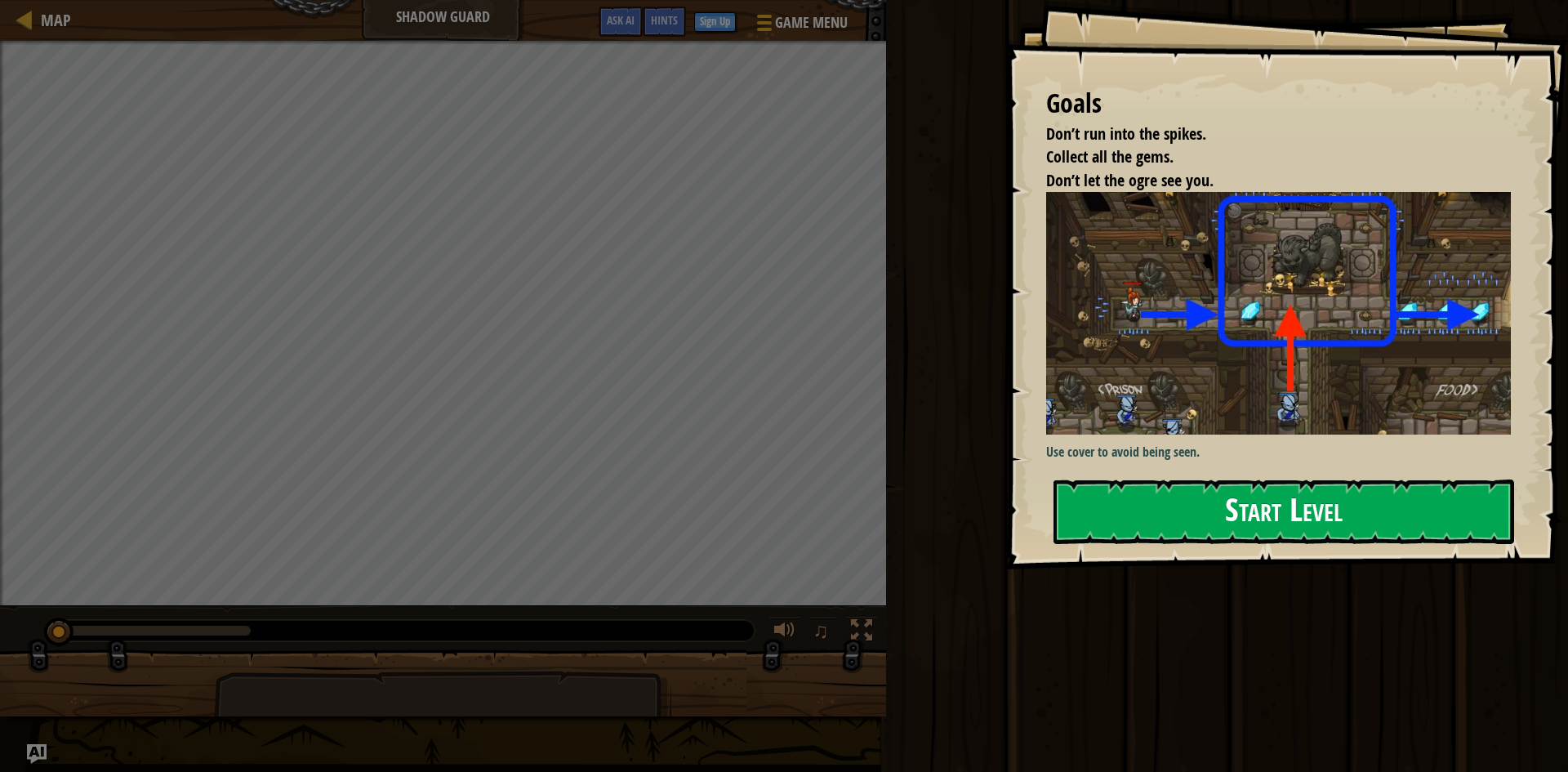
click at [1240, 489] on button "Start Level" at bounding box center [1284, 512] width 461 height 64
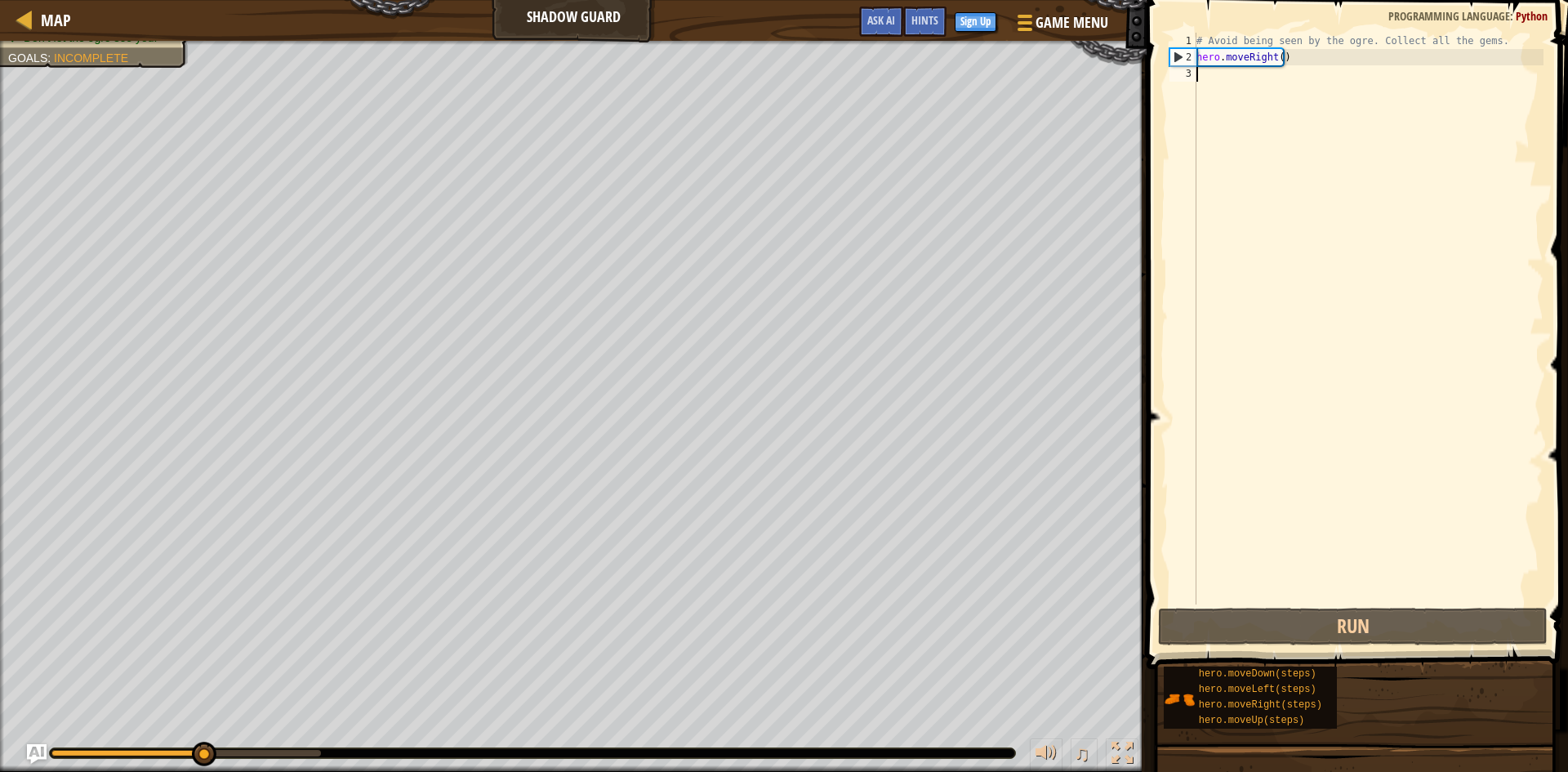
click at [1275, 59] on div "# Avoid being seen by the ogre. Collect all the gems. hero . moveRight ( )" at bounding box center [1368, 335] width 350 height 604
type textarea "hero.moveRight(1)"
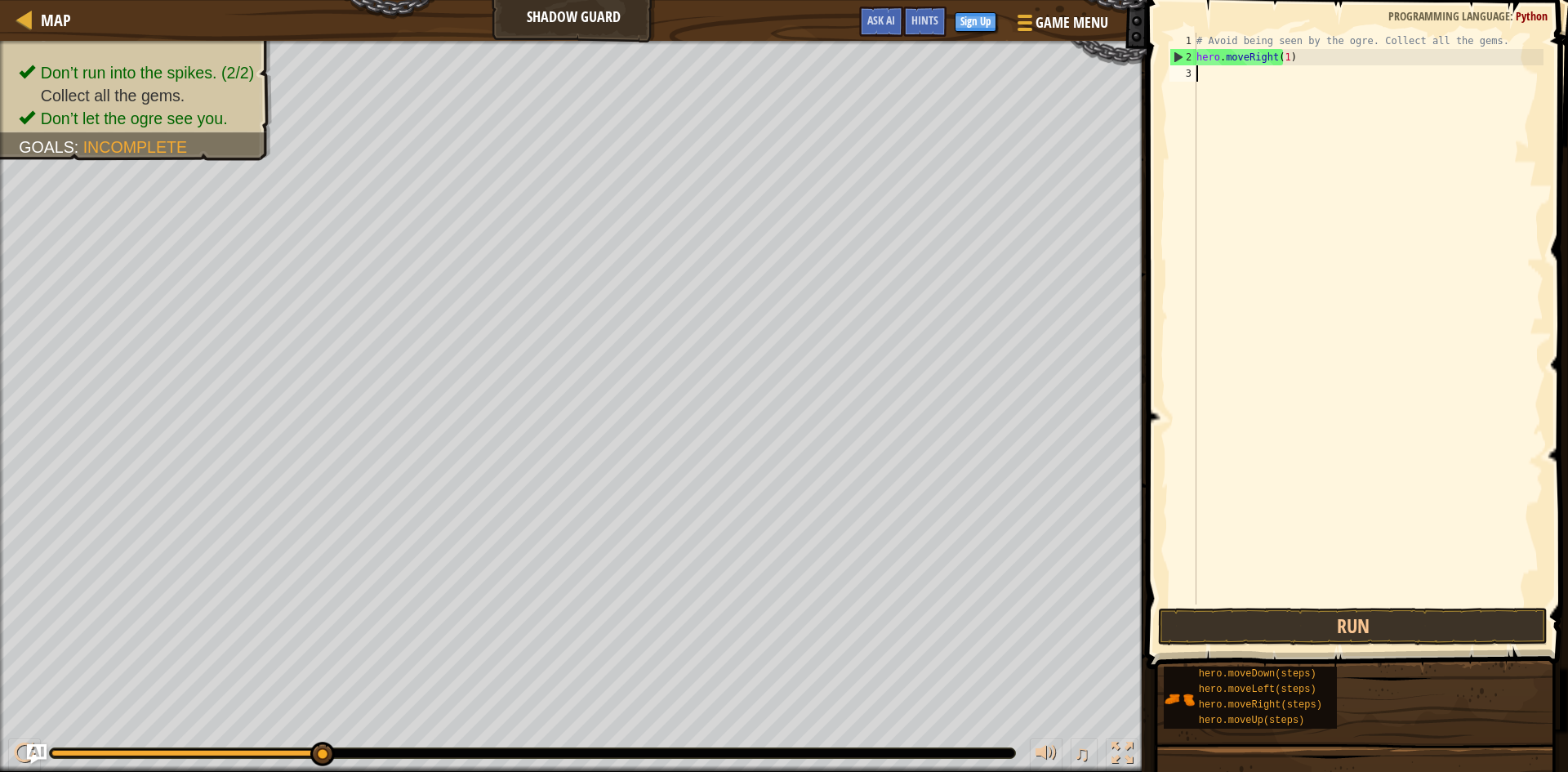
click at [1253, 88] on div "# Avoid being seen by the ogre. Collect all the gems. hero . moveRight ( 1 )" at bounding box center [1368, 335] width 350 height 604
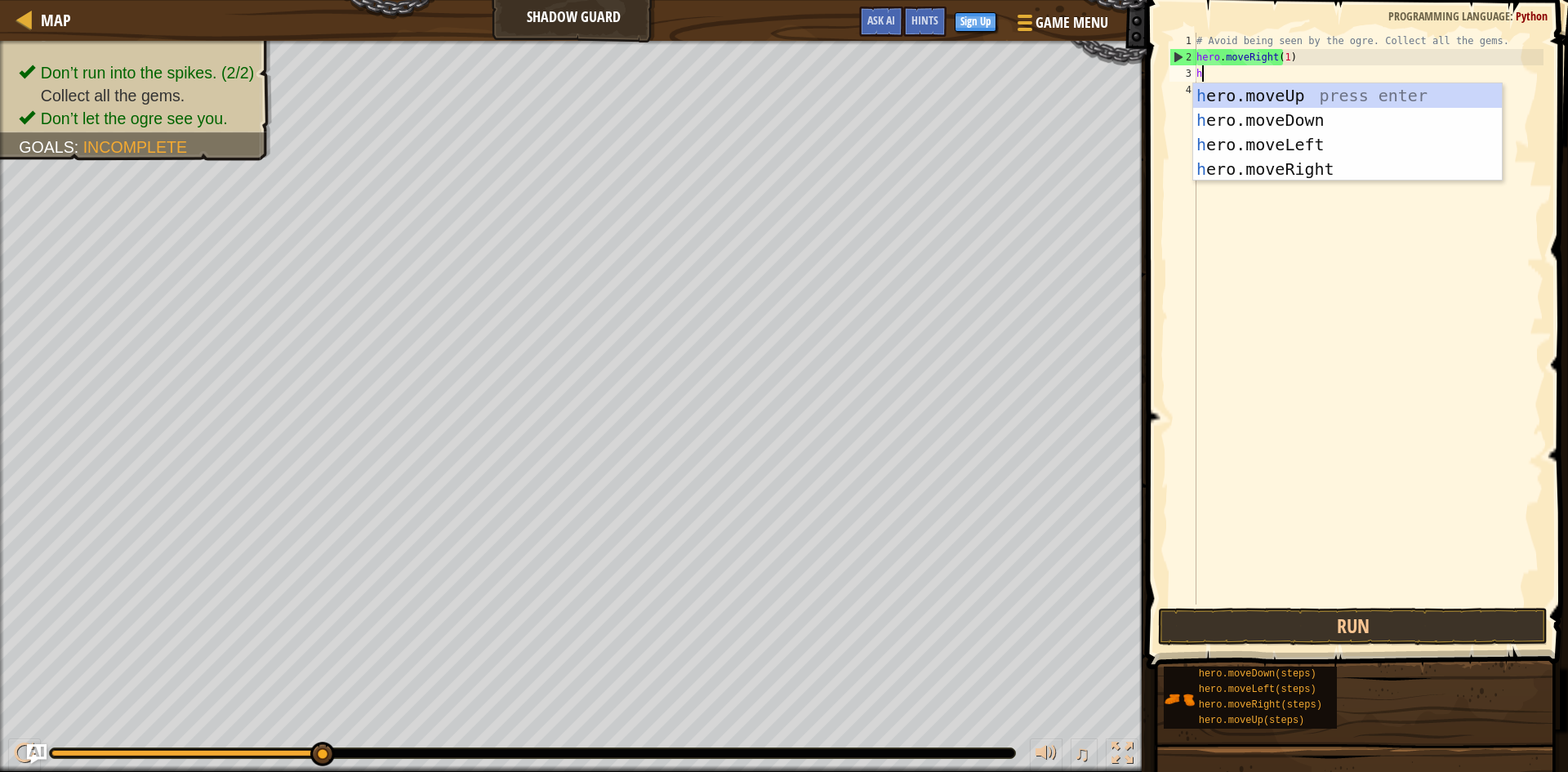
type textarea "he"
click at [1280, 105] on div "he ro.moveUp press enter he ro.moveDown press enter he ro.moveLeft press enter …" at bounding box center [1347, 157] width 309 height 147
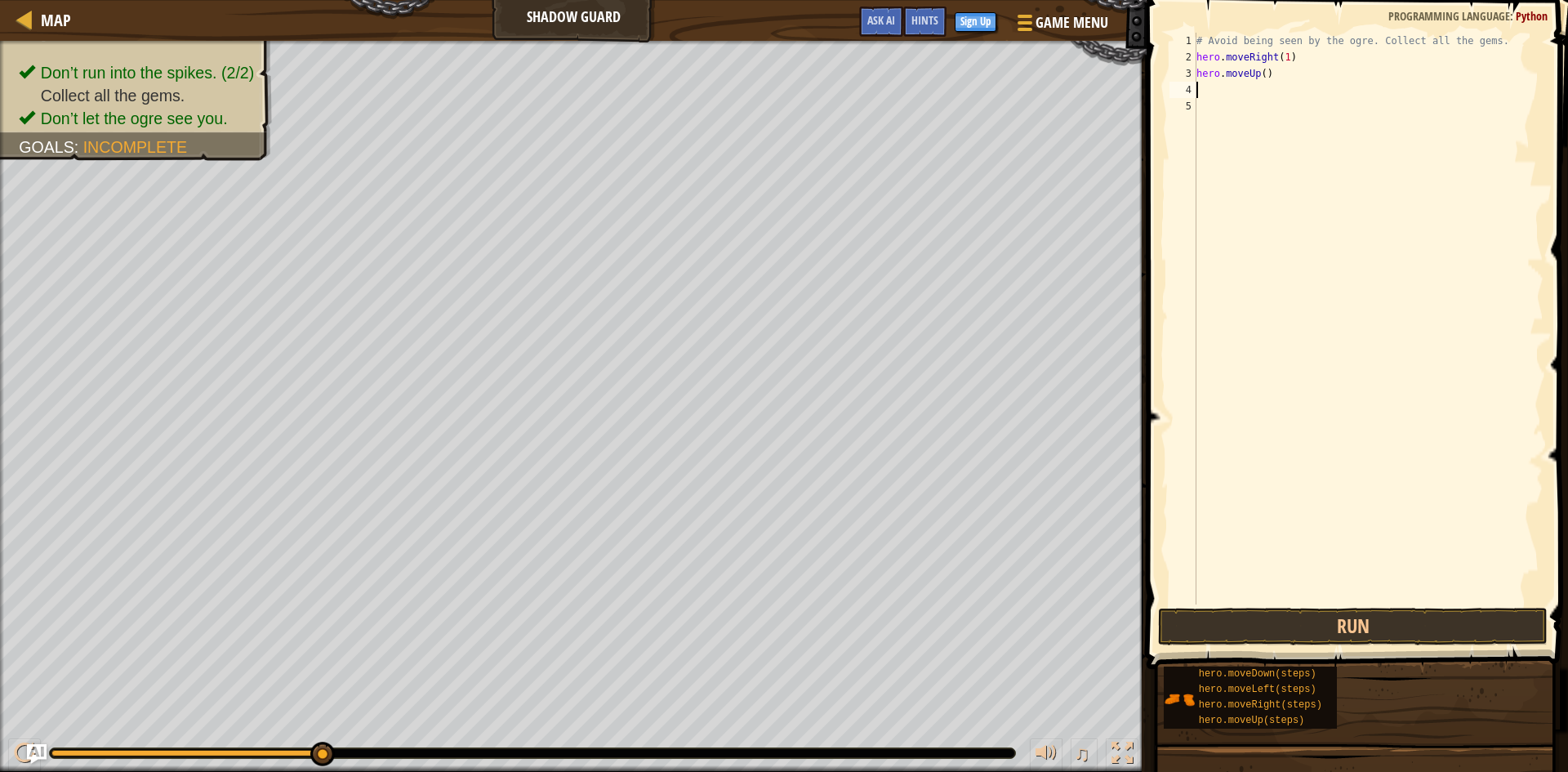
click at [1275, 89] on div "# Avoid being seen by the ogre. Collect all the gems. hero . moveRight ( 1 ) he…" at bounding box center [1368, 335] width 350 height 604
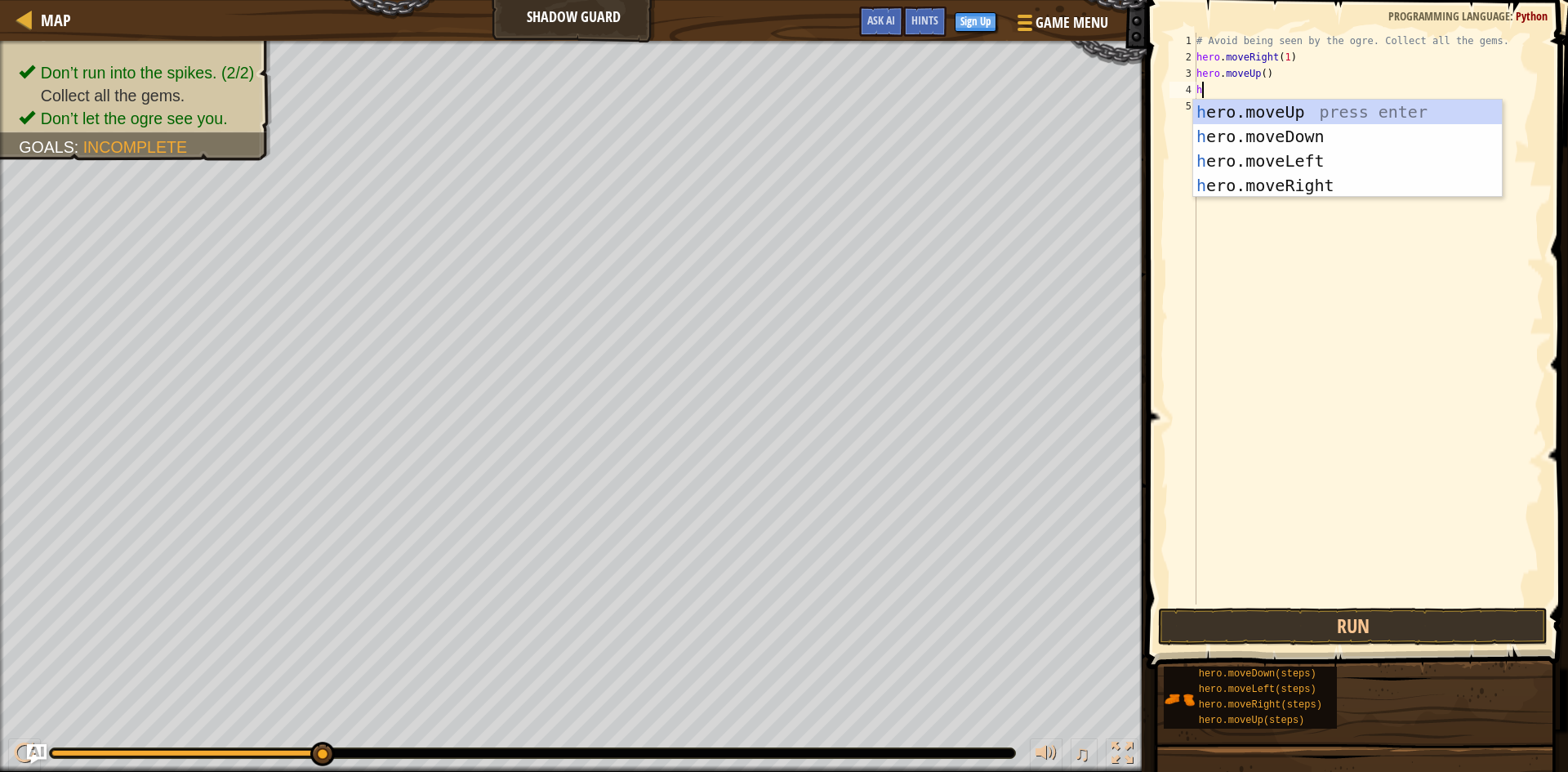
type textarea "he"
click at [1280, 186] on div "he ro.moveUp press enter he ro.moveDown press enter he ro.moveLeft press enter …" at bounding box center [1347, 173] width 309 height 147
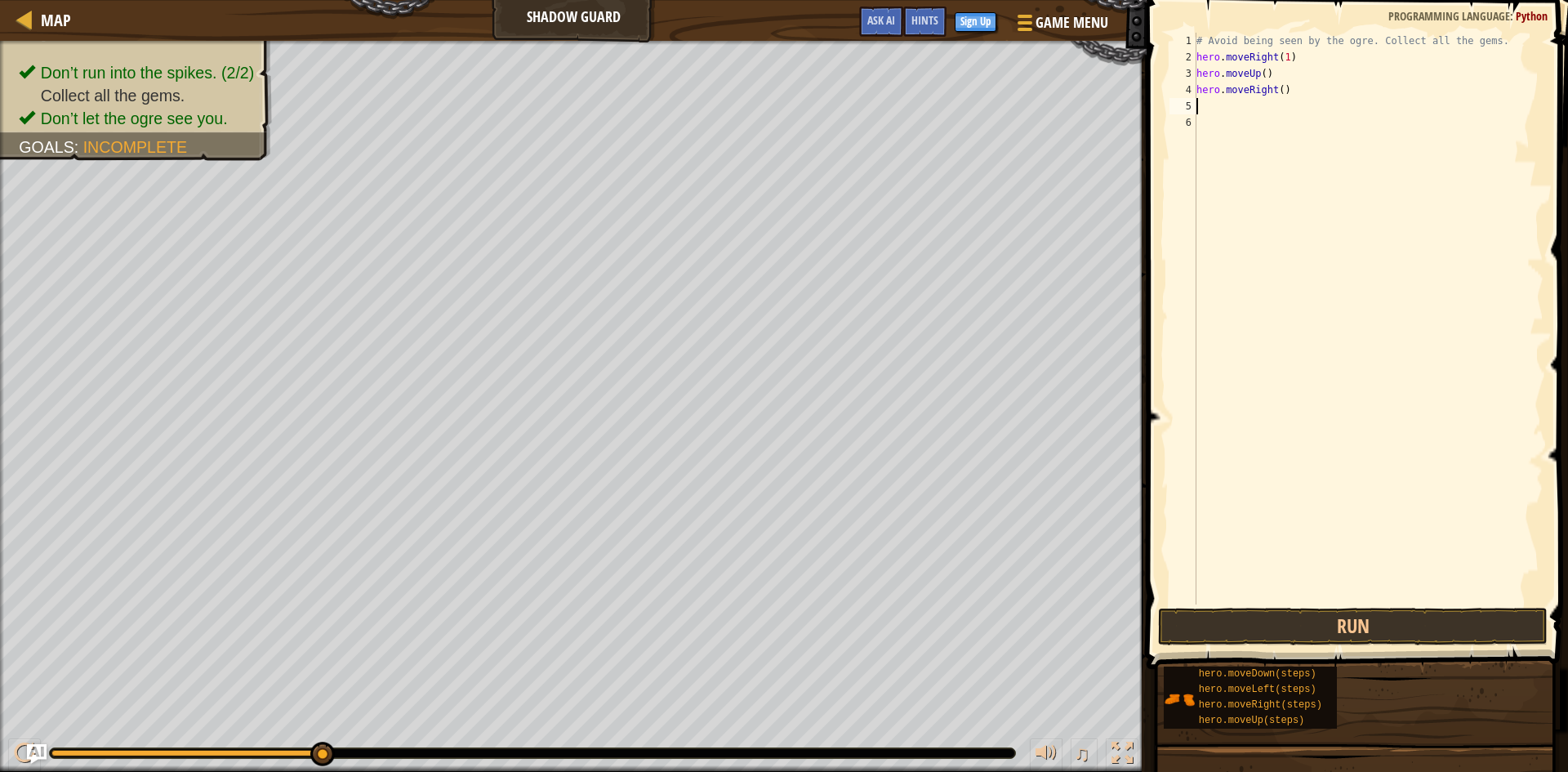
type textarea "he"
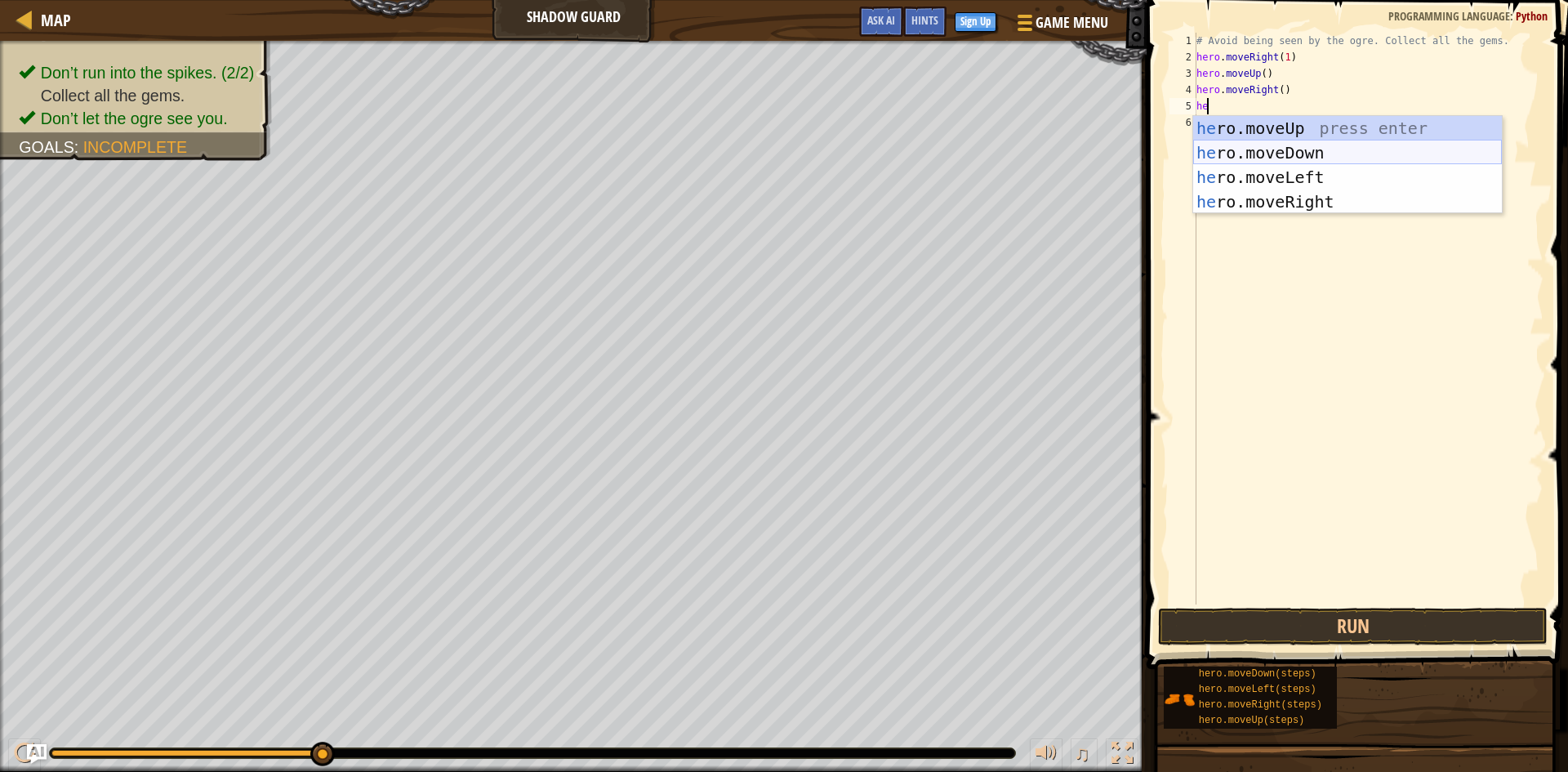
click at [1268, 144] on div "he ro.moveUp press enter he ro.moveDown press enter he ro.moveLeft press enter …" at bounding box center [1347, 189] width 309 height 147
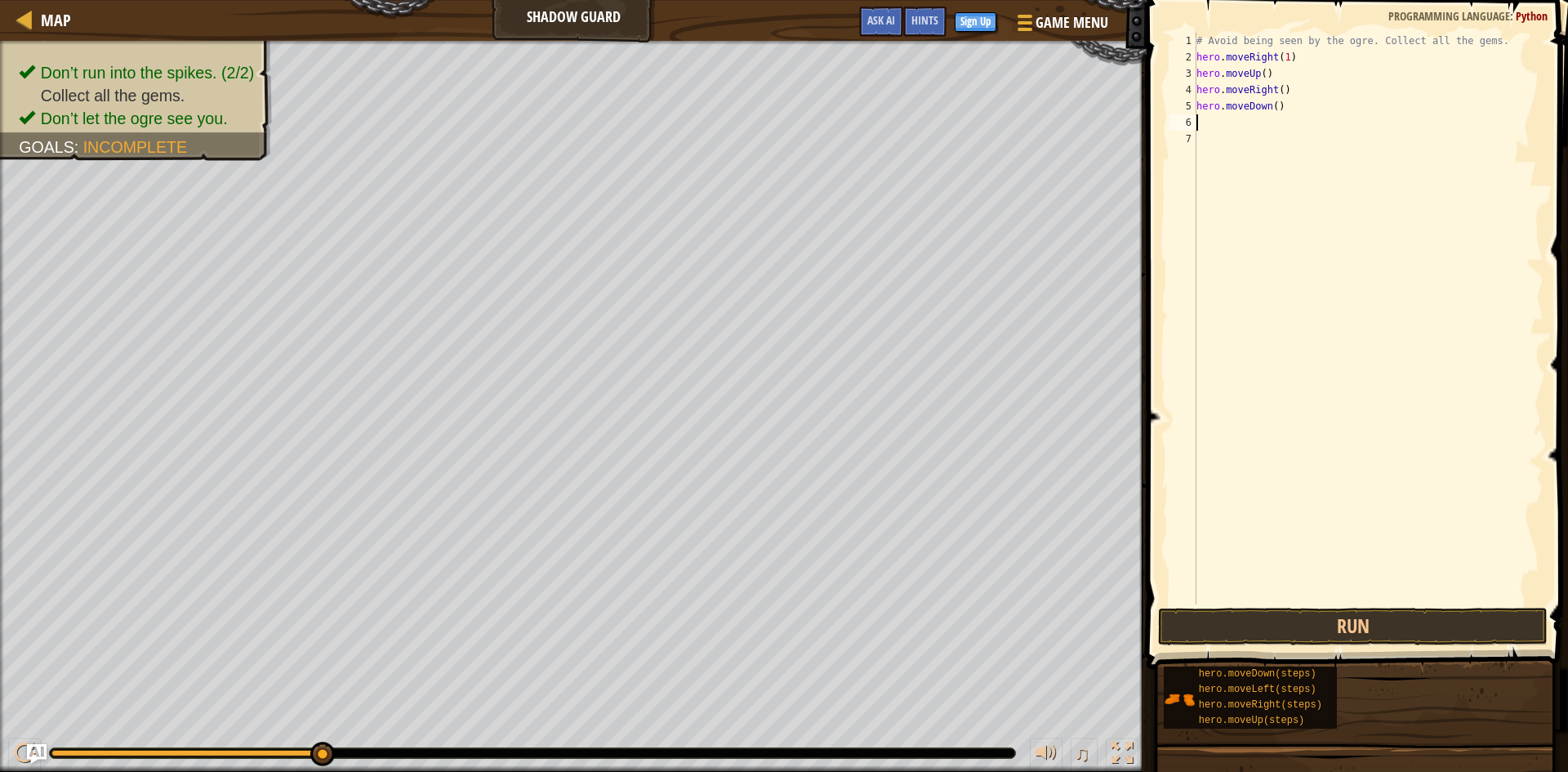
click at [1273, 129] on div "# Avoid being seen by the ogre. Collect all the gems. hero . moveRight ( 1 ) he…" at bounding box center [1368, 335] width 350 height 604
type textarea "he"
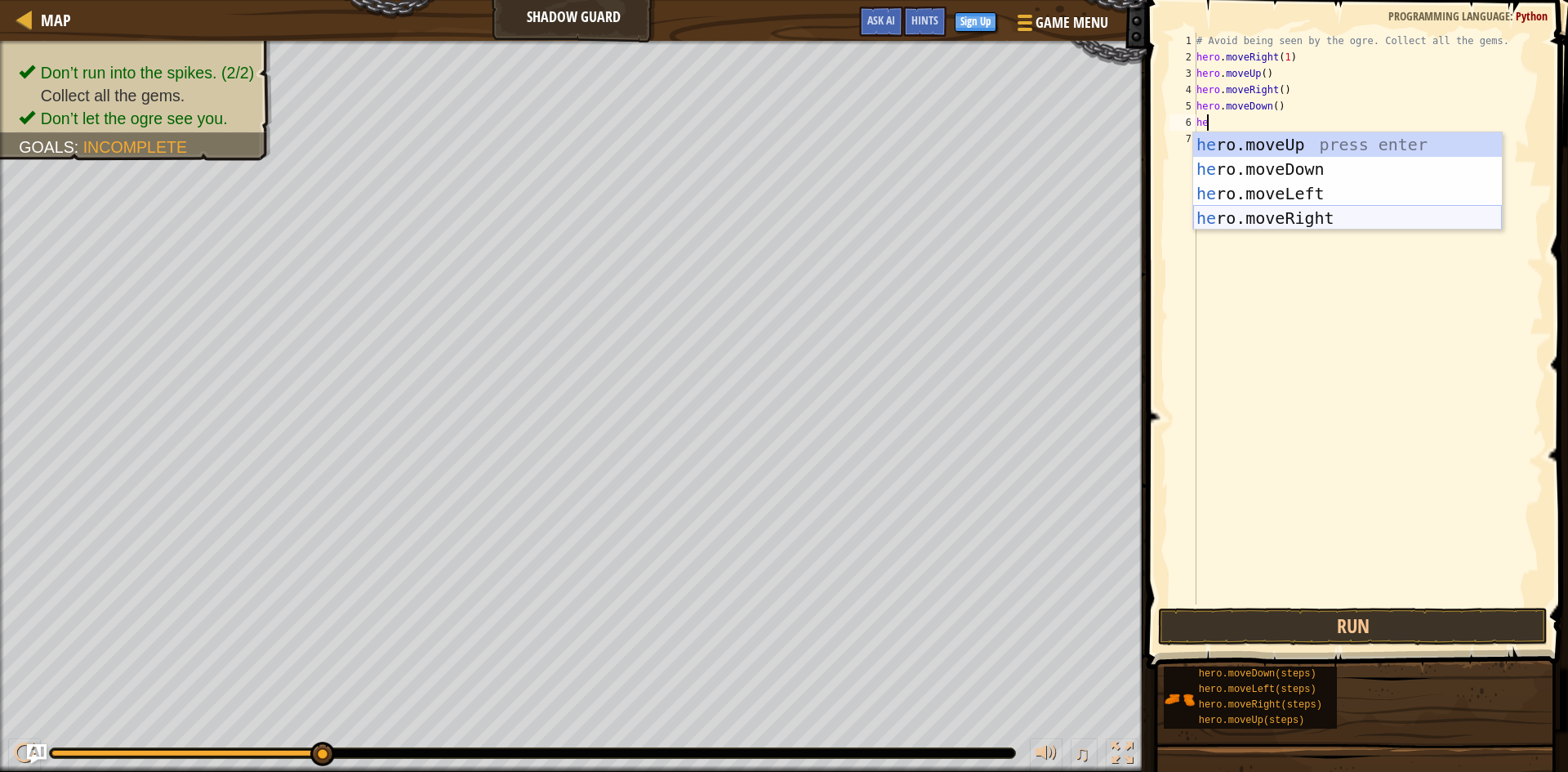
click at [1276, 213] on div "he ro.moveUp press enter he ro.moveDown press enter he ro.moveLeft press enter …" at bounding box center [1347, 206] width 309 height 147
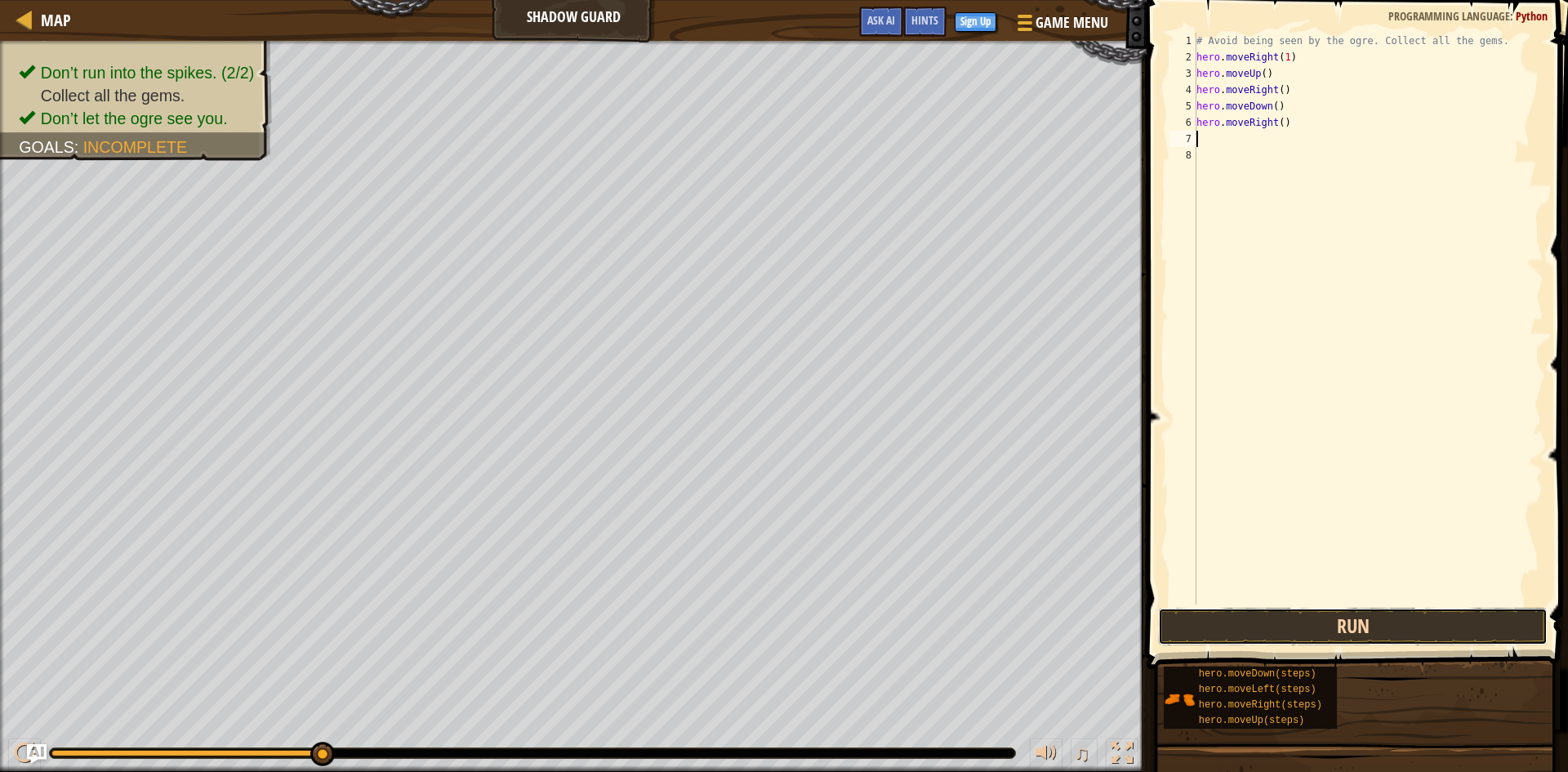
click at [1344, 629] on button "Run" at bounding box center [1352, 626] width 390 height 38
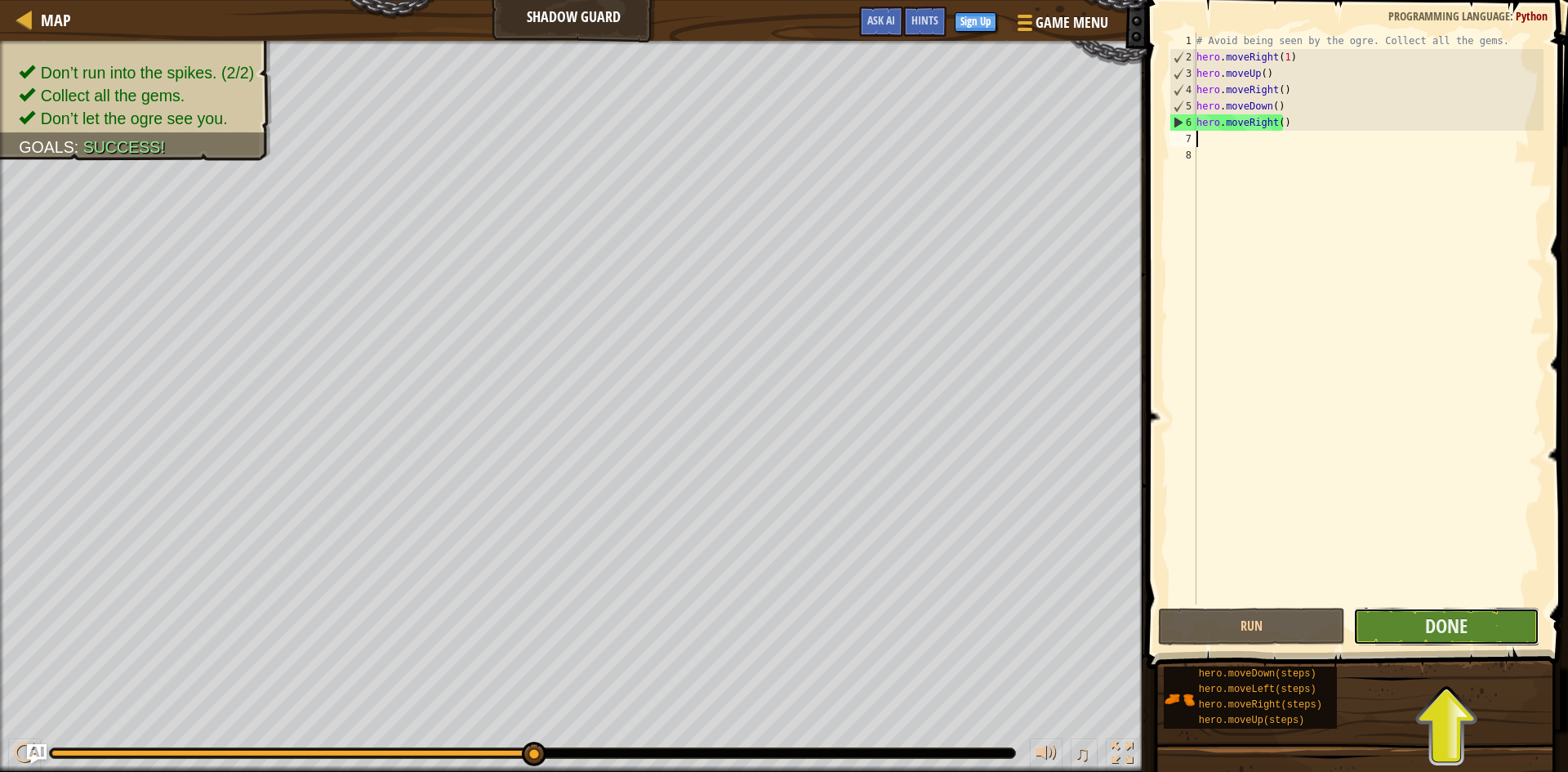
click at [1443, 609] on button "Done" at bounding box center [1446, 626] width 187 height 38
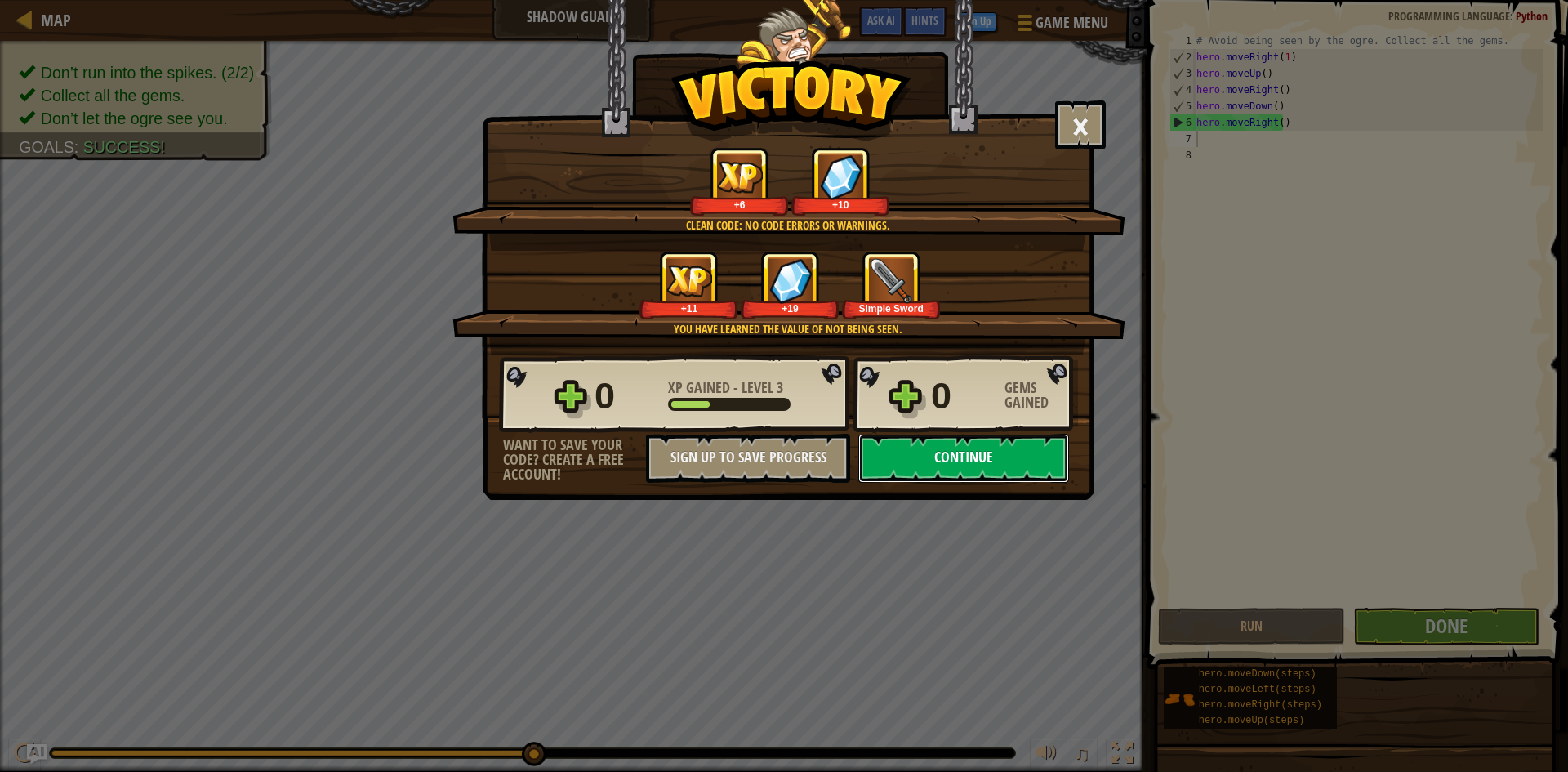
click at [976, 451] on button "Continue" at bounding box center [964, 457] width 211 height 49
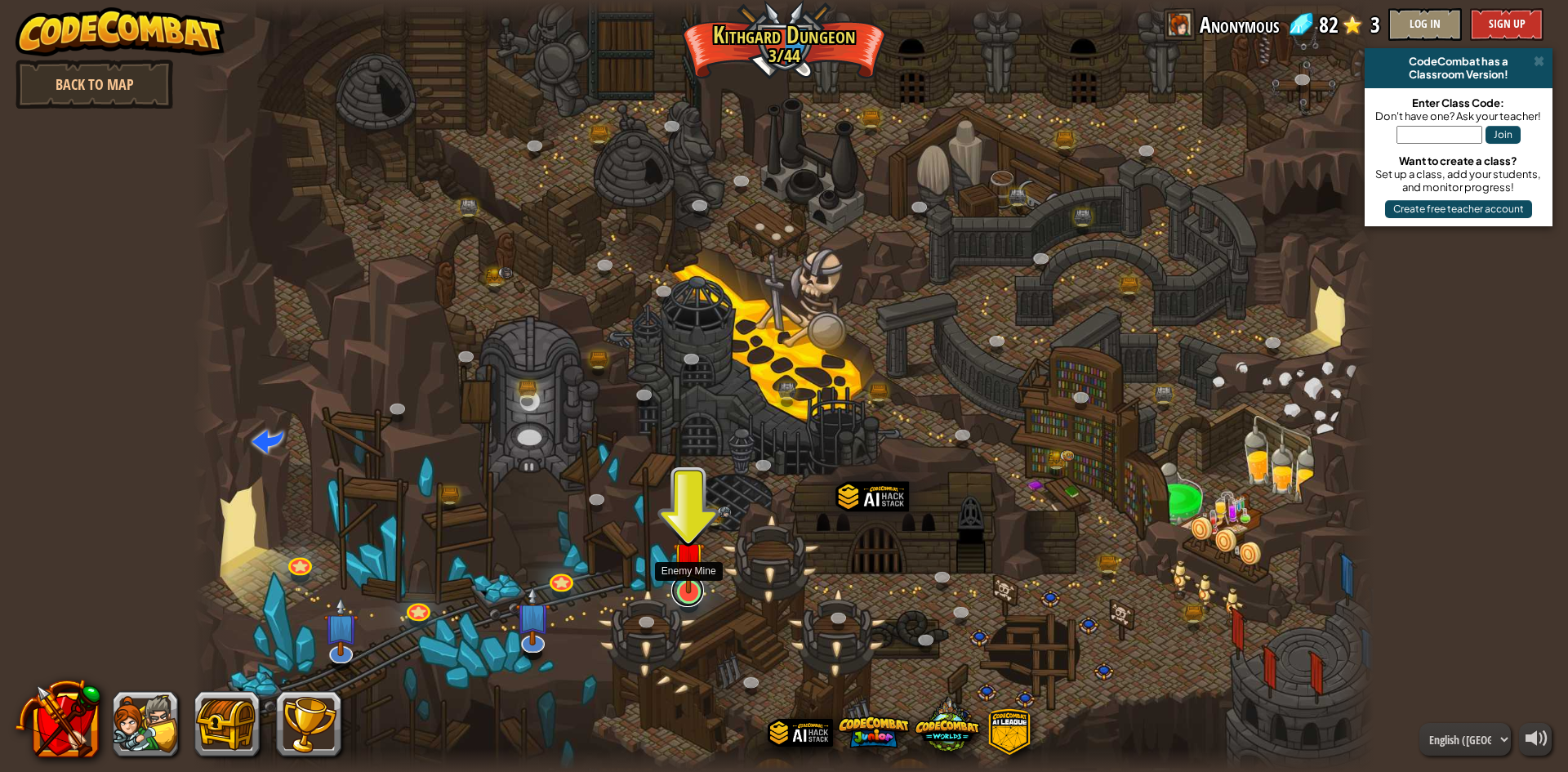
click at [688, 596] on link at bounding box center [688, 591] width 33 height 33
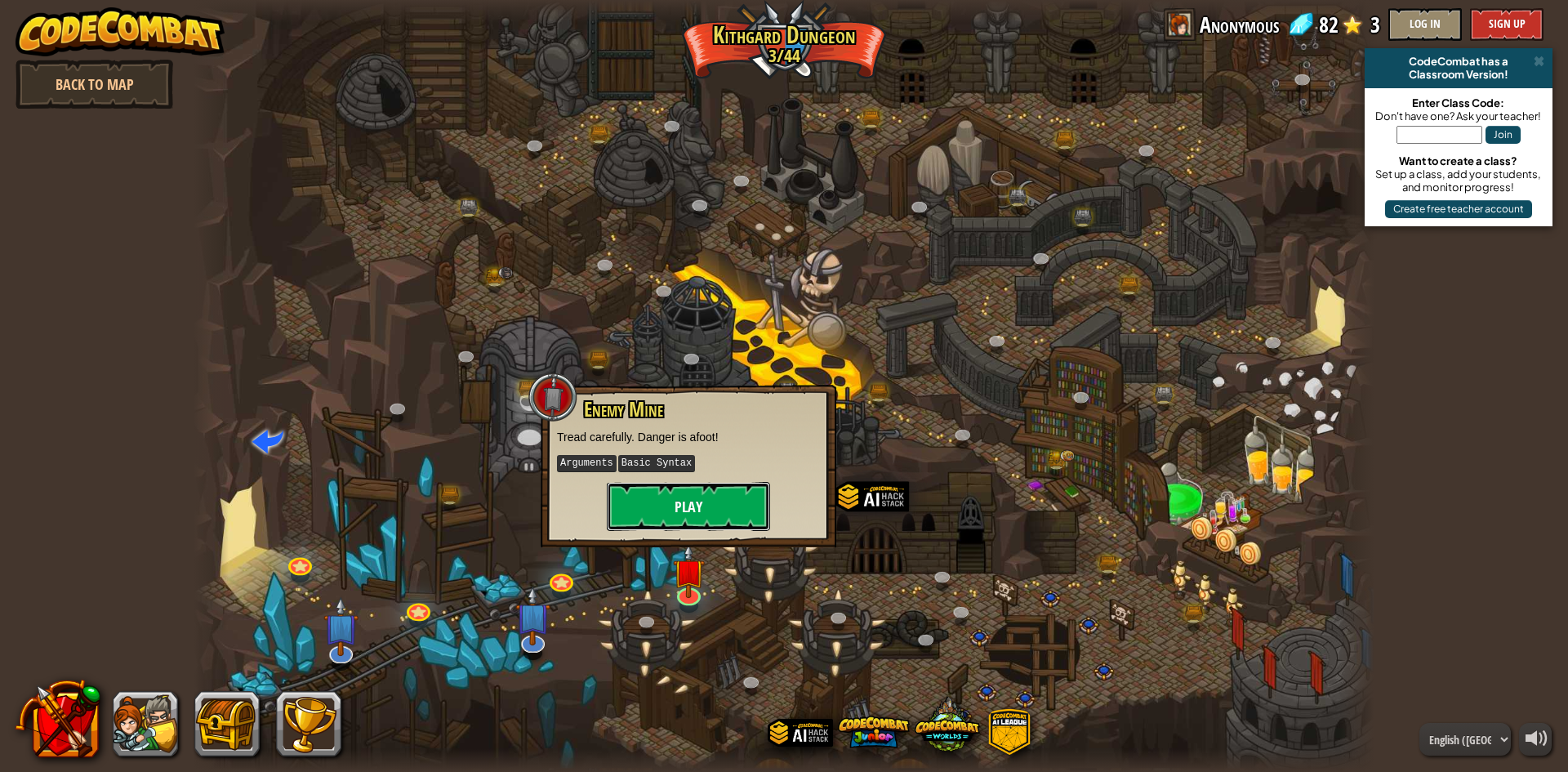
click at [706, 510] on button "Play" at bounding box center [688, 506] width 163 height 49
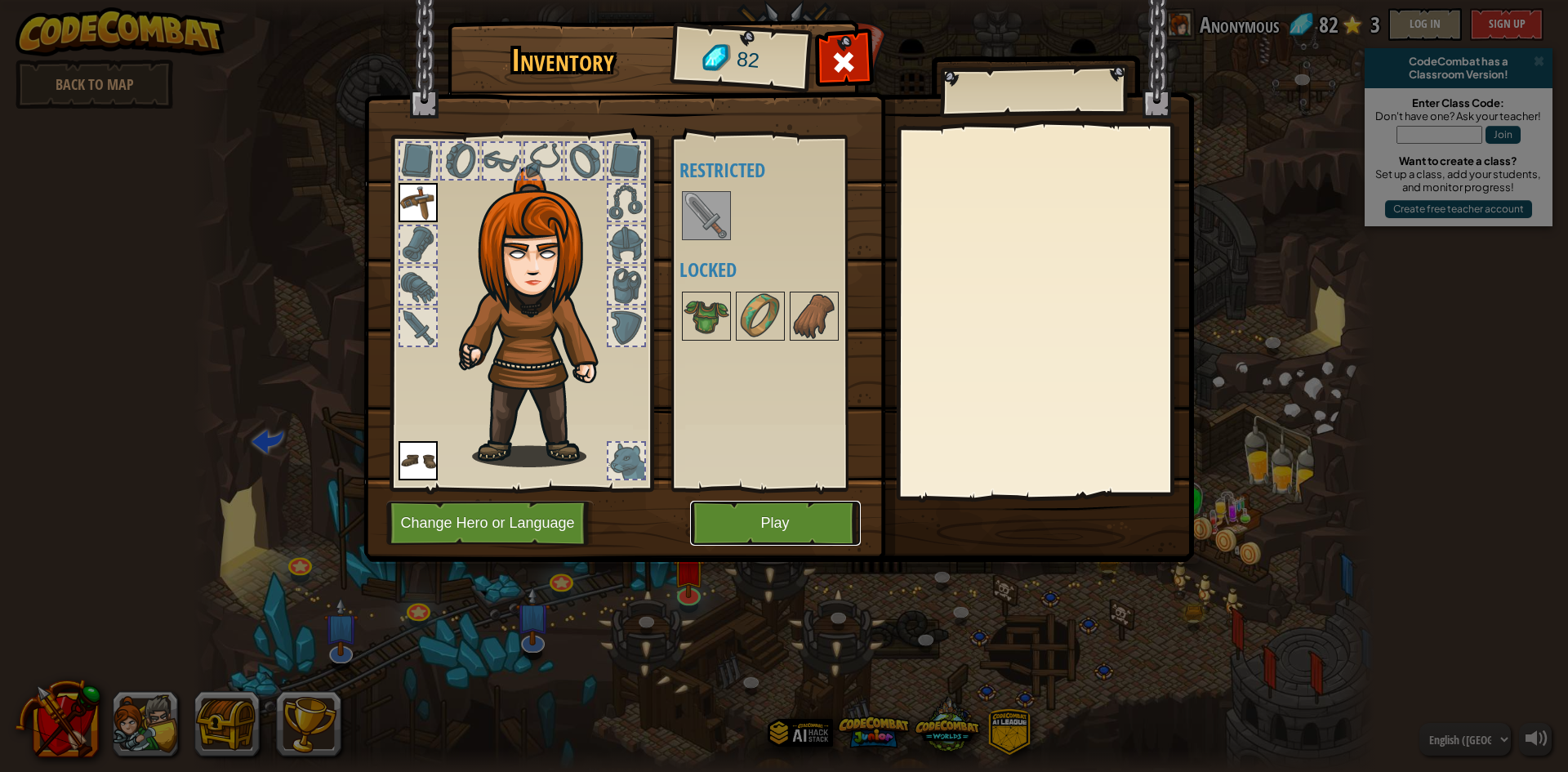
click at [717, 508] on button "Play" at bounding box center [775, 523] width 171 height 45
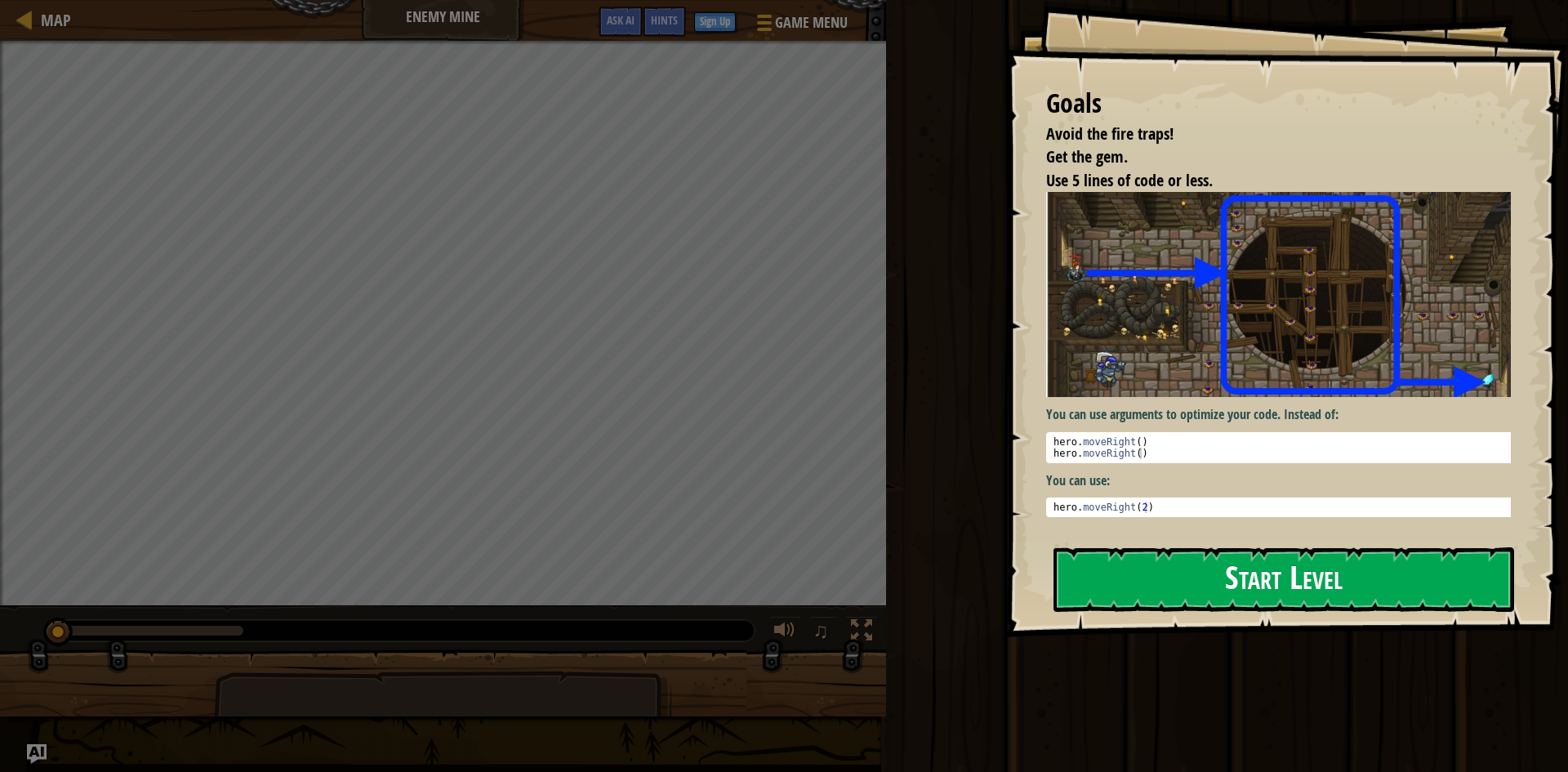
click at [1200, 564] on button "Start Level" at bounding box center [1284, 579] width 461 height 64
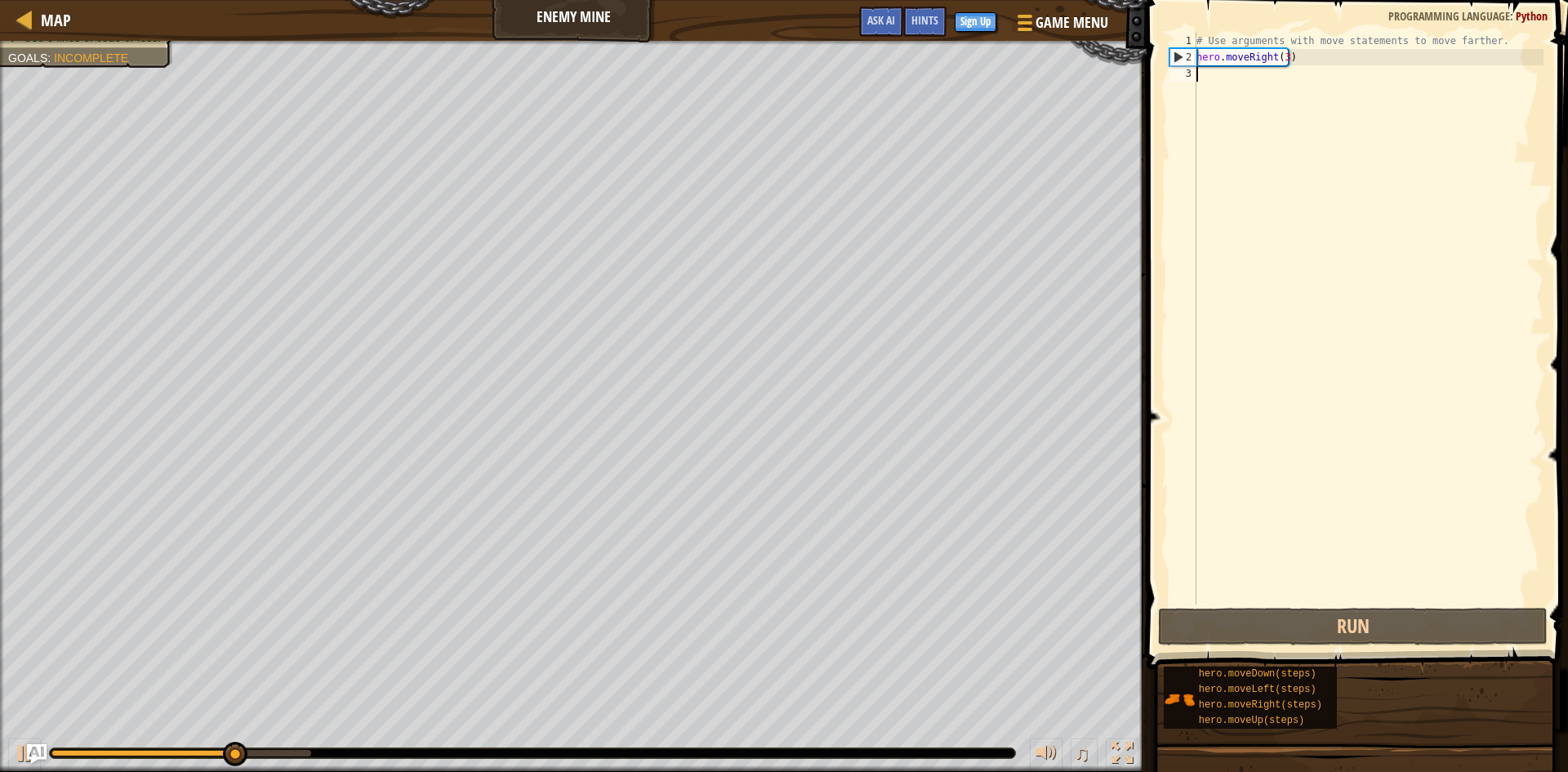
click at [1290, 76] on div "# Use arguments with move statements to move farther. hero . moveRight ( 3 )" at bounding box center [1368, 335] width 350 height 604
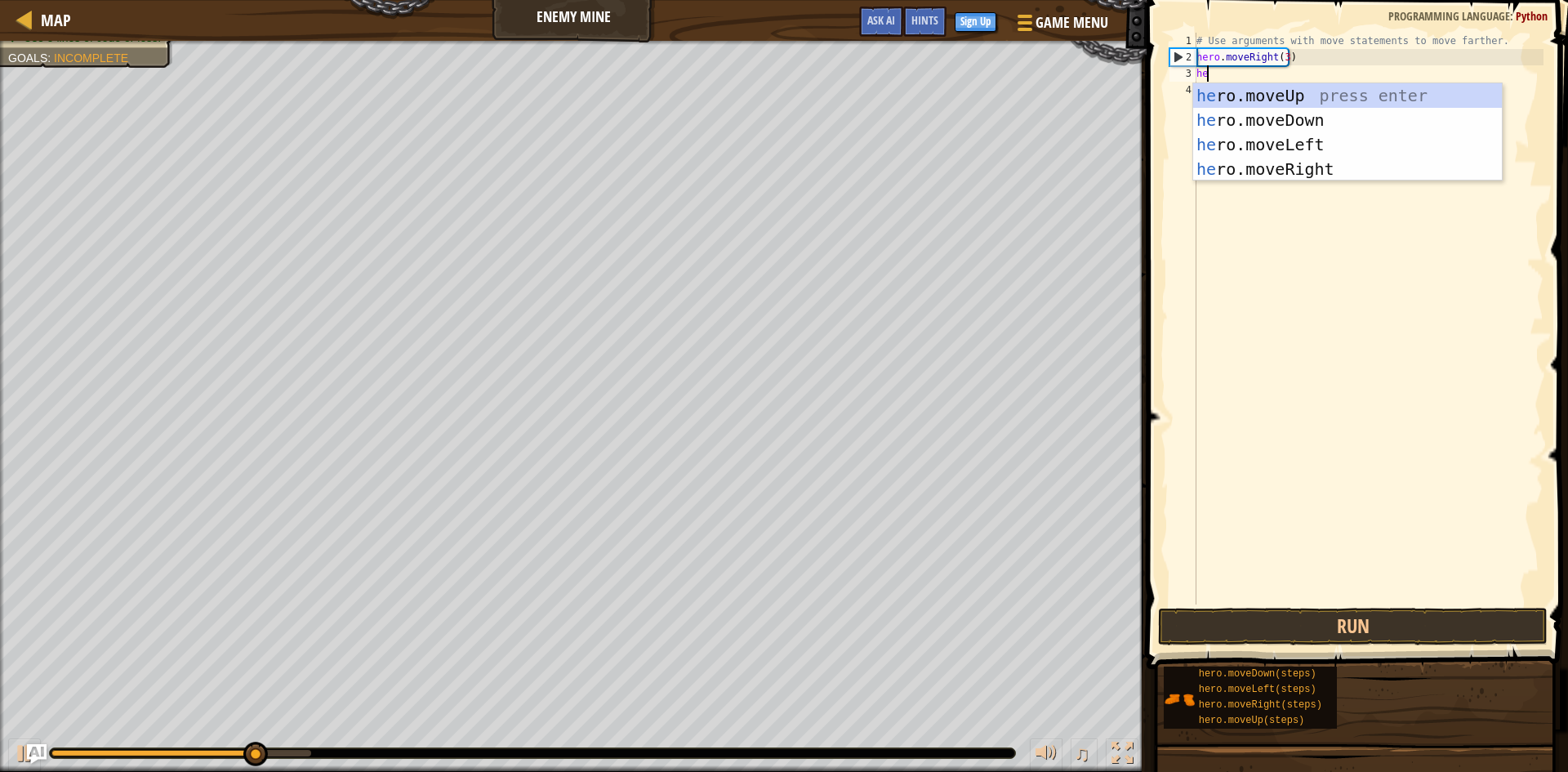
type textarea "her"
click at [1237, 100] on div "her o.moveUp press enter her o.moveDown press enter her o.moveLeft press enter …" at bounding box center [1347, 157] width 309 height 147
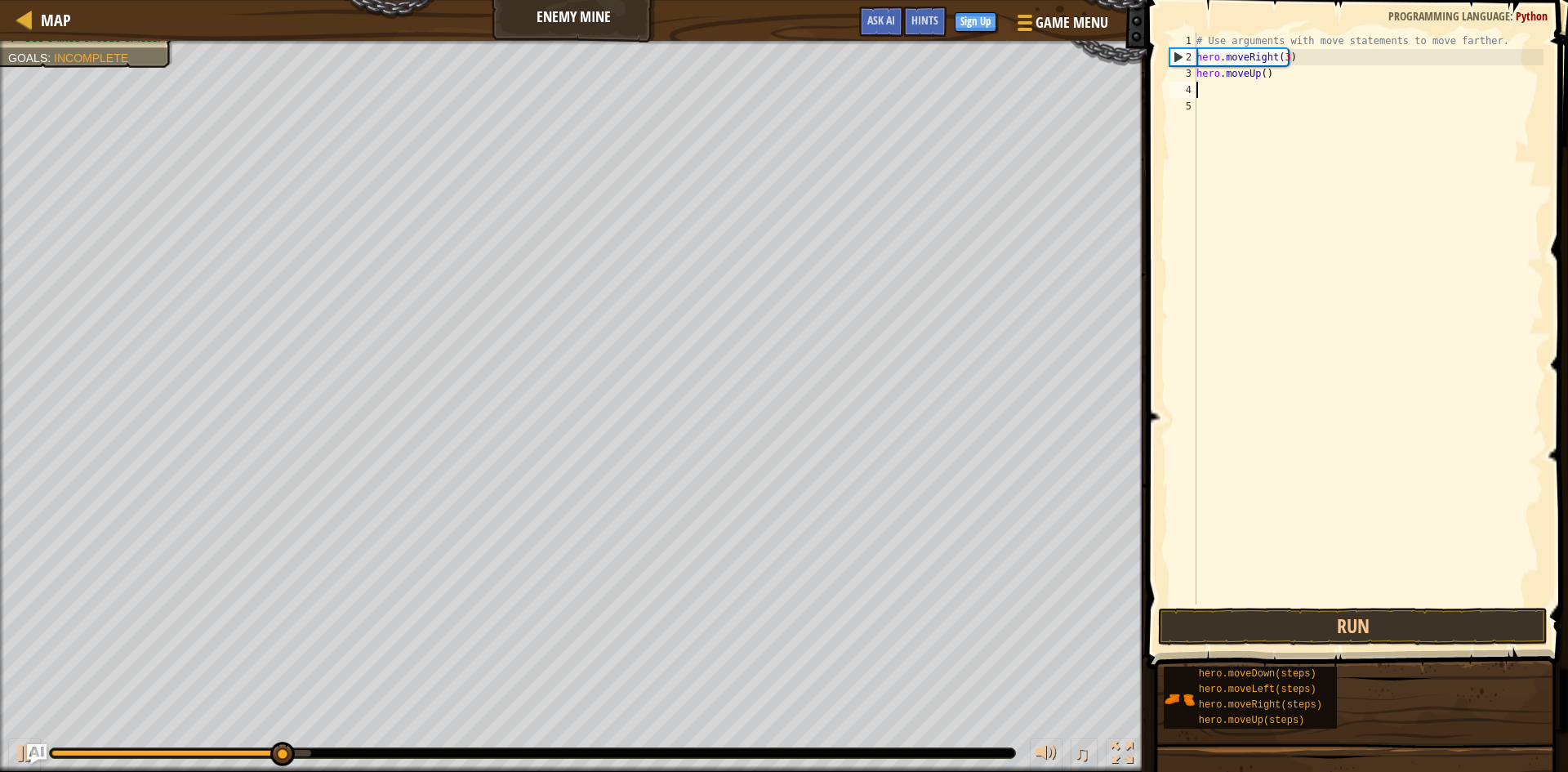
scroll to position [7, 0]
click at [1294, 81] on div "# Use arguments with move statements to move farther. hero . moveRight ( 3 ) he…" at bounding box center [1368, 335] width 350 height 604
type textarea "hero.moveUp()"
type textarea "he"
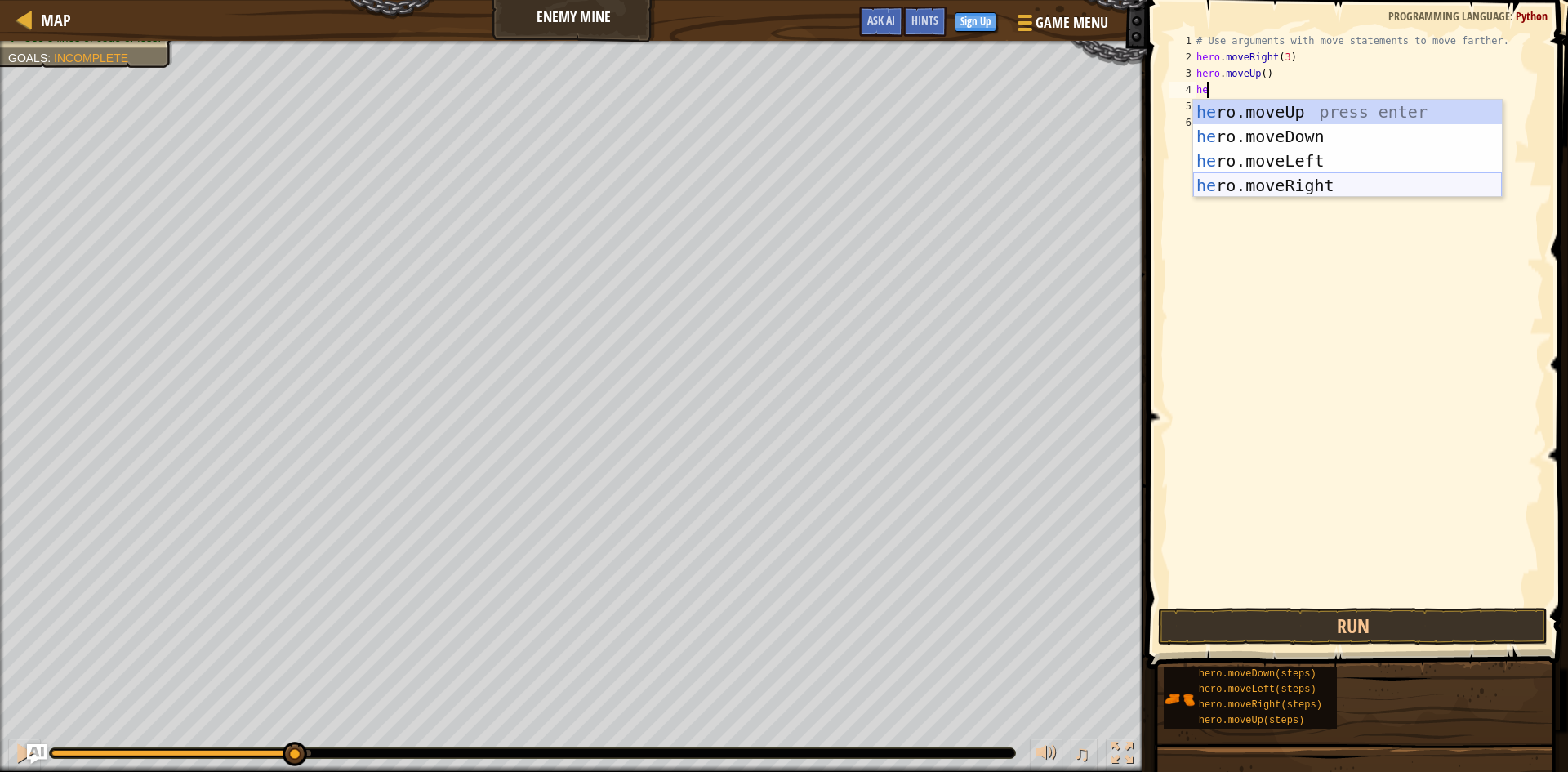
click at [1285, 180] on div "he ro.moveUp press enter he ro.moveDown press enter he ro.moveLeft press enter …" at bounding box center [1347, 173] width 309 height 147
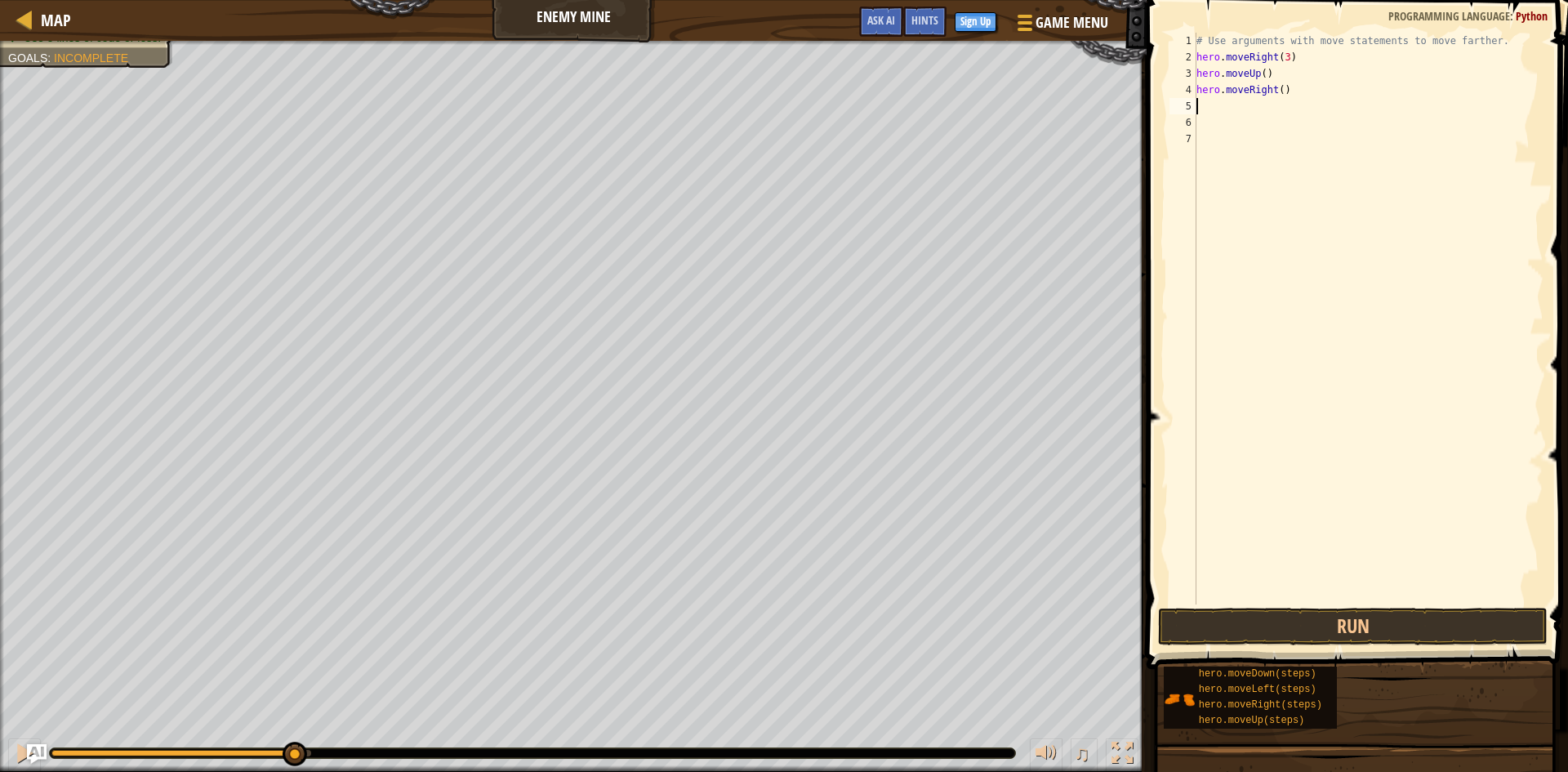
click at [1290, 143] on div "# Use arguments with move statements to move farther. hero . moveRight ( 3 ) he…" at bounding box center [1368, 335] width 350 height 604
click at [1246, 113] on div "# Use arguments with move statements to move farther. hero . moveRight ( 3 ) he…" at bounding box center [1368, 335] width 350 height 604
type textarea "he"
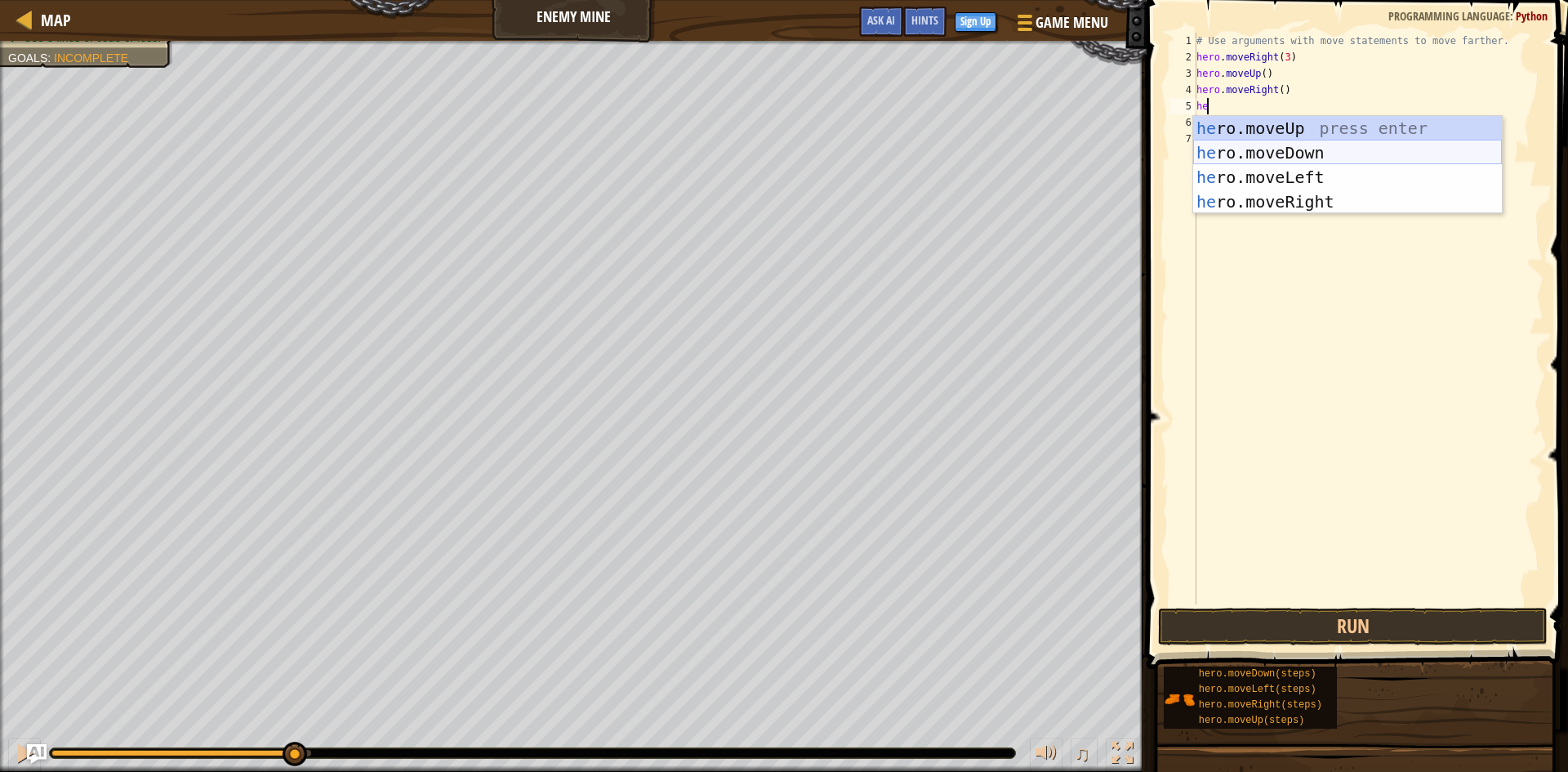
click at [1277, 150] on div "he ro.moveUp press enter he ro.moveDown press enter he ro.moveLeft press enter …" at bounding box center [1347, 189] width 309 height 147
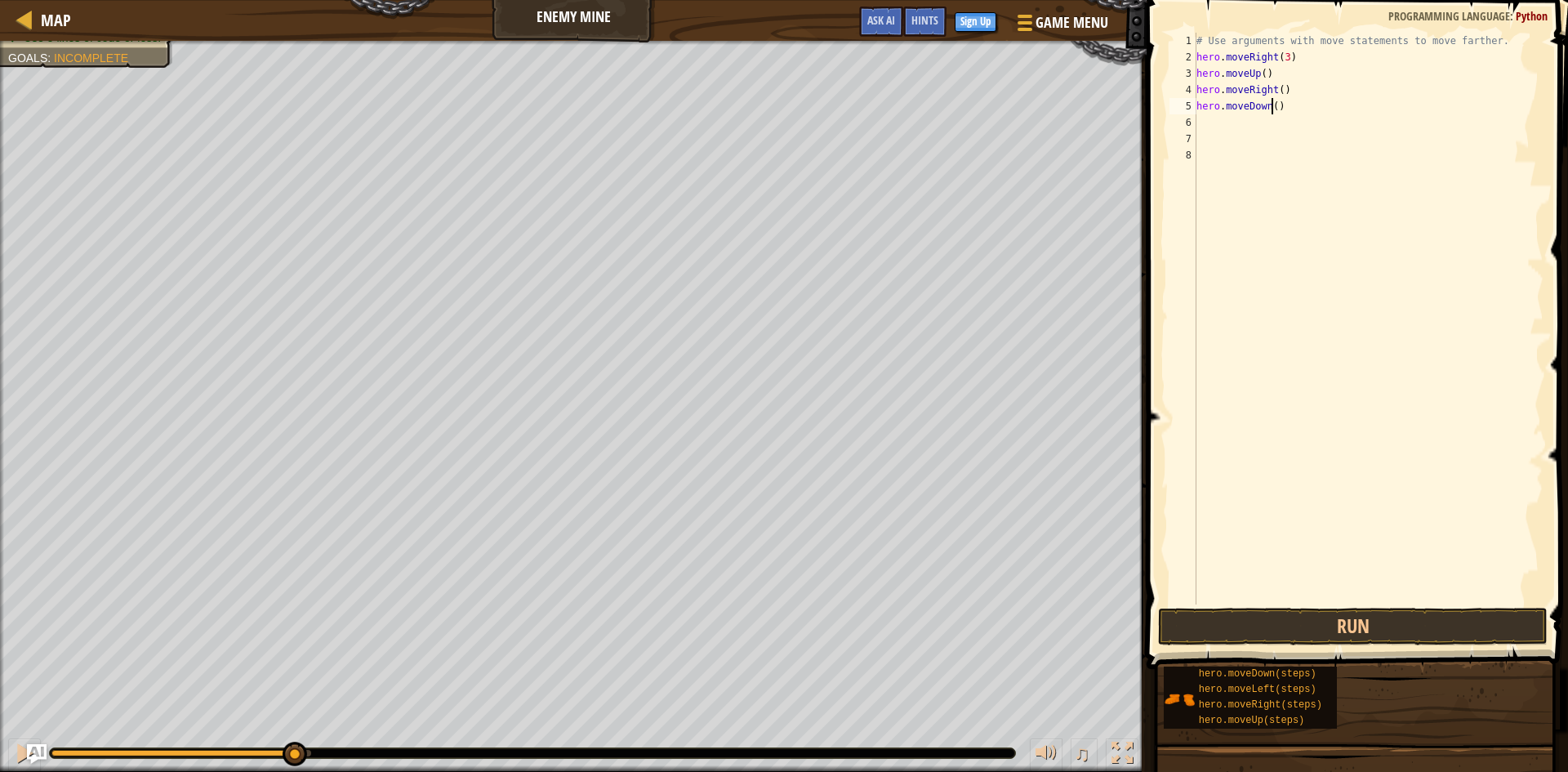
click at [1271, 106] on div "# Use arguments with move statements to move farther. hero . moveRight ( 3 ) he…" at bounding box center [1368, 335] width 350 height 604
type textarea "hero.moveDown(3)"
click at [1285, 124] on div "# Use arguments with move statements to move farther. hero . moveRight ( 3 ) he…" at bounding box center [1368, 335] width 350 height 604
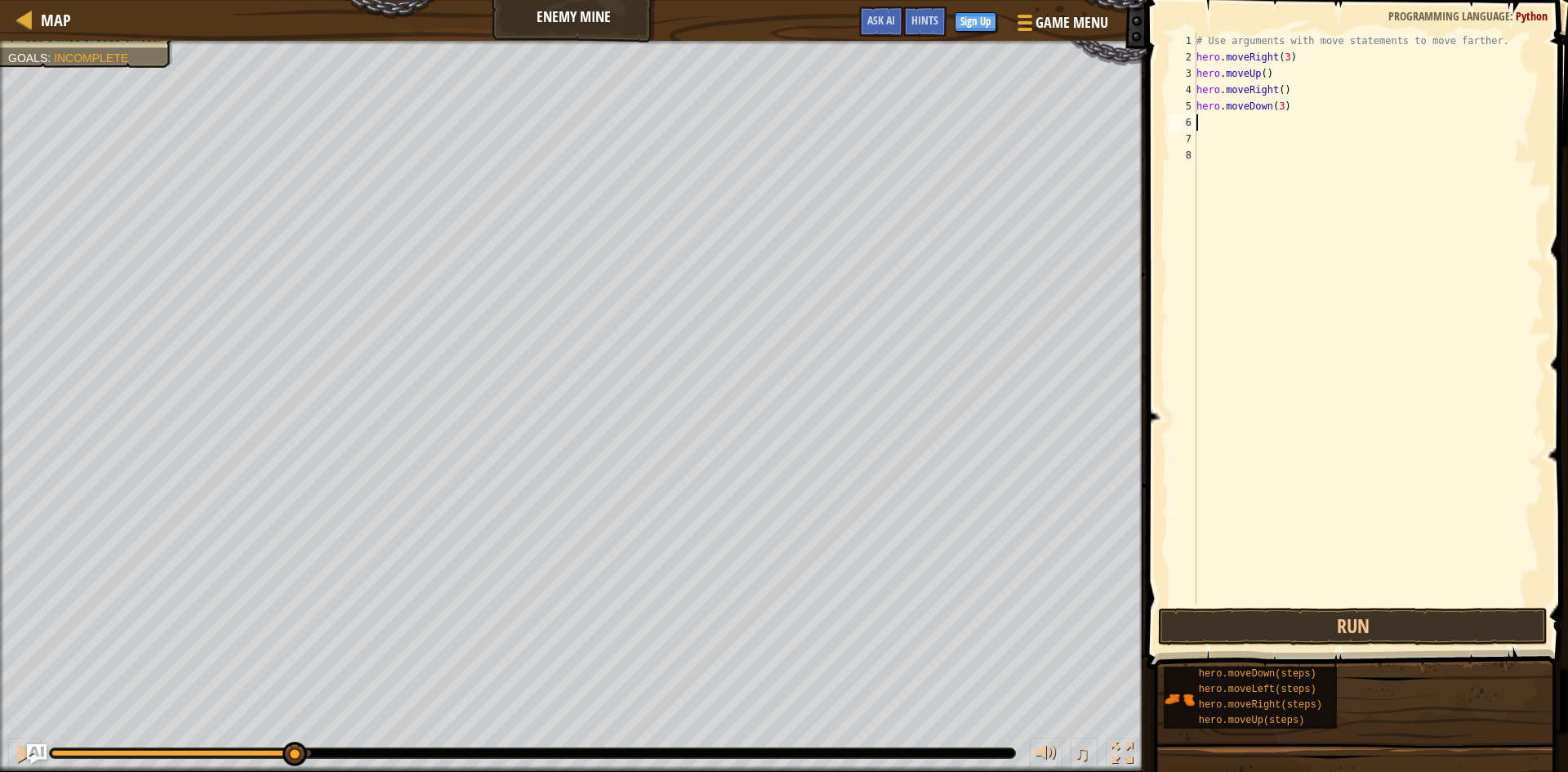
type textarea "he"
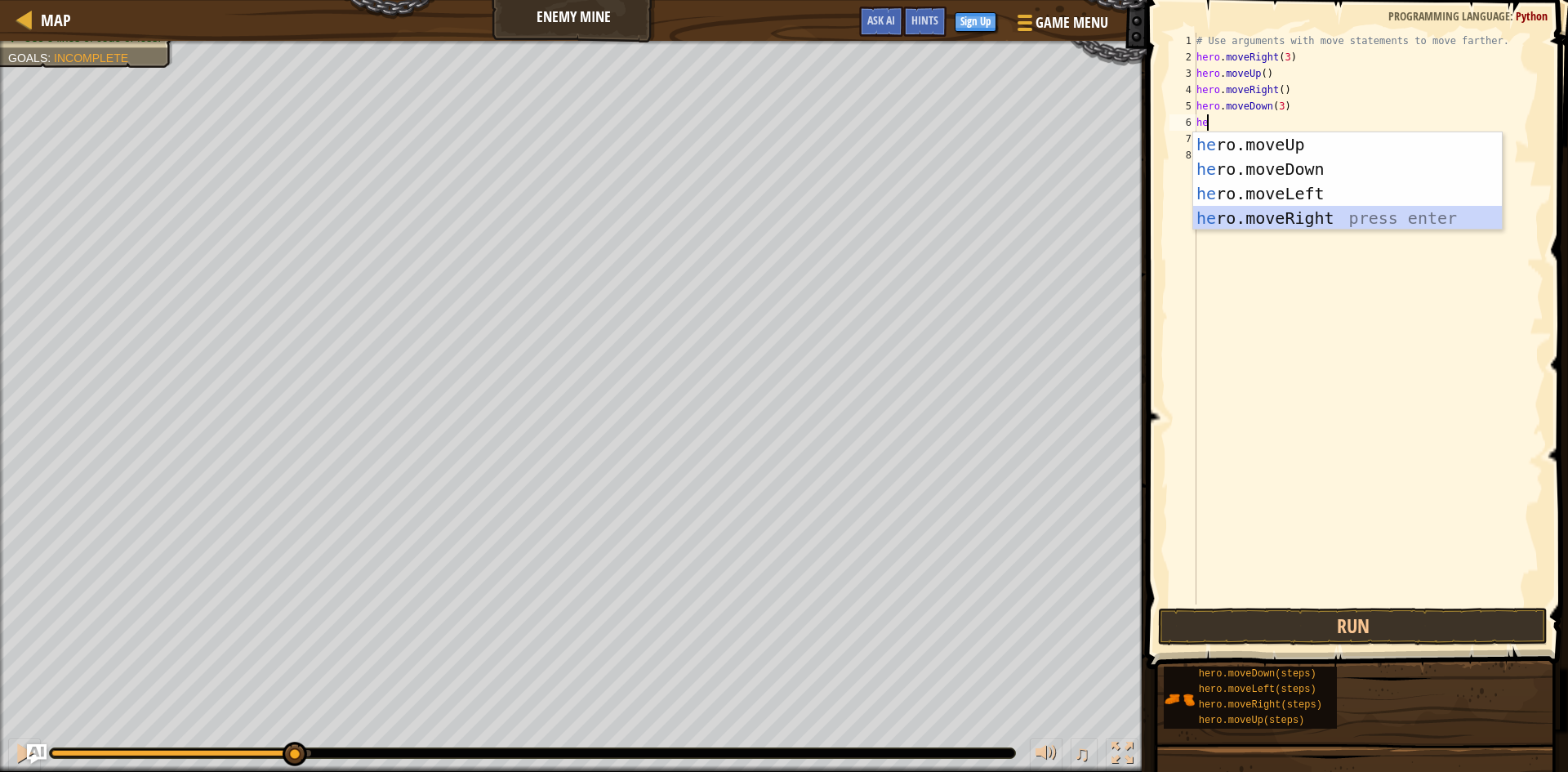
click at [1288, 214] on div "he ro.moveUp press enter he ro.moveDown press enter he ro.moveLeft press enter …" at bounding box center [1347, 206] width 309 height 147
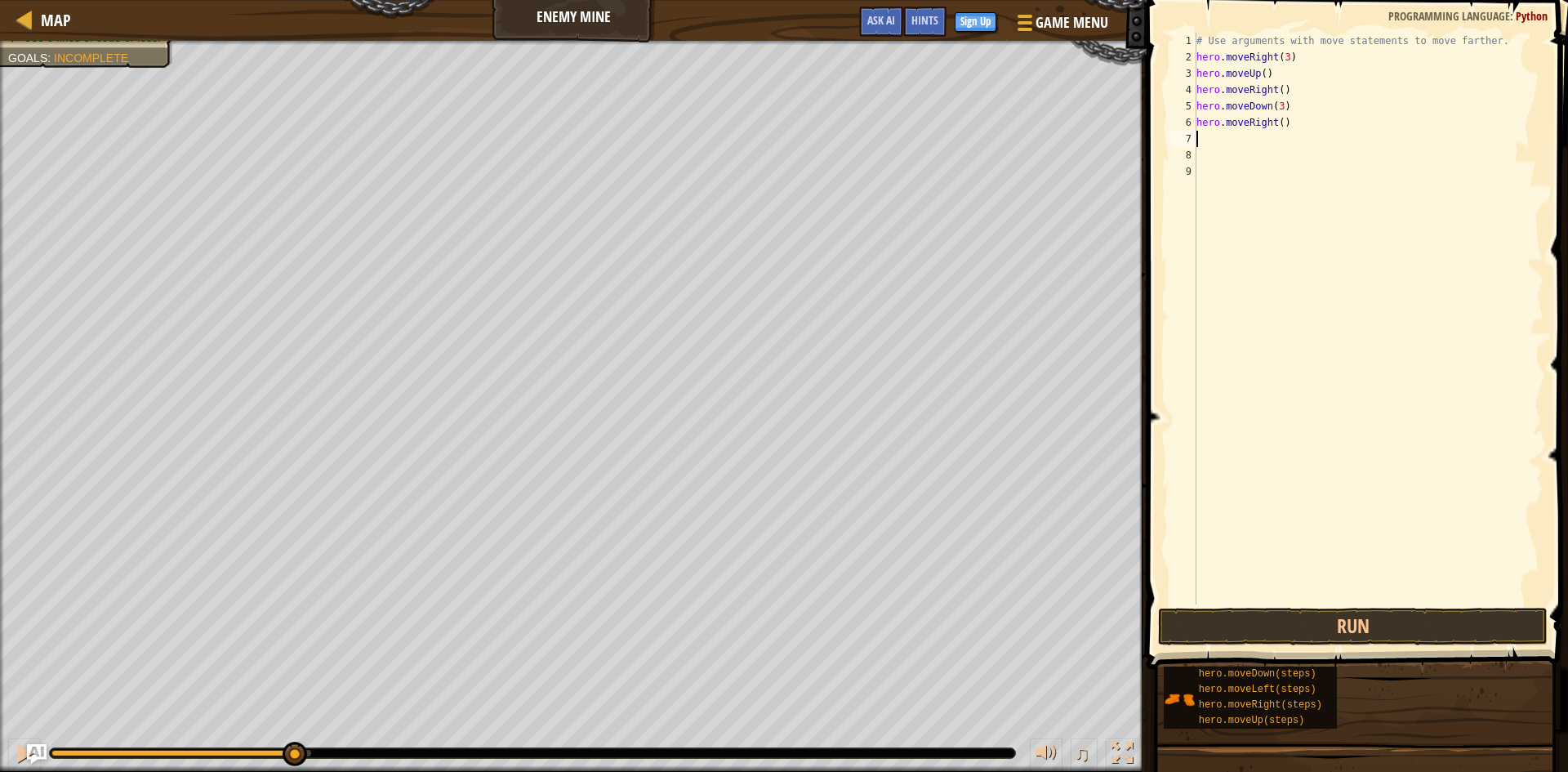
click at [1277, 120] on div "# Use arguments with move statements to move farther. hero . moveRight ( 3 ) he…" at bounding box center [1368, 335] width 350 height 604
type textarea "hero.moveRight(2)"
click at [1319, 625] on button "Run" at bounding box center [1352, 626] width 390 height 38
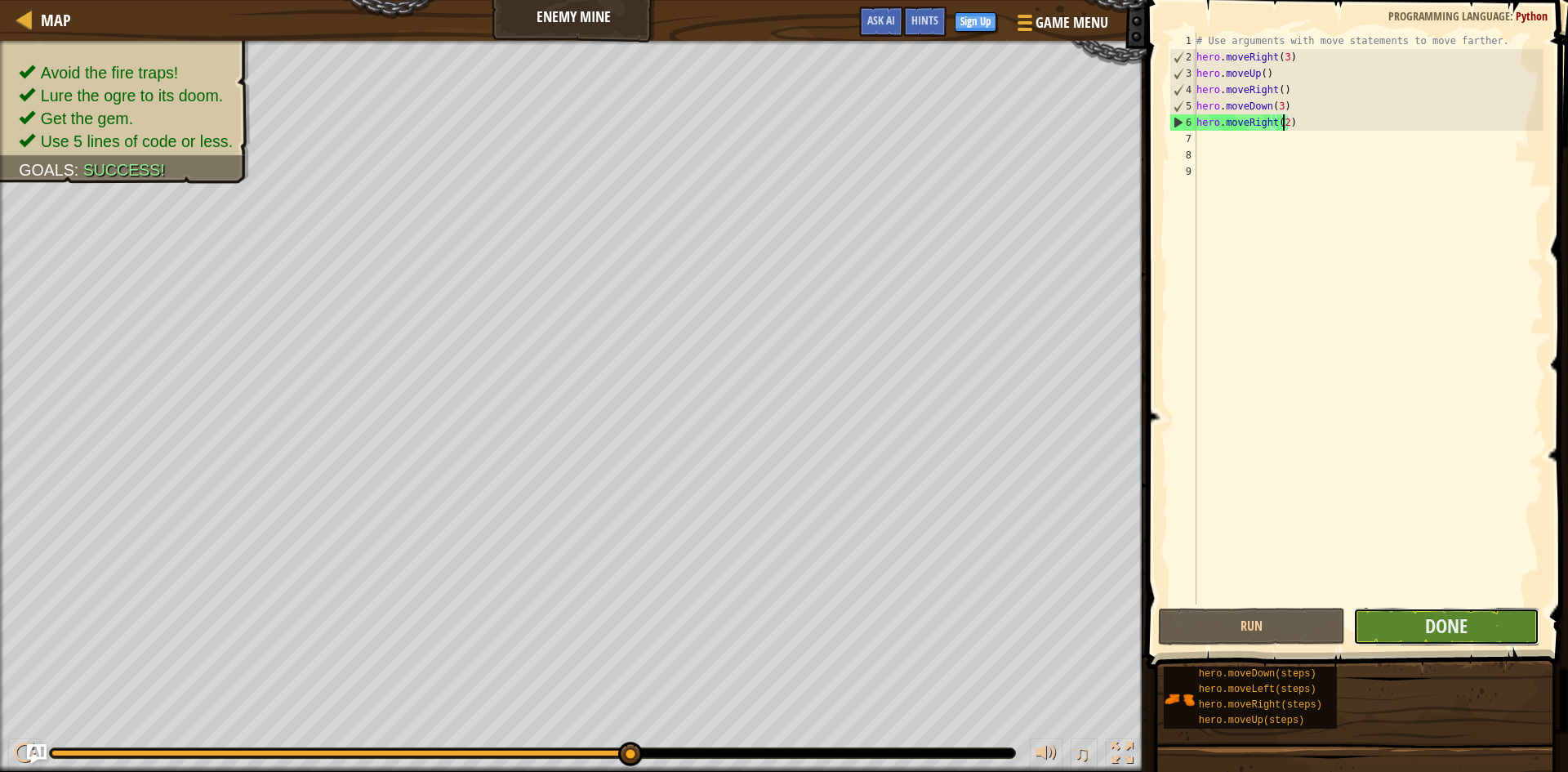
click at [1425, 607] on button "Done" at bounding box center [1446, 626] width 187 height 38
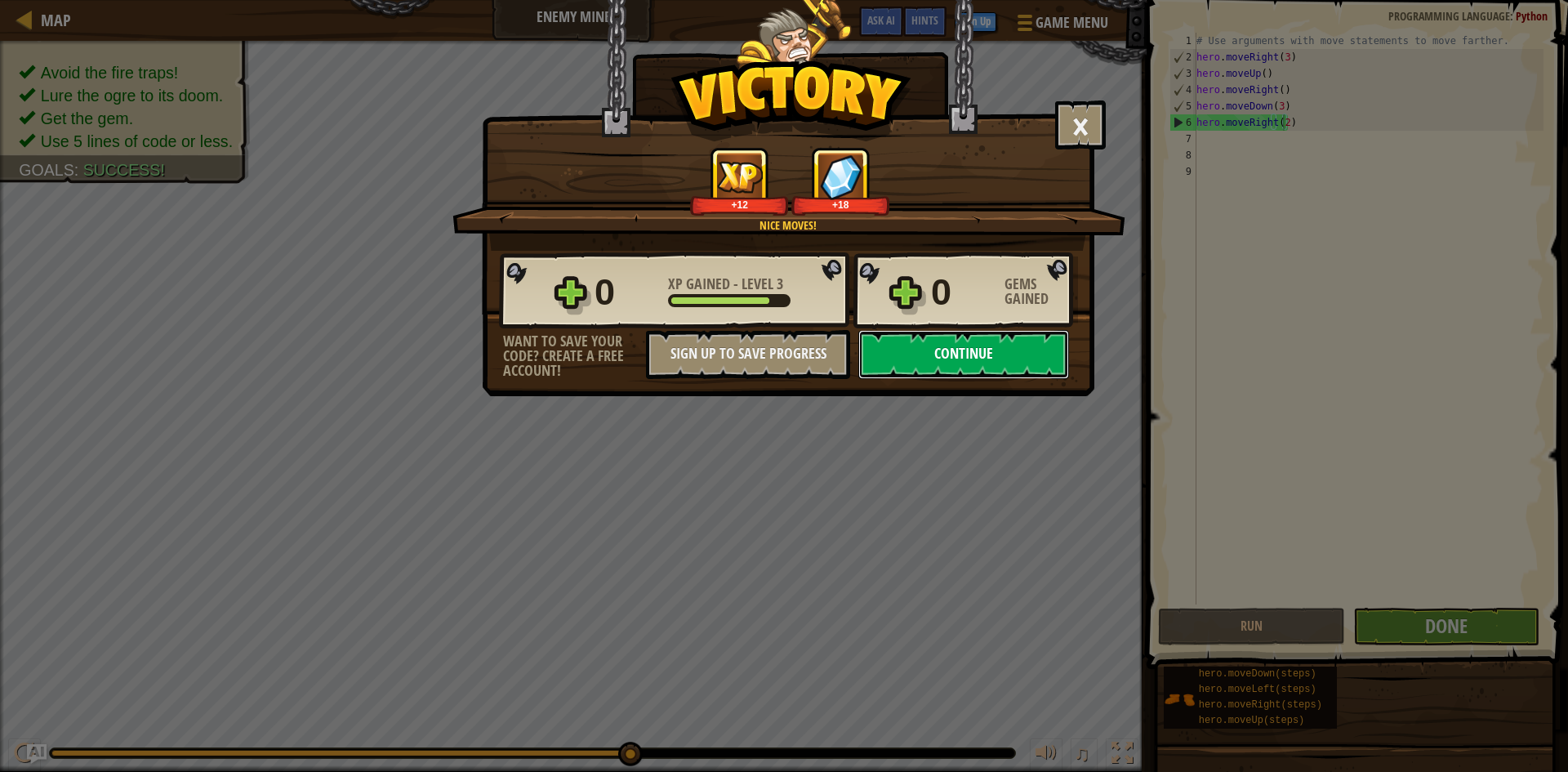
click at [954, 351] on button "Continue" at bounding box center [964, 353] width 211 height 49
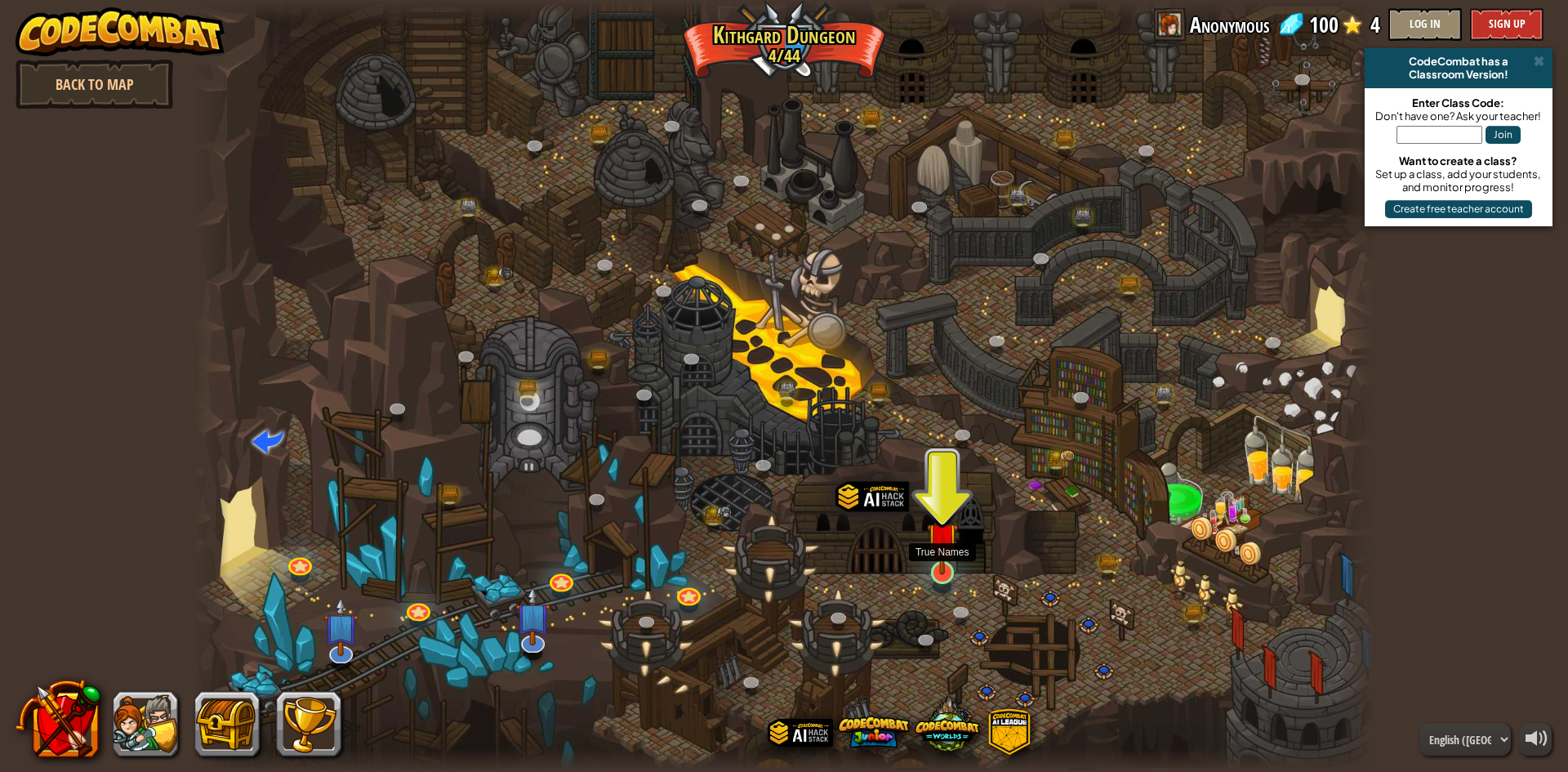
click at [943, 567] on img at bounding box center [943, 538] width 32 height 73
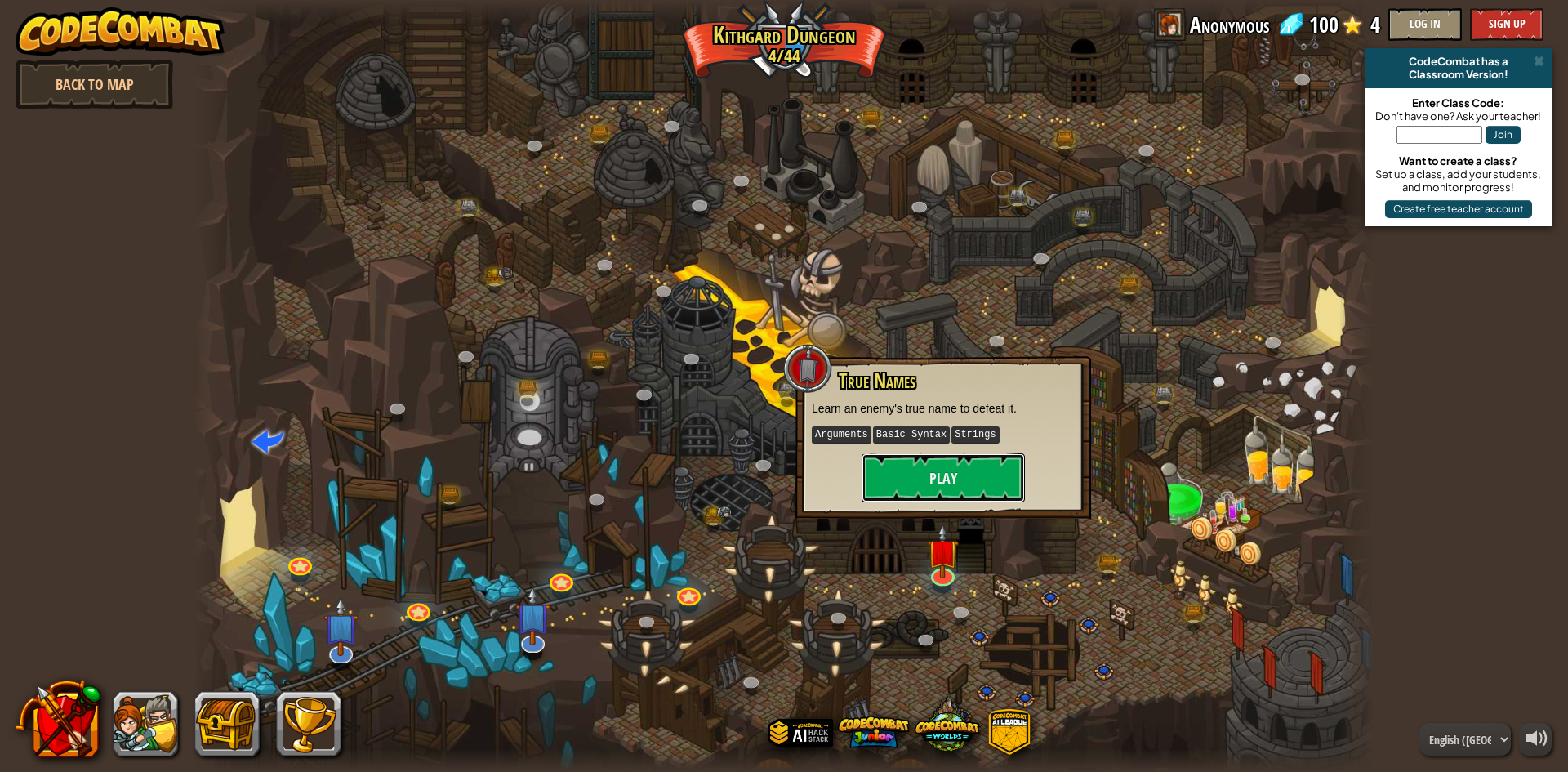
drag, startPoint x: 913, startPoint y: 484, endPoint x: 871, endPoint y: 470, distance: 44.3
click at [902, 482] on button "Play" at bounding box center [943, 477] width 163 height 49
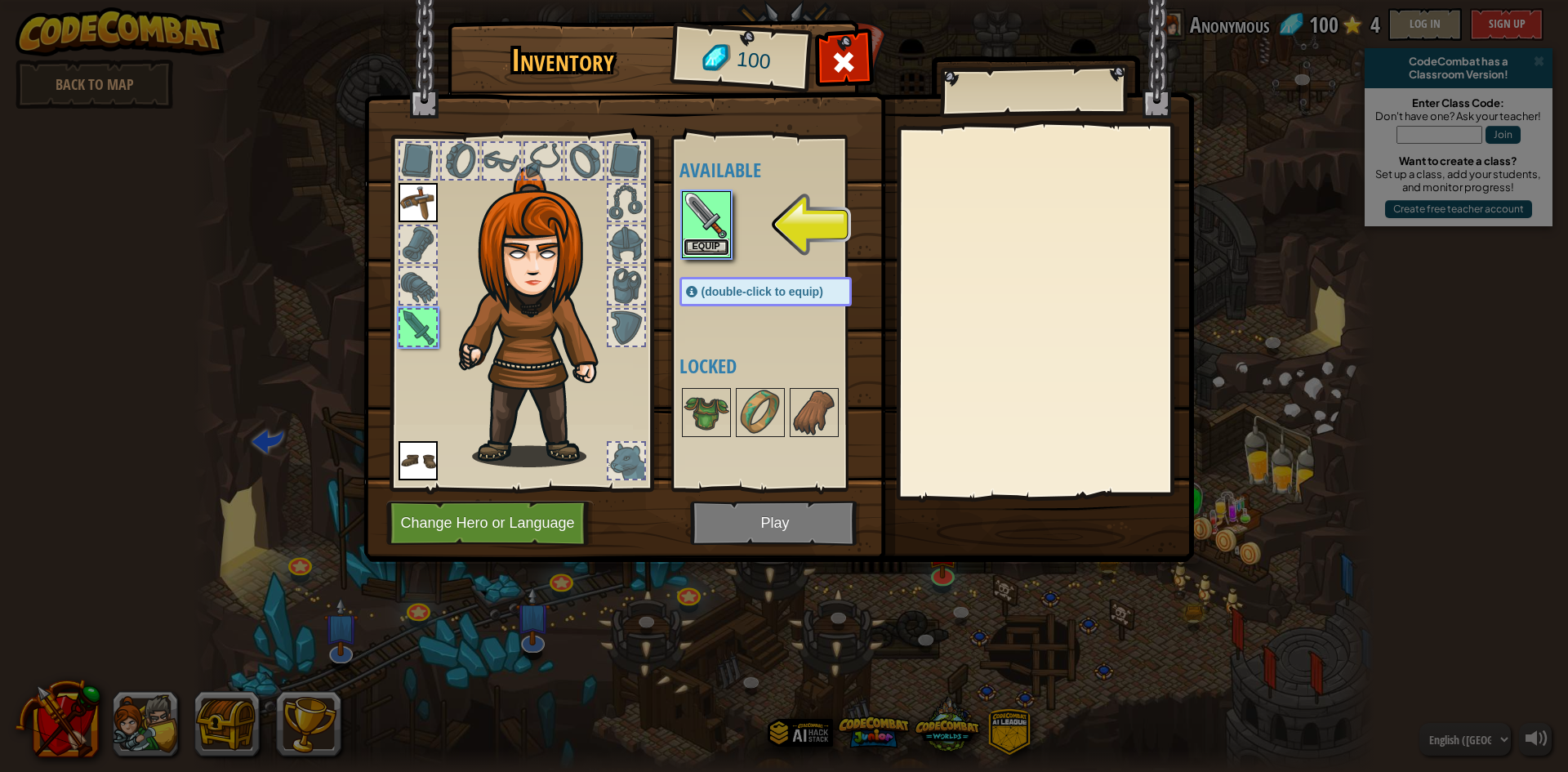
click at [702, 240] on button "Equip" at bounding box center [707, 246] width 46 height 17
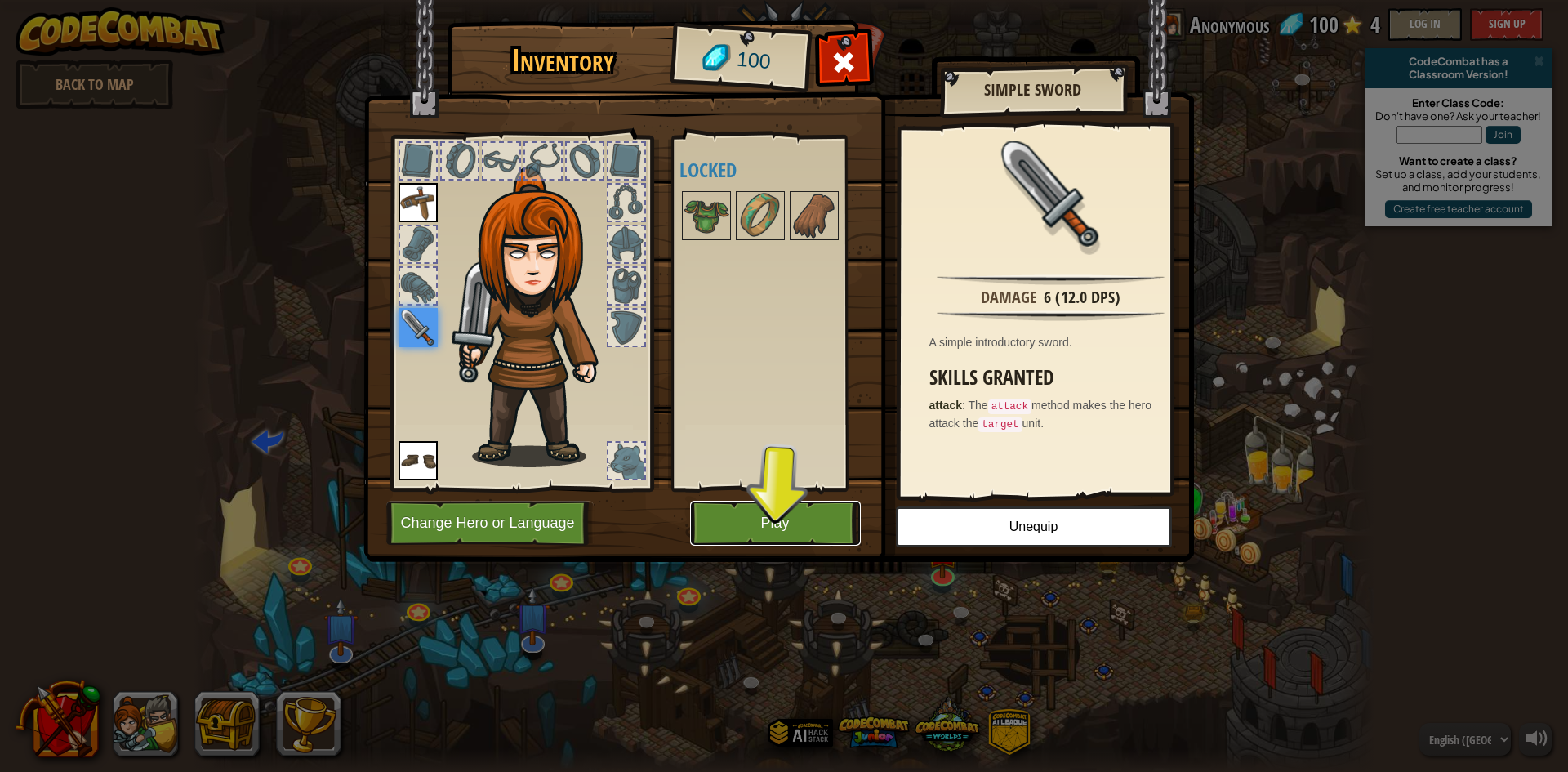
click at [800, 522] on button "Play" at bounding box center [775, 523] width 171 height 45
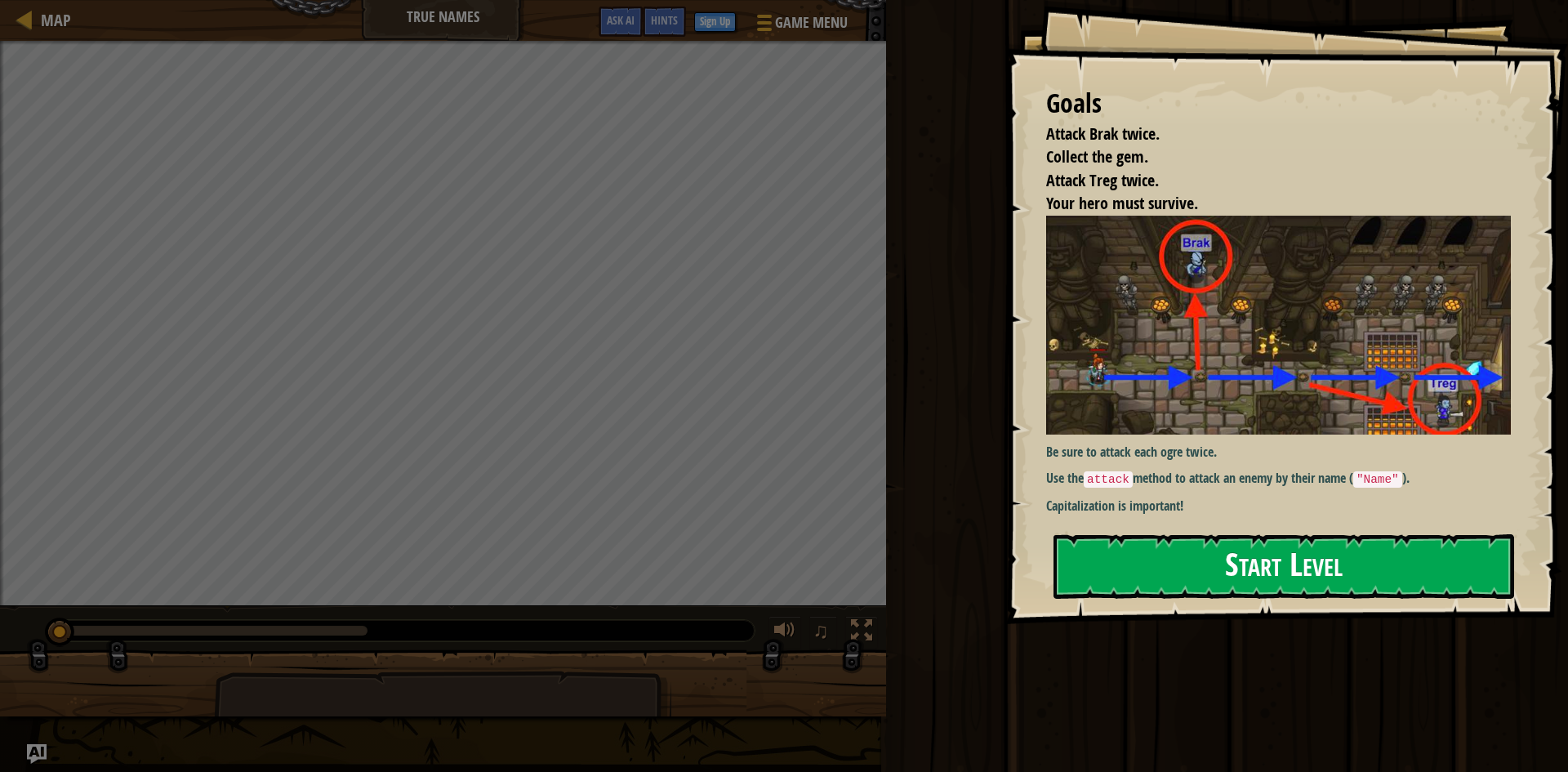
click at [1245, 578] on button "Start Level" at bounding box center [1284, 566] width 461 height 64
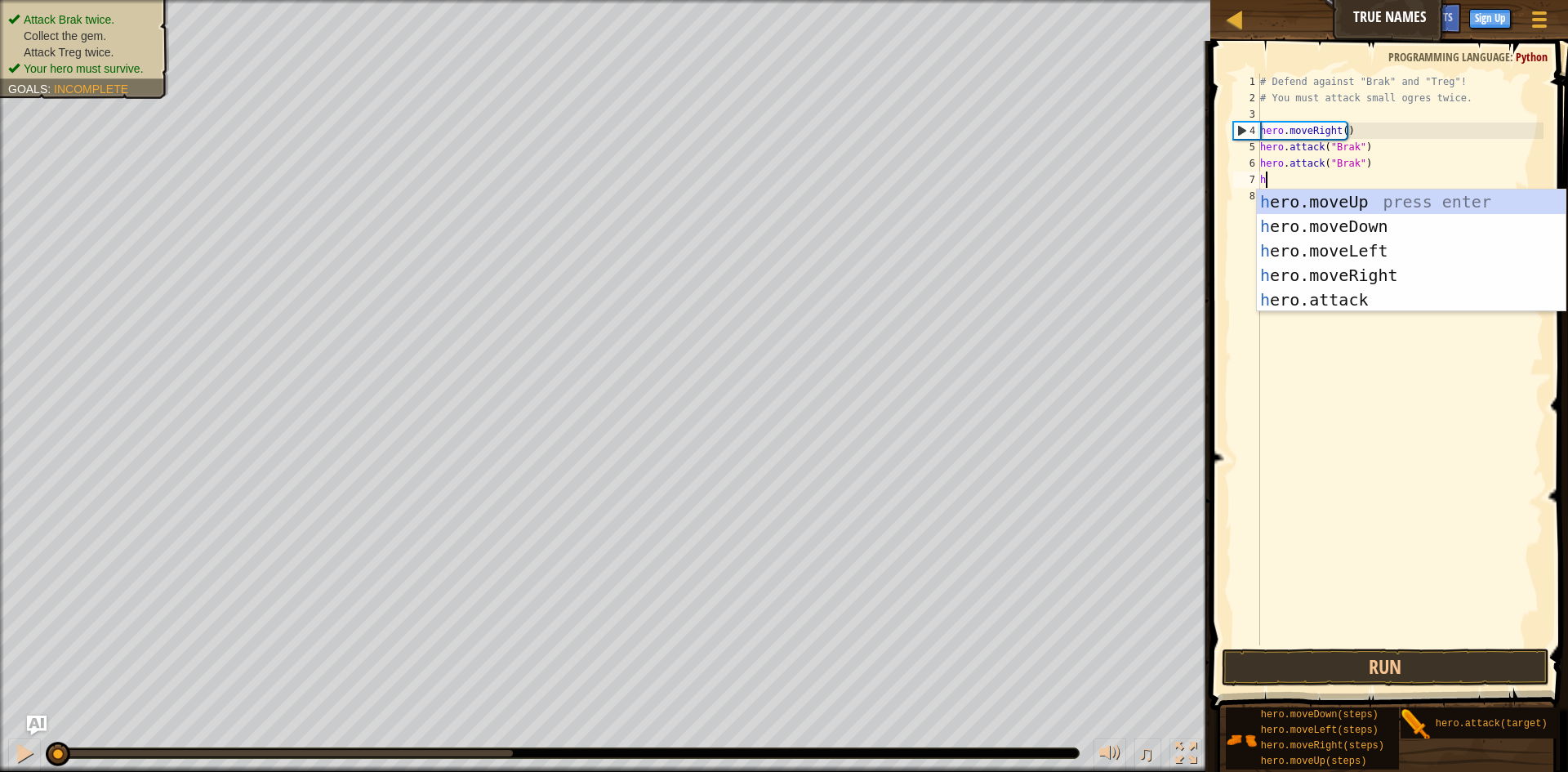
scroll to position [7, 0]
type textarea "he"
click at [1277, 224] on div "he ro.moveUp press enter he ro.moveDown press enter he ro.moveLeft press enter …" at bounding box center [1411, 275] width 309 height 171
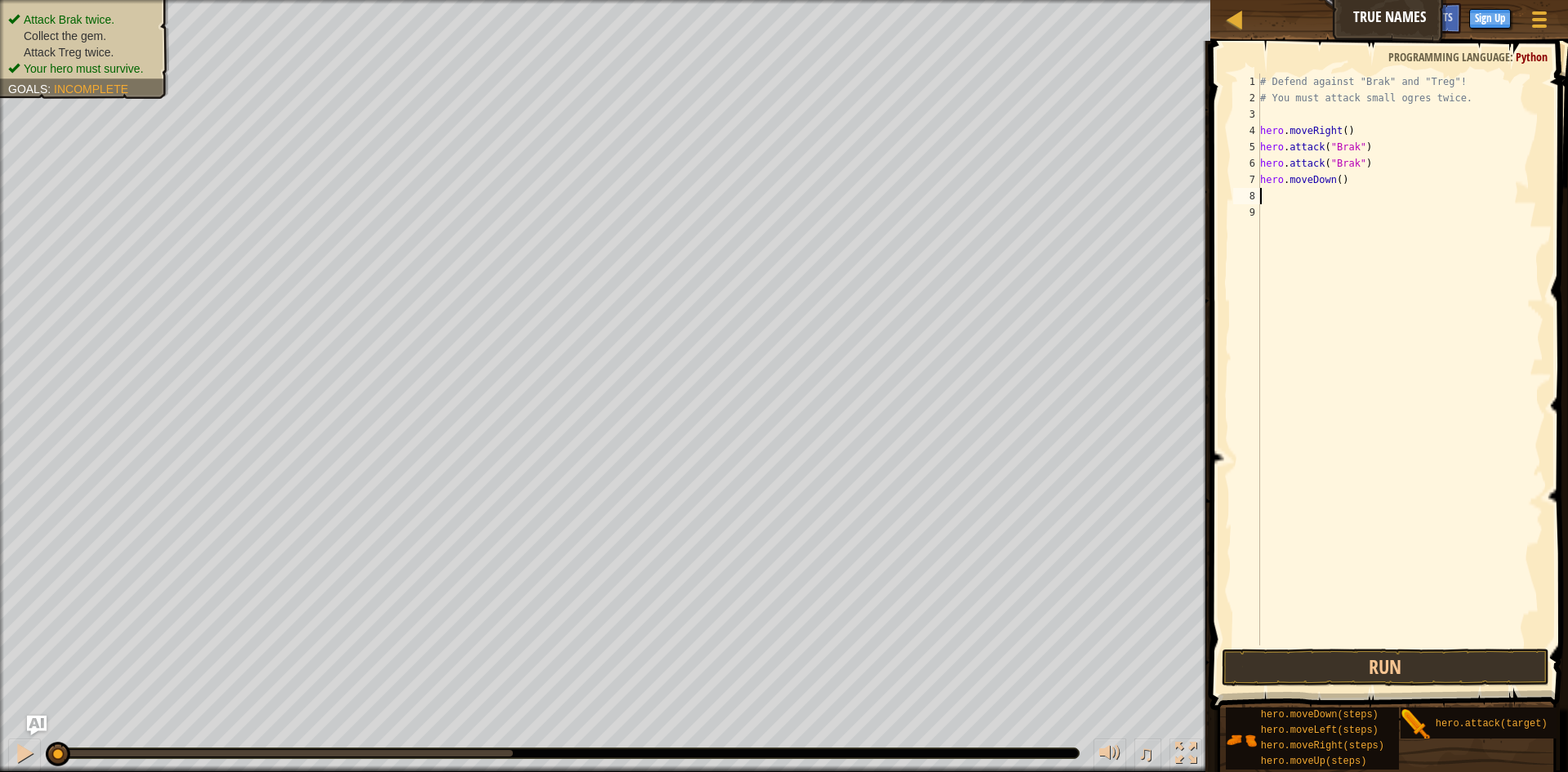
type textarea "he"
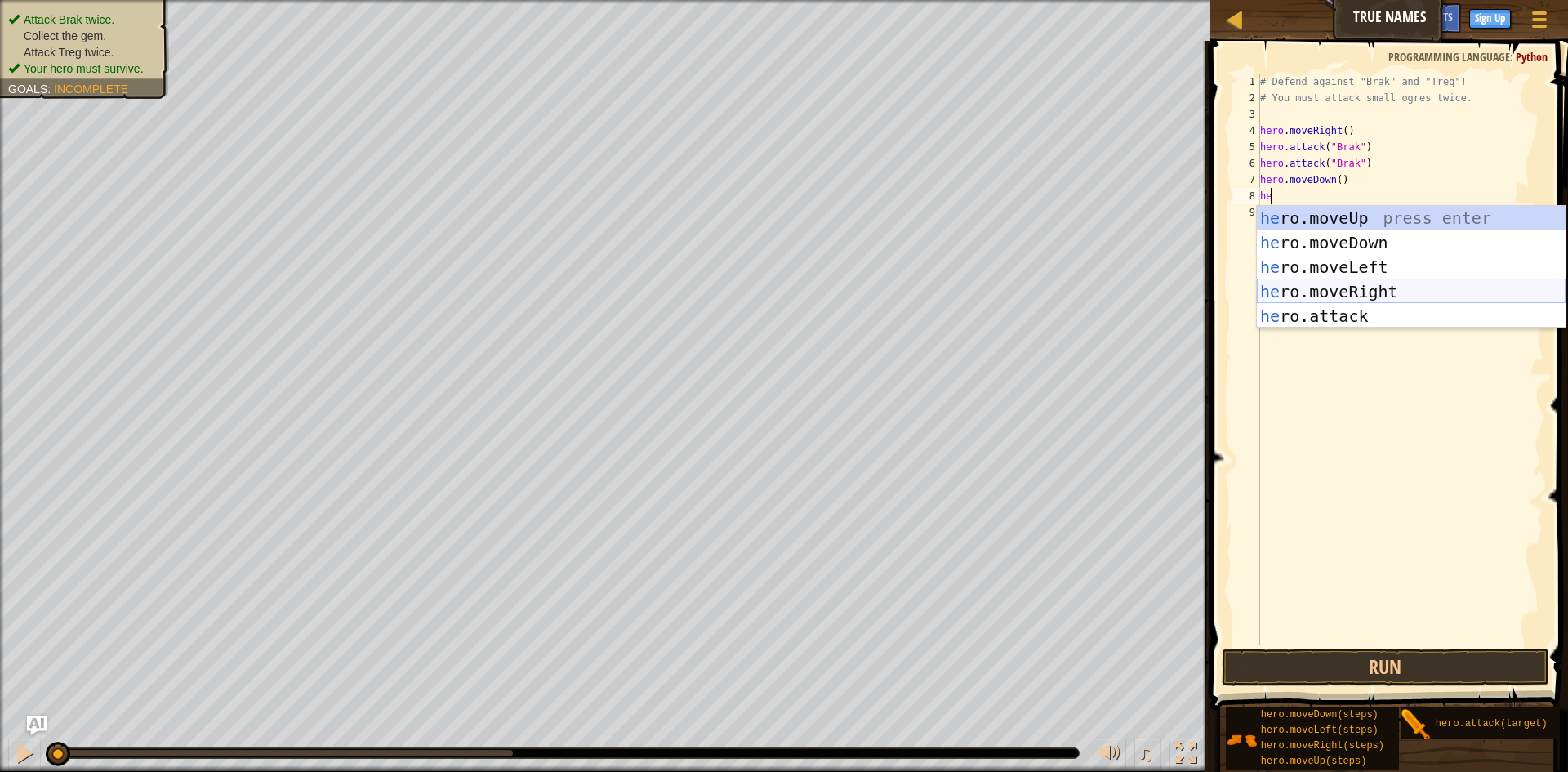
click at [1374, 288] on div "he ro.moveUp press enter he ro.moveDown press enter he ro.moveLeft press enter …" at bounding box center [1411, 292] width 309 height 171
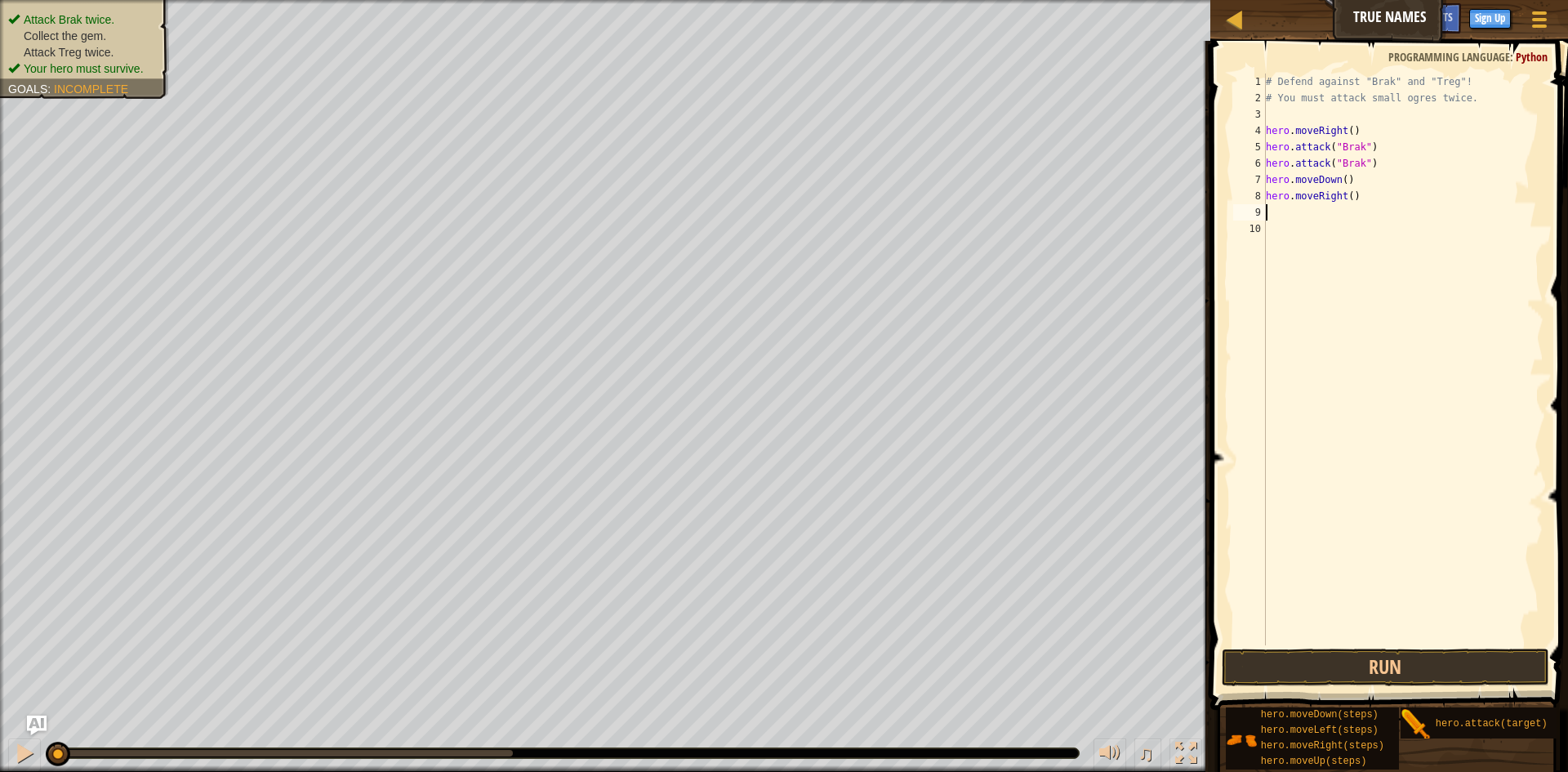
click at [1348, 198] on div "# Defend against "Brak" and "Treg"! # You must attack small ogres twice. hero .…" at bounding box center [1403, 375] width 282 height 604
type textarea "hero.moveRight(2)"
click at [1354, 223] on div "# Defend against "Brak" and "Treg"! # You must attack small ogres twice. hero .…" at bounding box center [1403, 375] width 282 height 604
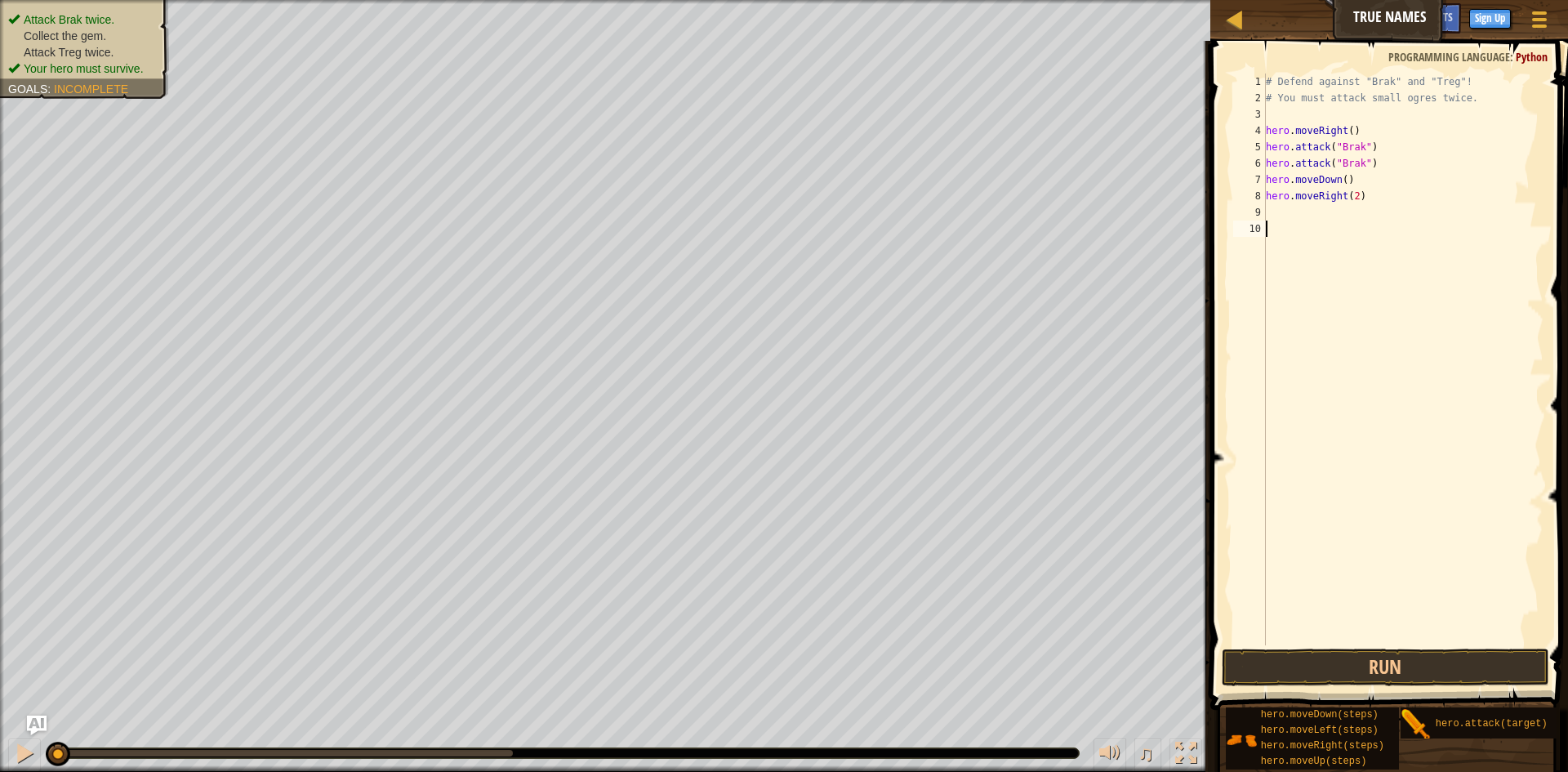
click at [1330, 209] on div "# Defend against "Brak" and "Treg"! # You must attack small ogres twice. hero .…" at bounding box center [1403, 375] width 282 height 604
type textarea "he"
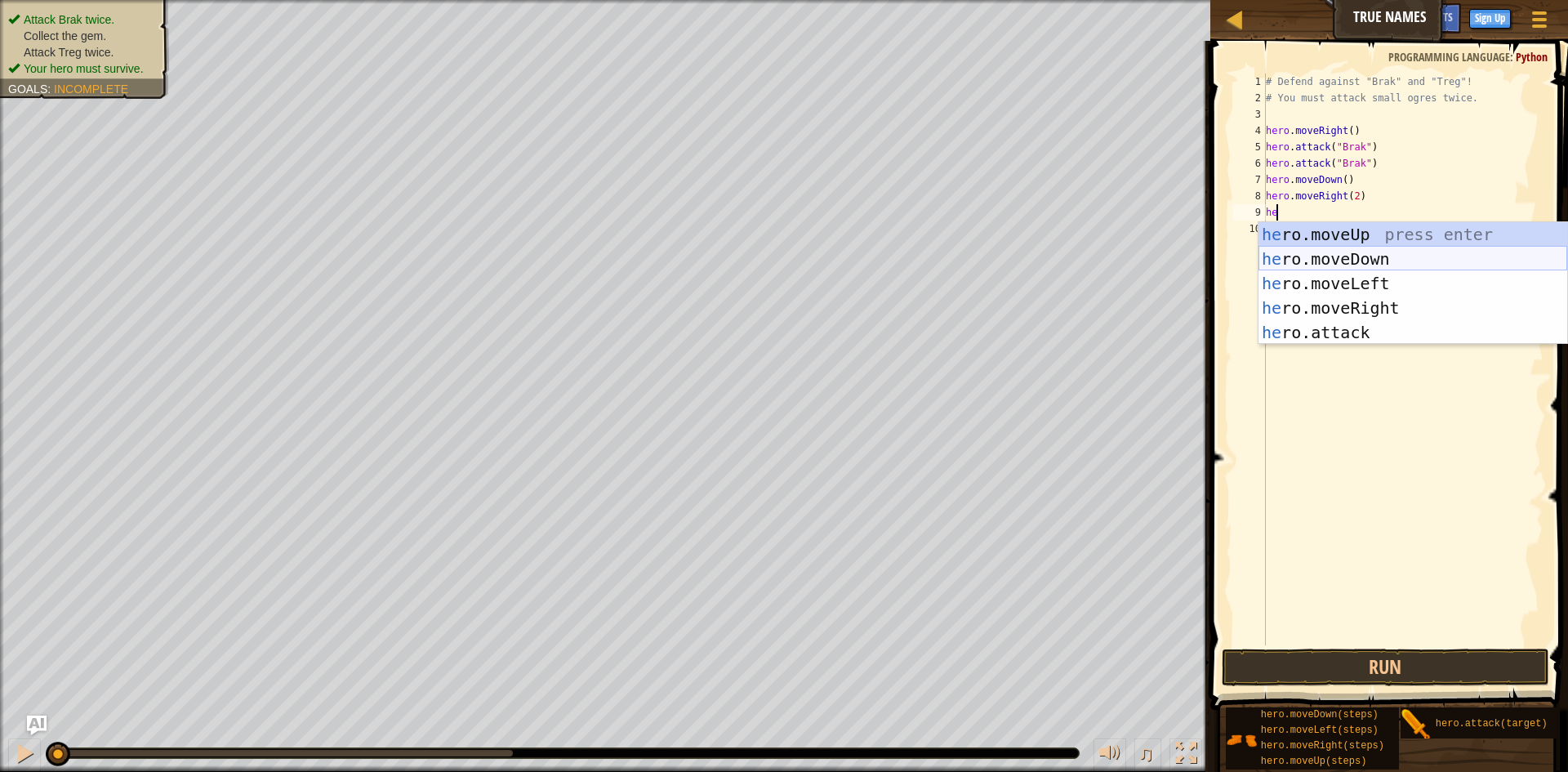
click at [1300, 255] on div "he ro.moveUp press enter he ro.moveDown press enter he ro.moveLeft press enter …" at bounding box center [1412, 308] width 309 height 171
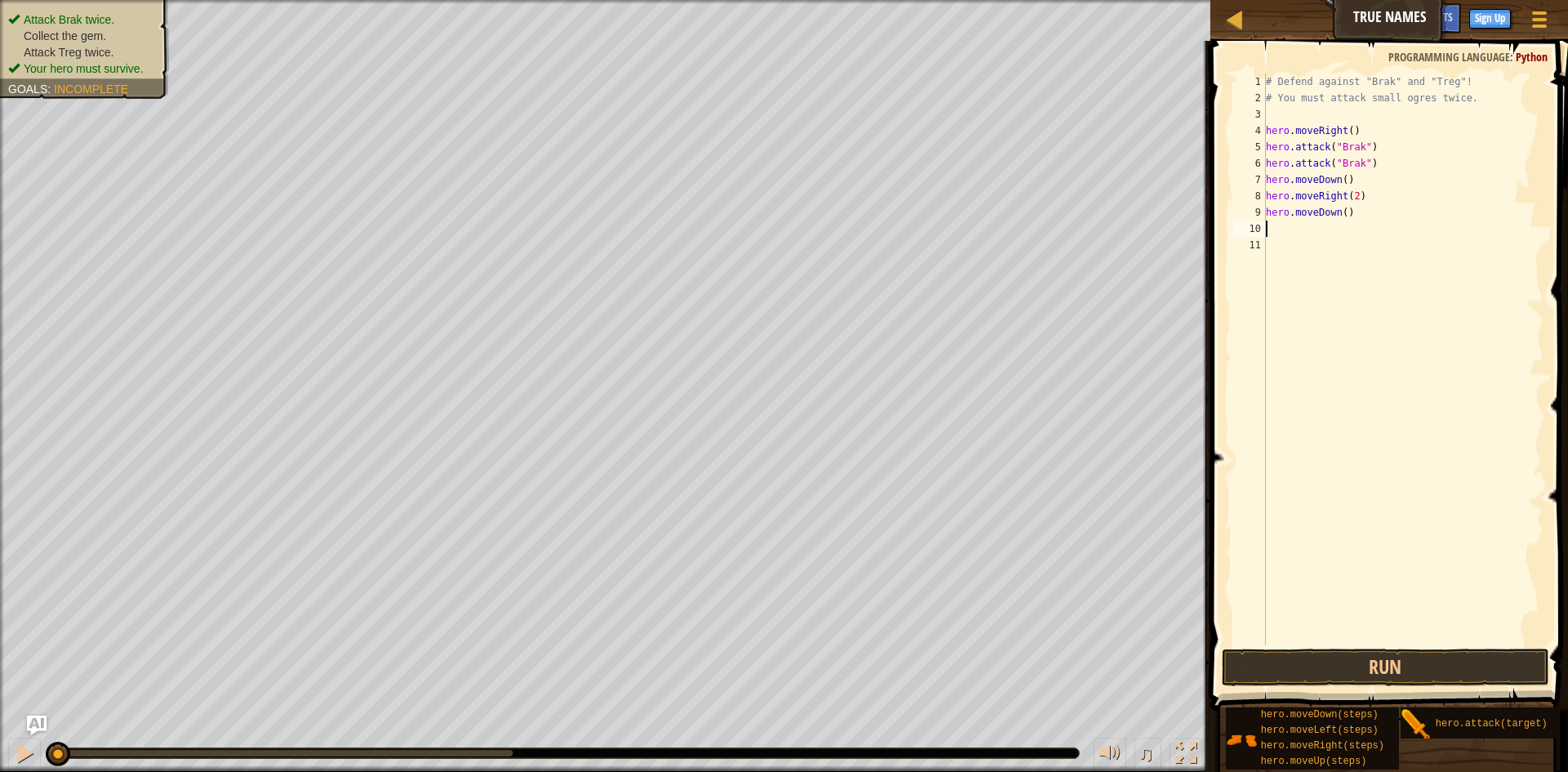
click at [1308, 234] on div "# Defend against "Brak" and "Treg"! # You must attack small ogres twice. hero .…" at bounding box center [1403, 375] width 282 height 604
type textarea "a"
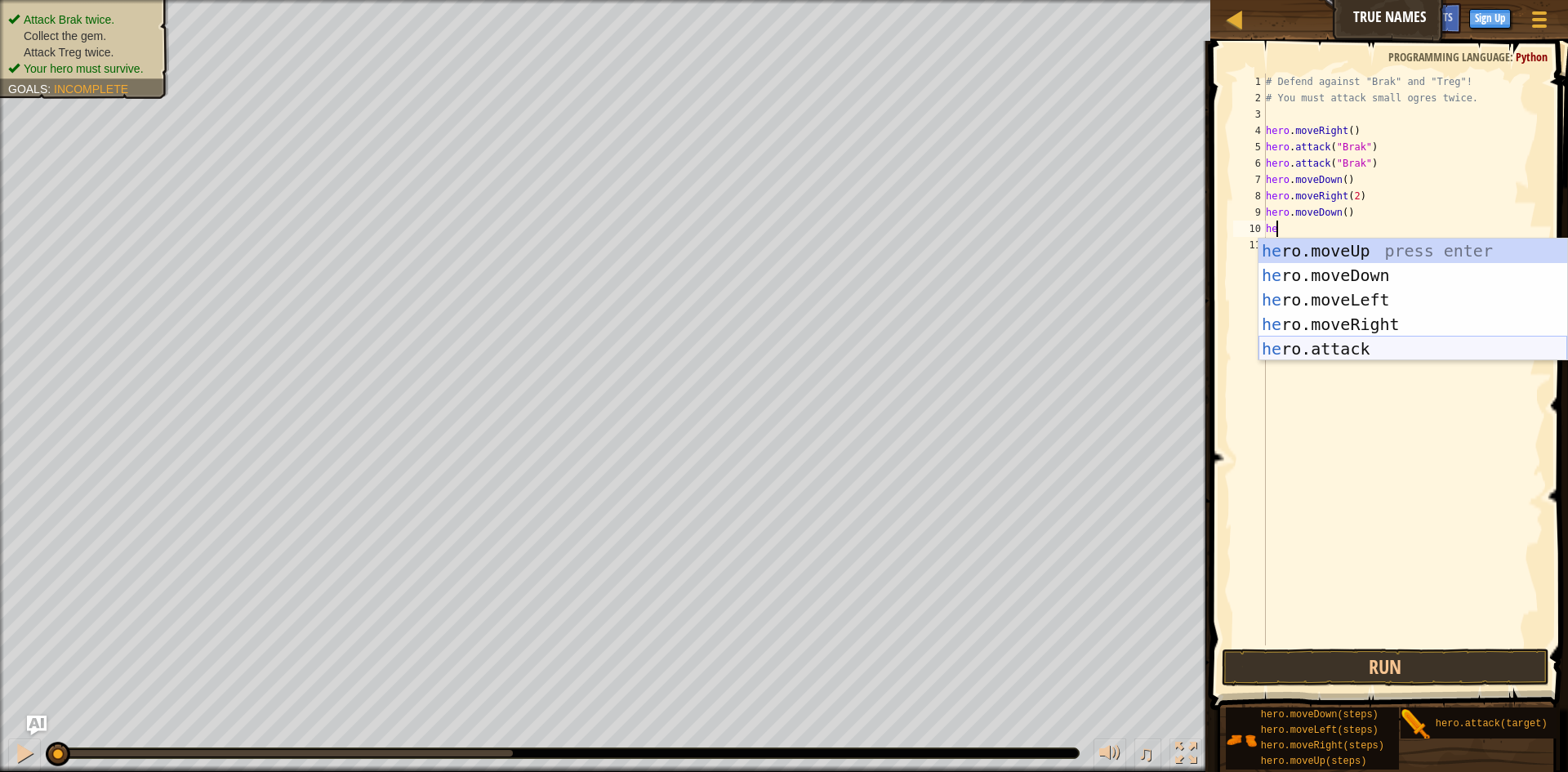
click at [1323, 344] on div "he ro.moveUp press enter he ro.moveDown press enter he ro.moveLeft press enter …" at bounding box center [1412, 324] width 309 height 171
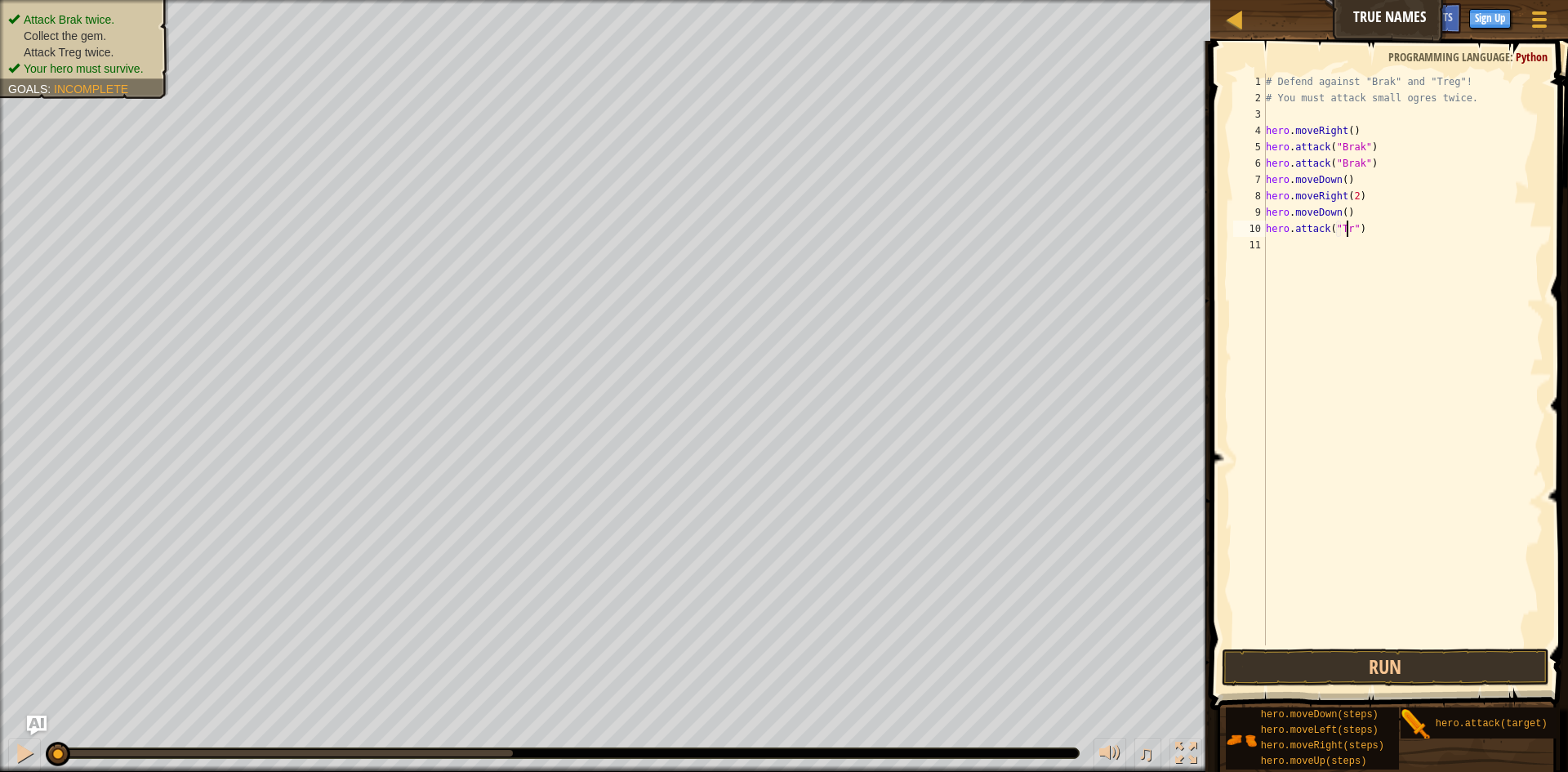
scroll to position [7, 7]
type textarea "hero.attack("Treg")"
click at [1327, 659] on button "Run" at bounding box center [1385, 667] width 327 height 38
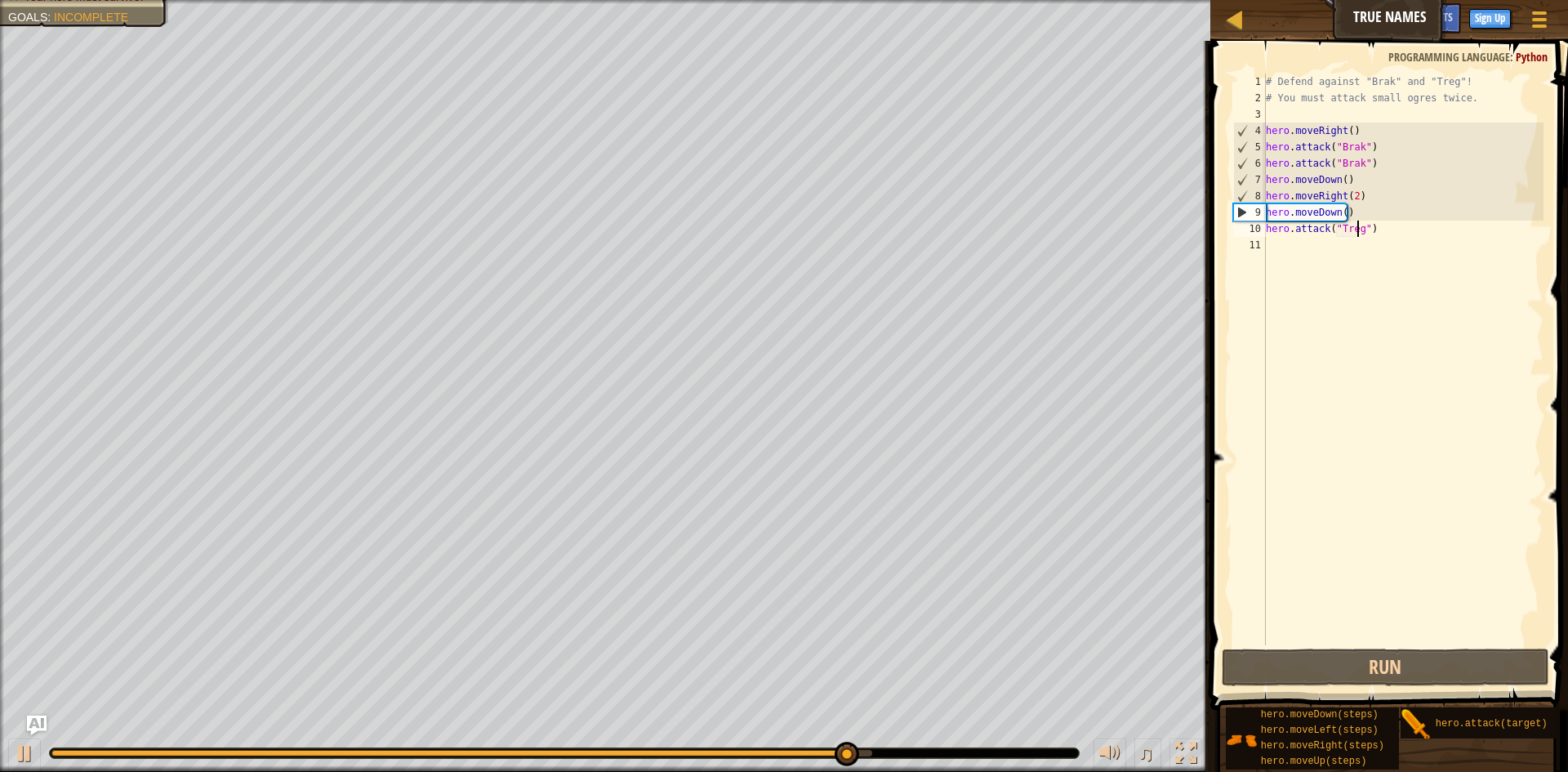
click at [1555, 35] on div "Map True Names Game Menu Done Sign Up Hints Ask AI" at bounding box center [1389, 21] width 358 height 41
